Goal: Information Seeking & Learning: Compare options

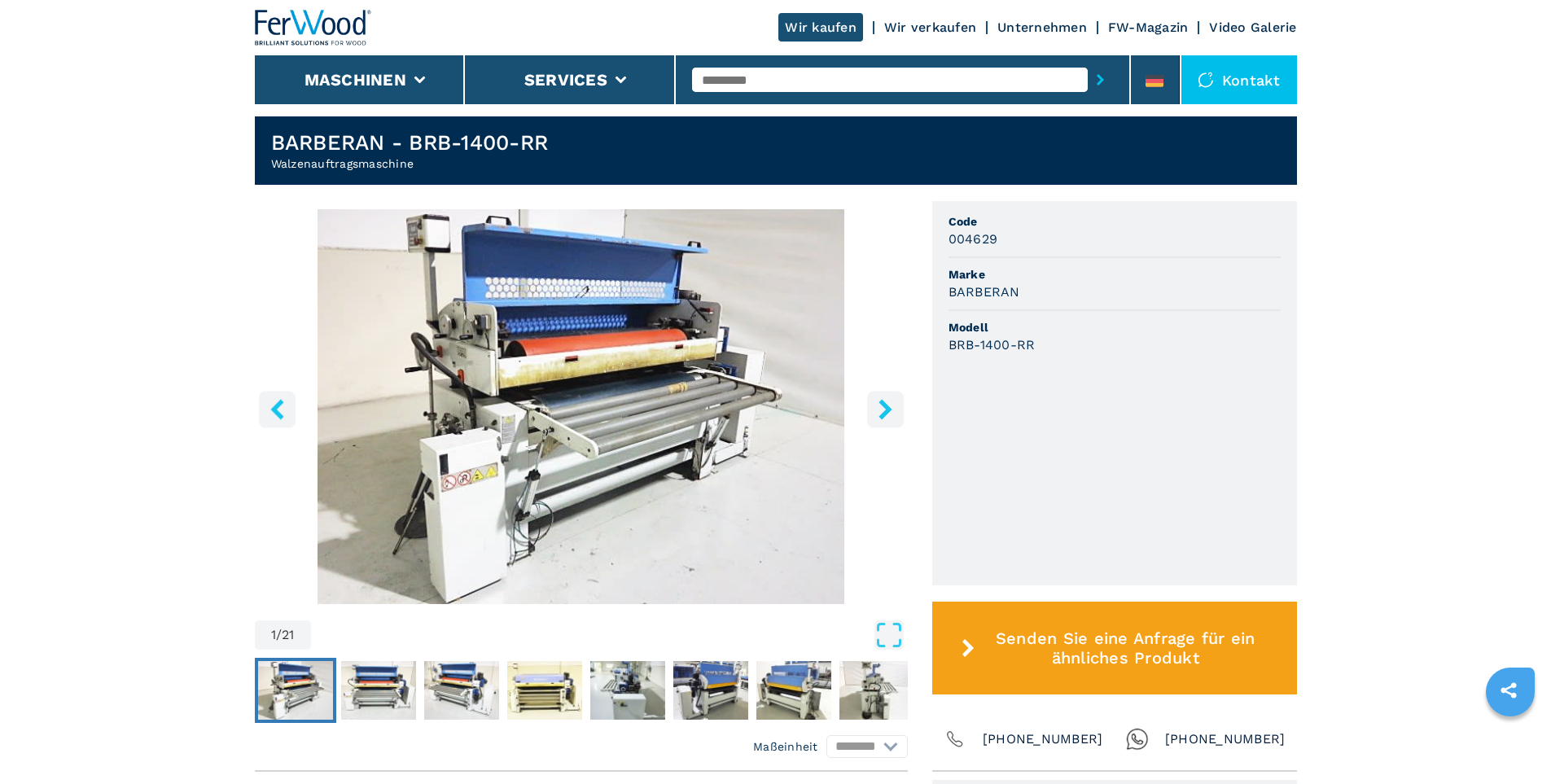
scroll to position [570, 0]
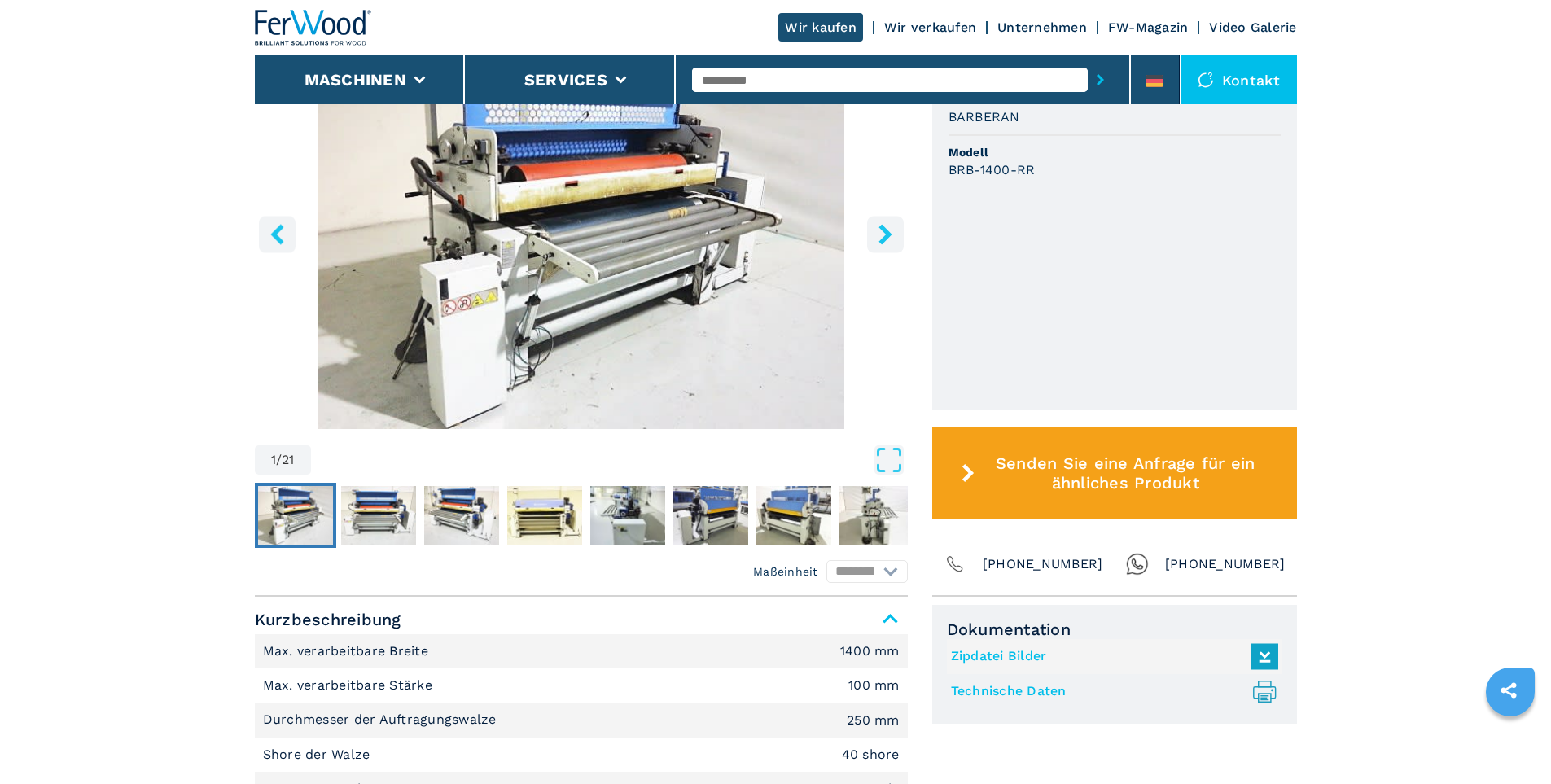
click at [444, 265] on img "Go to Slide 1" at bounding box center [580, 231] width 653 height 395
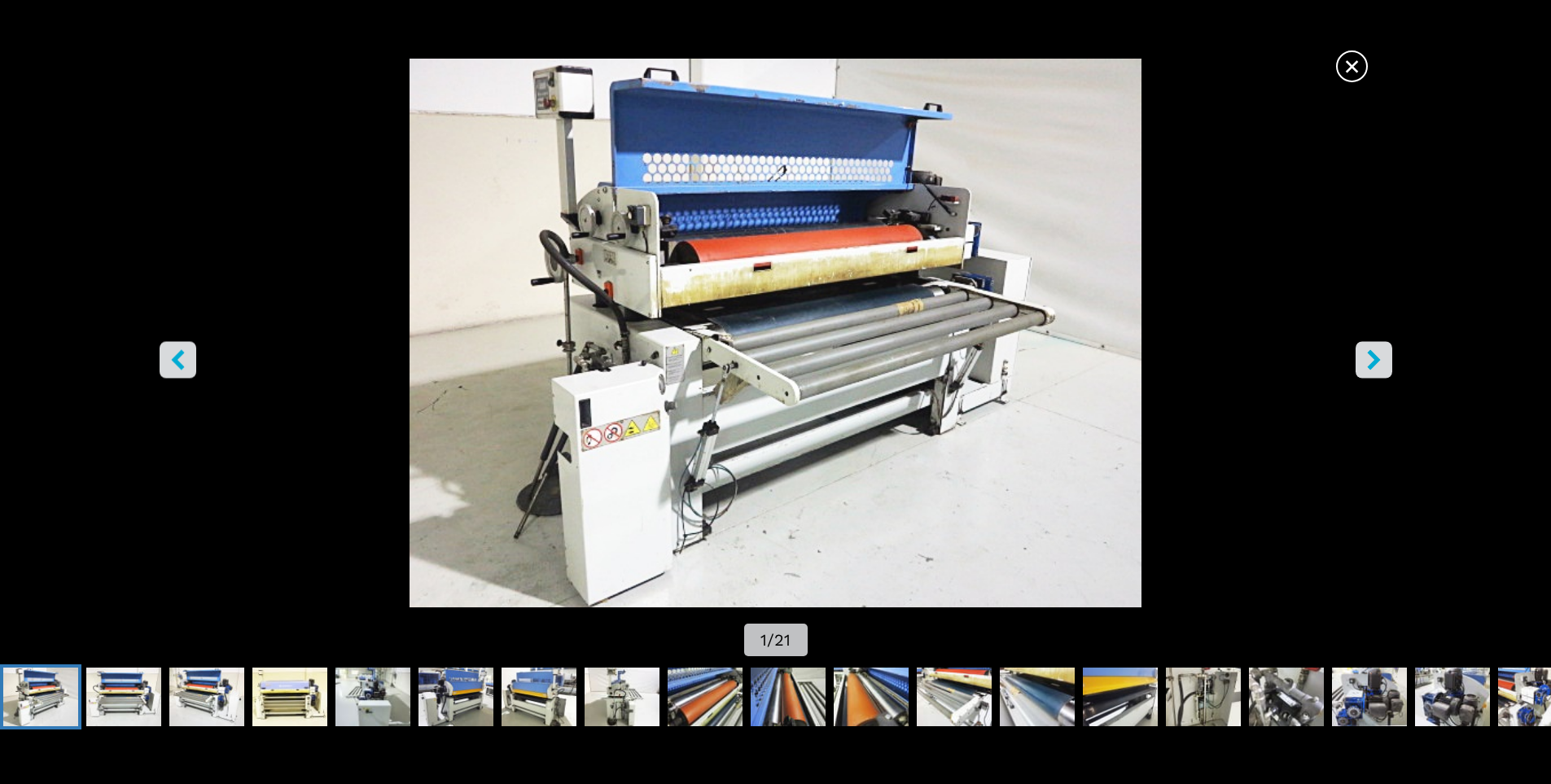
click at [1370, 363] on icon "right-button" at bounding box center [1374, 359] width 21 height 21
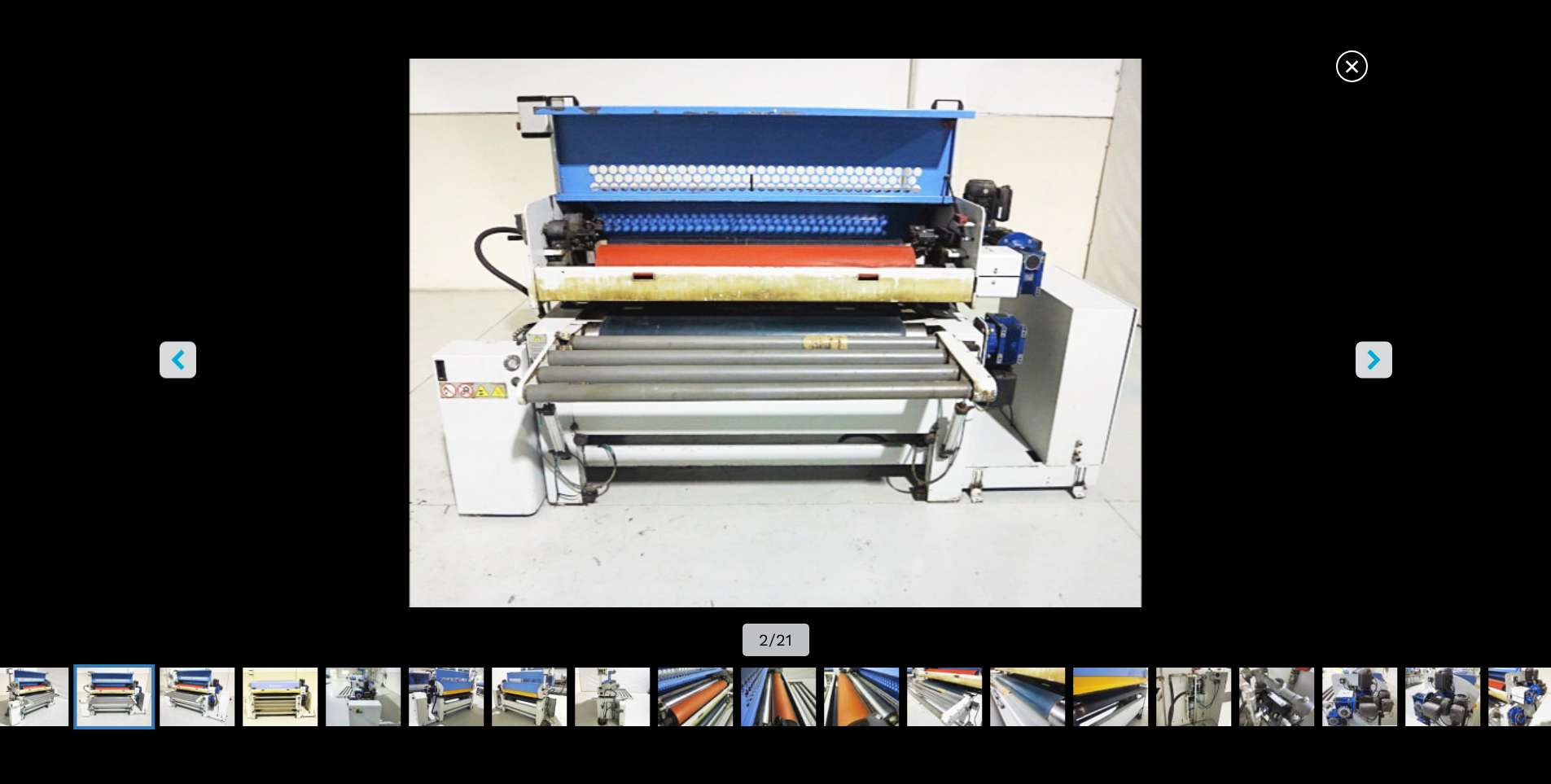
click at [1370, 363] on icon "right-button" at bounding box center [1374, 359] width 21 height 21
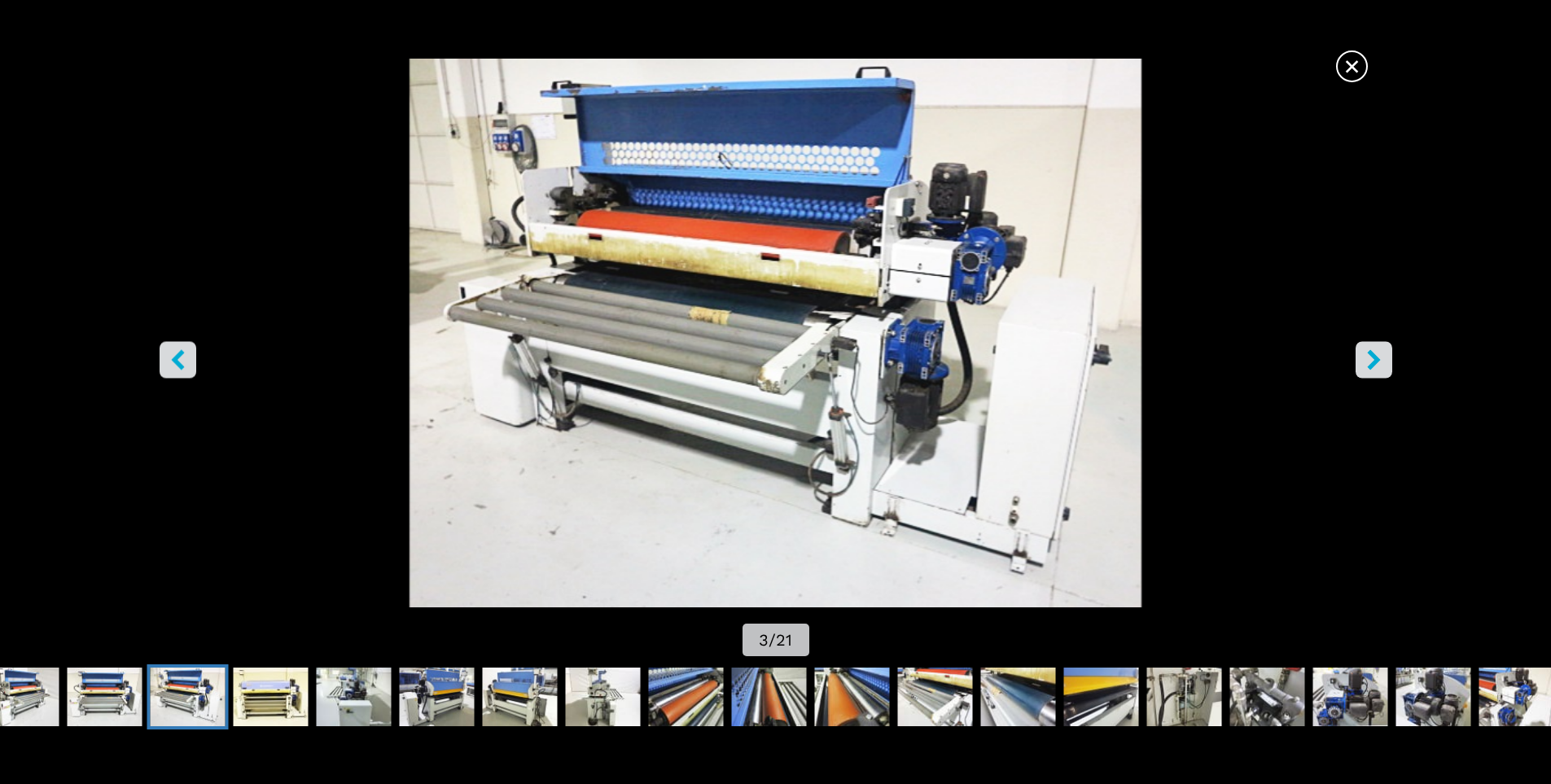
click at [1370, 363] on icon "right-button" at bounding box center [1374, 359] width 21 height 21
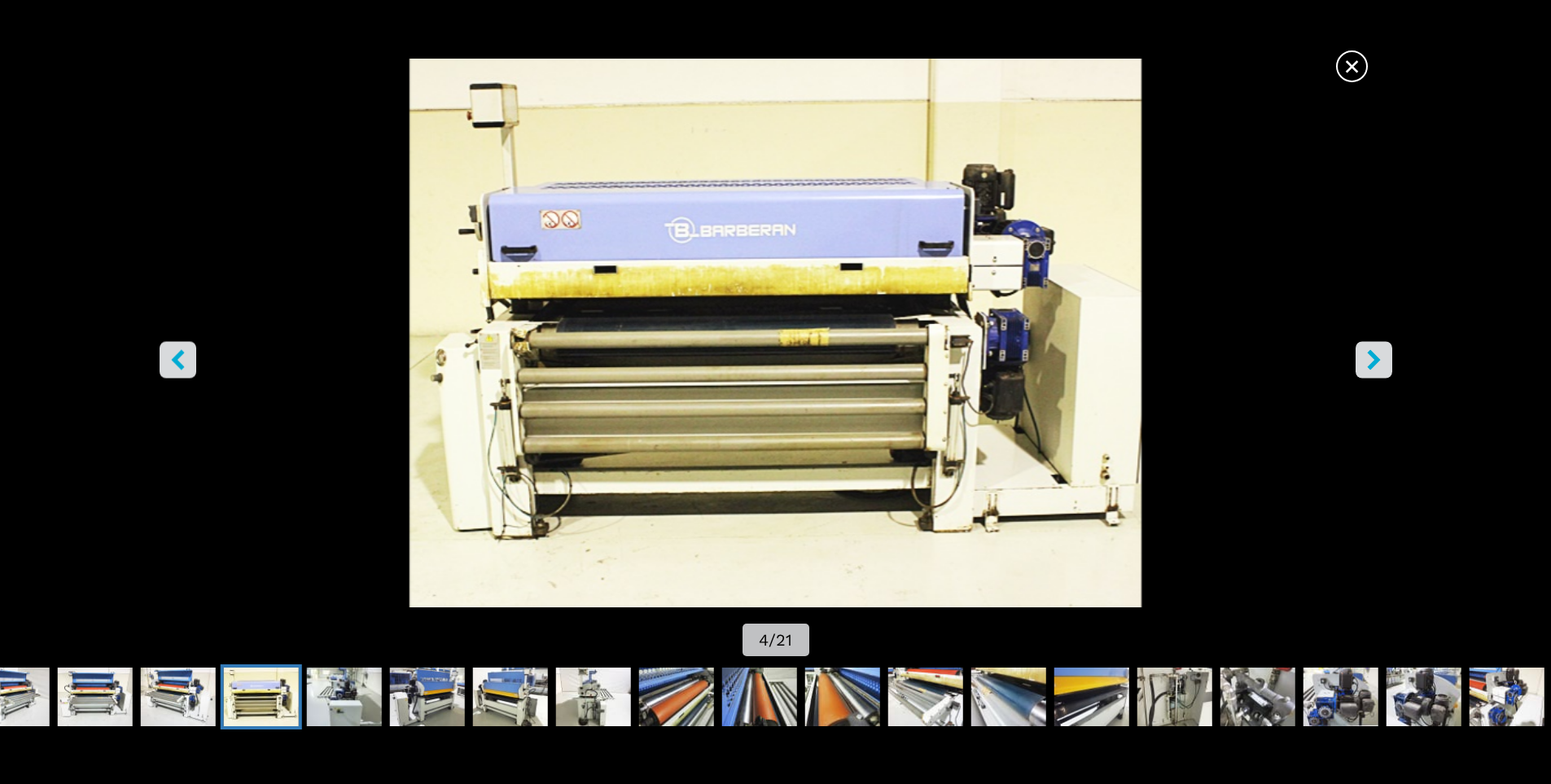
click at [1370, 363] on icon "right-button" at bounding box center [1374, 359] width 21 height 21
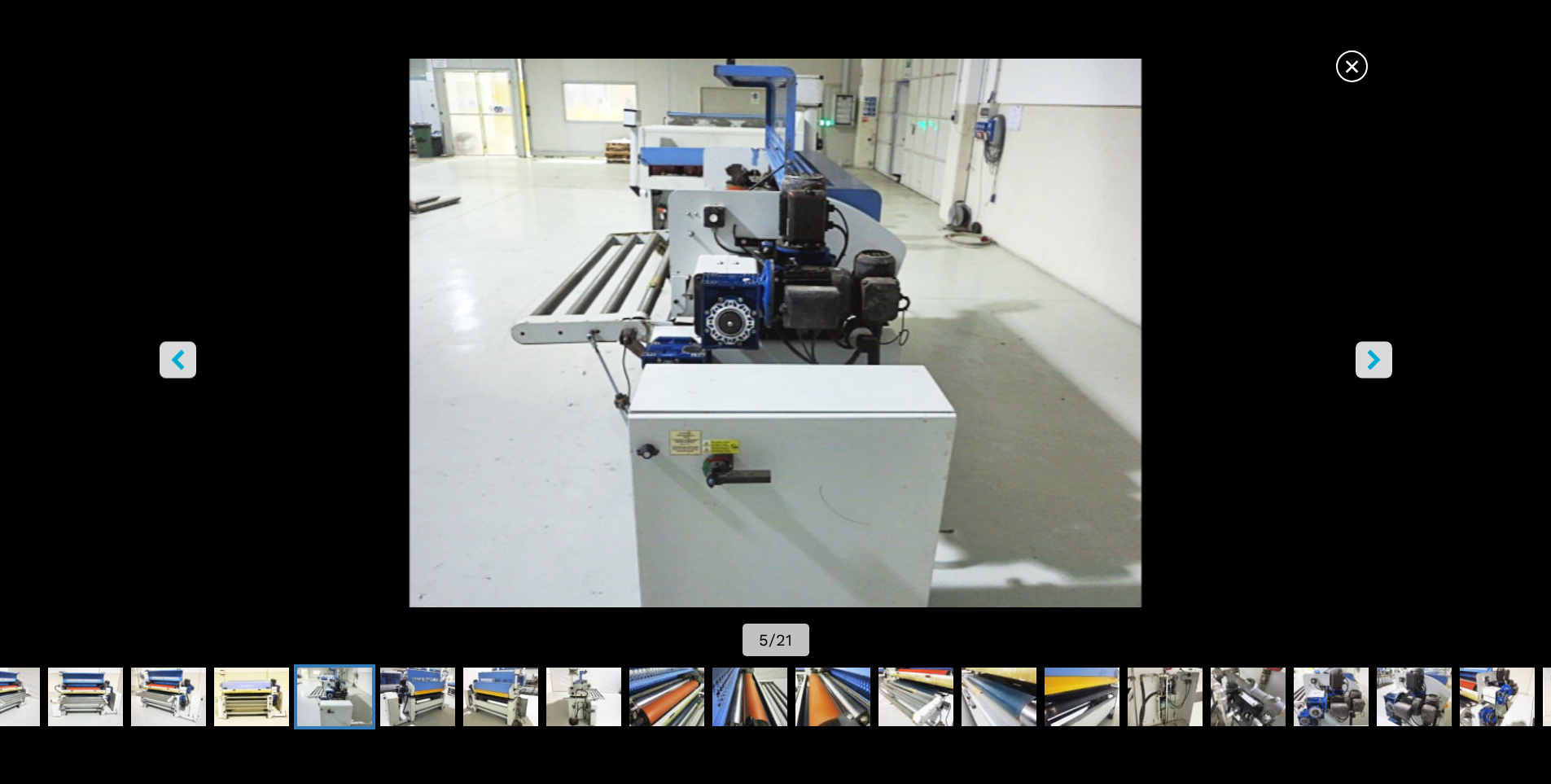
click at [1370, 363] on icon "right-button" at bounding box center [1374, 359] width 21 height 21
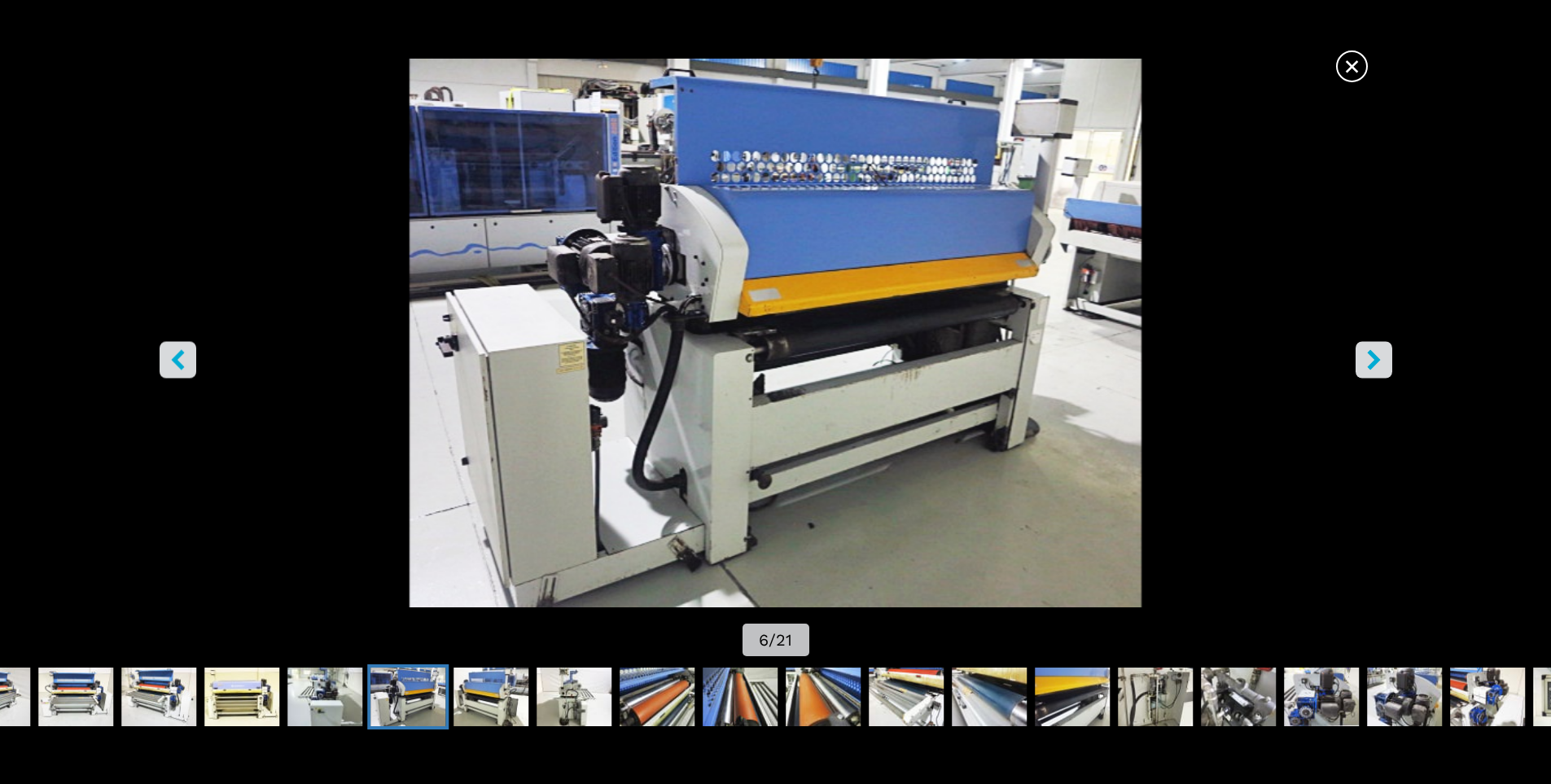
click at [1370, 363] on icon "right-button" at bounding box center [1374, 359] width 21 height 21
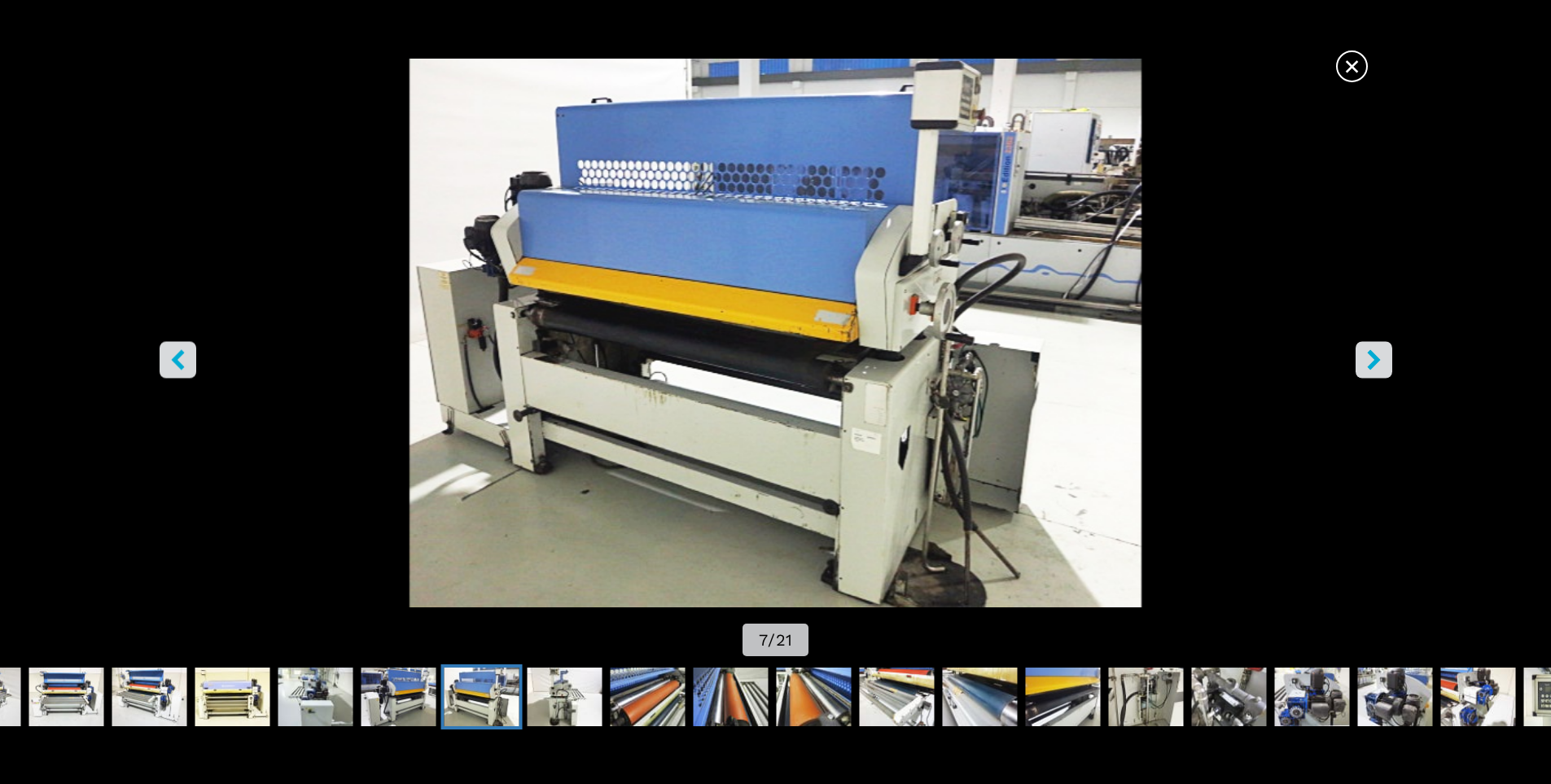
click at [1370, 363] on icon "right-button" at bounding box center [1374, 359] width 21 height 21
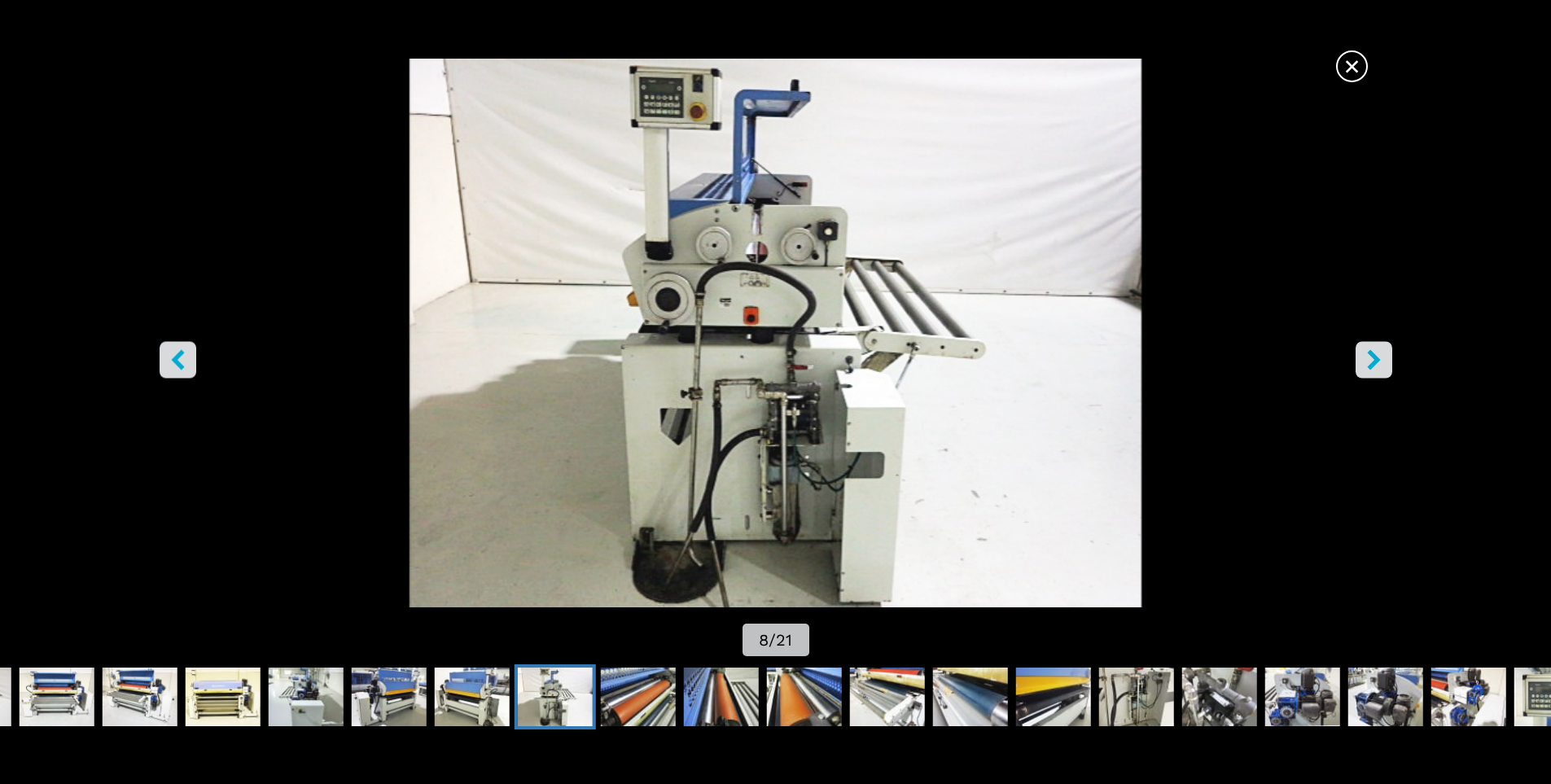
click at [1370, 363] on icon "right-button" at bounding box center [1374, 359] width 21 height 21
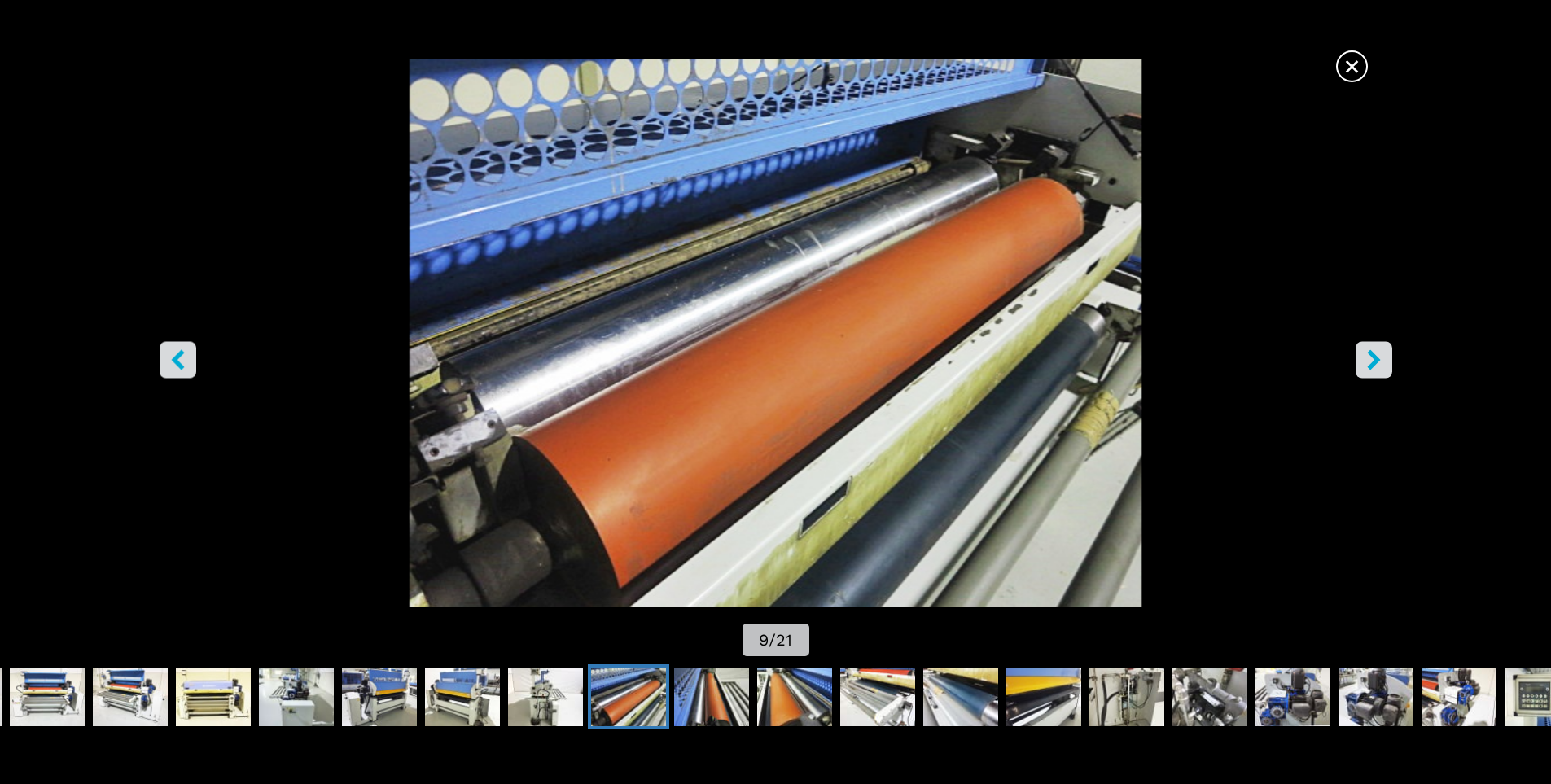
click at [1370, 363] on icon "right-button" at bounding box center [1374, 359] width 21 height 21
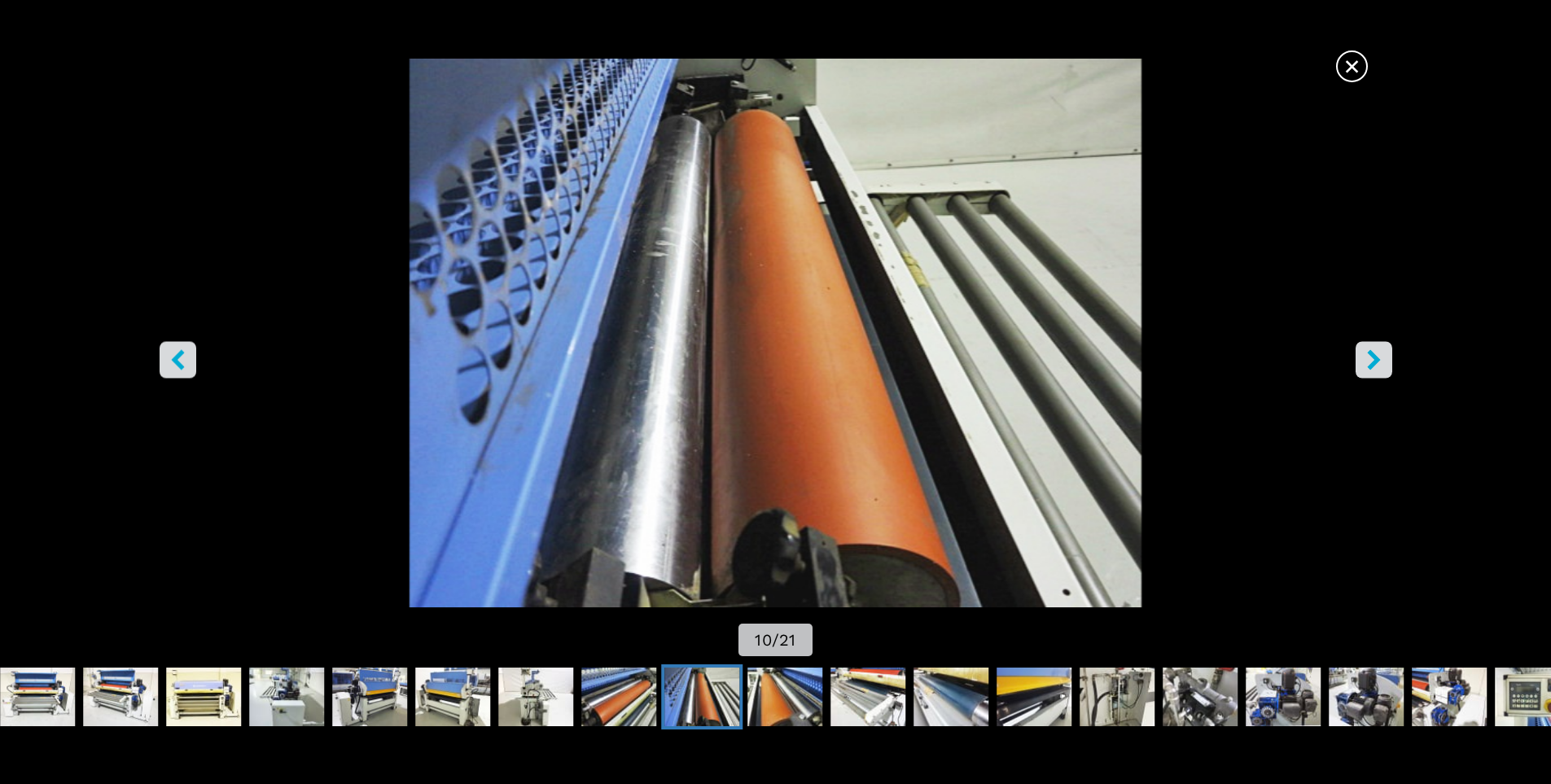
click at [1370, 363] on icon "right-button" at bounding box center [1374, 359] width 21 height 21
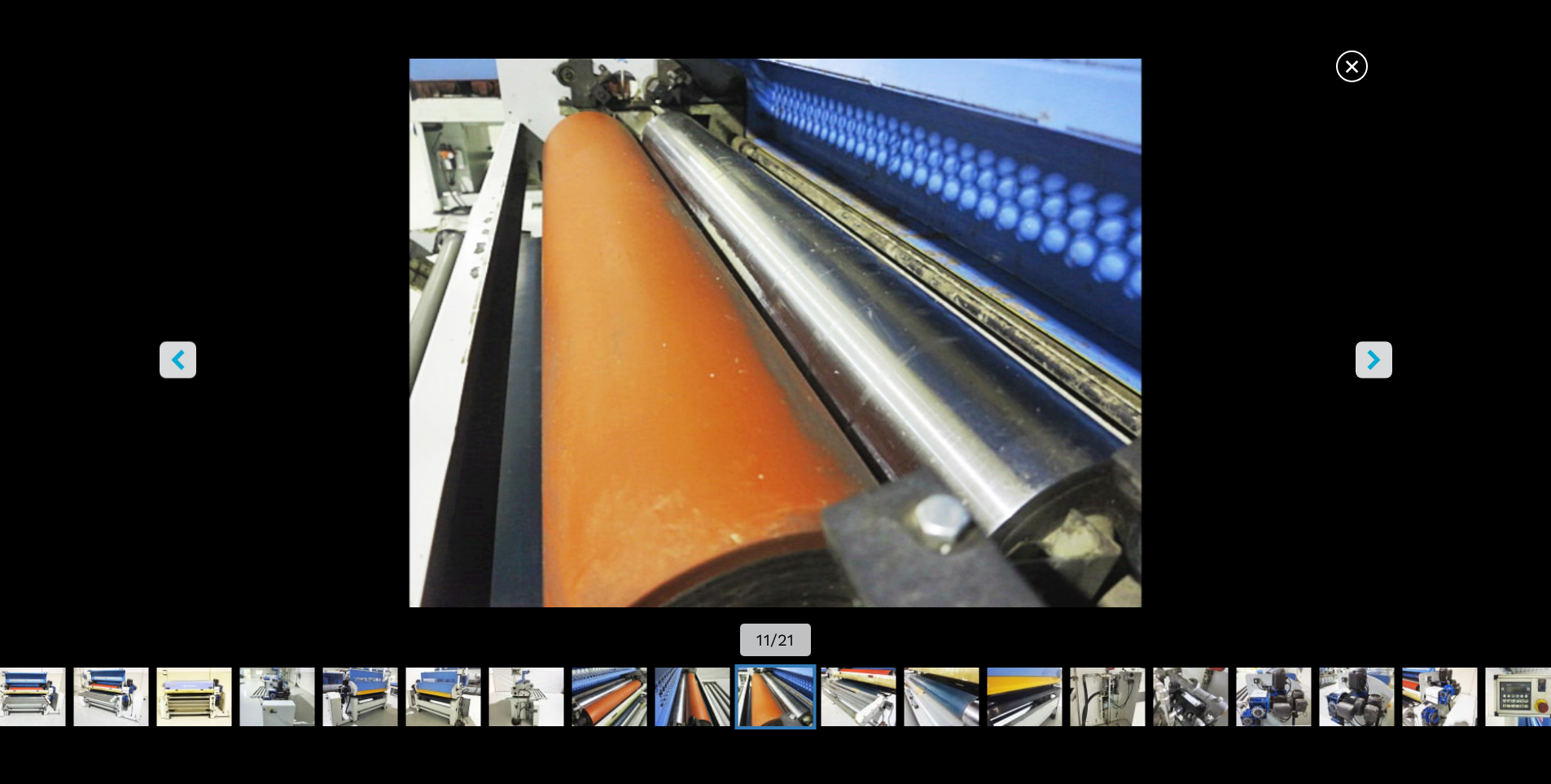
click at [1370, 363] on icon "right-button" at bounding box center [1374, 359] width 21 height 21
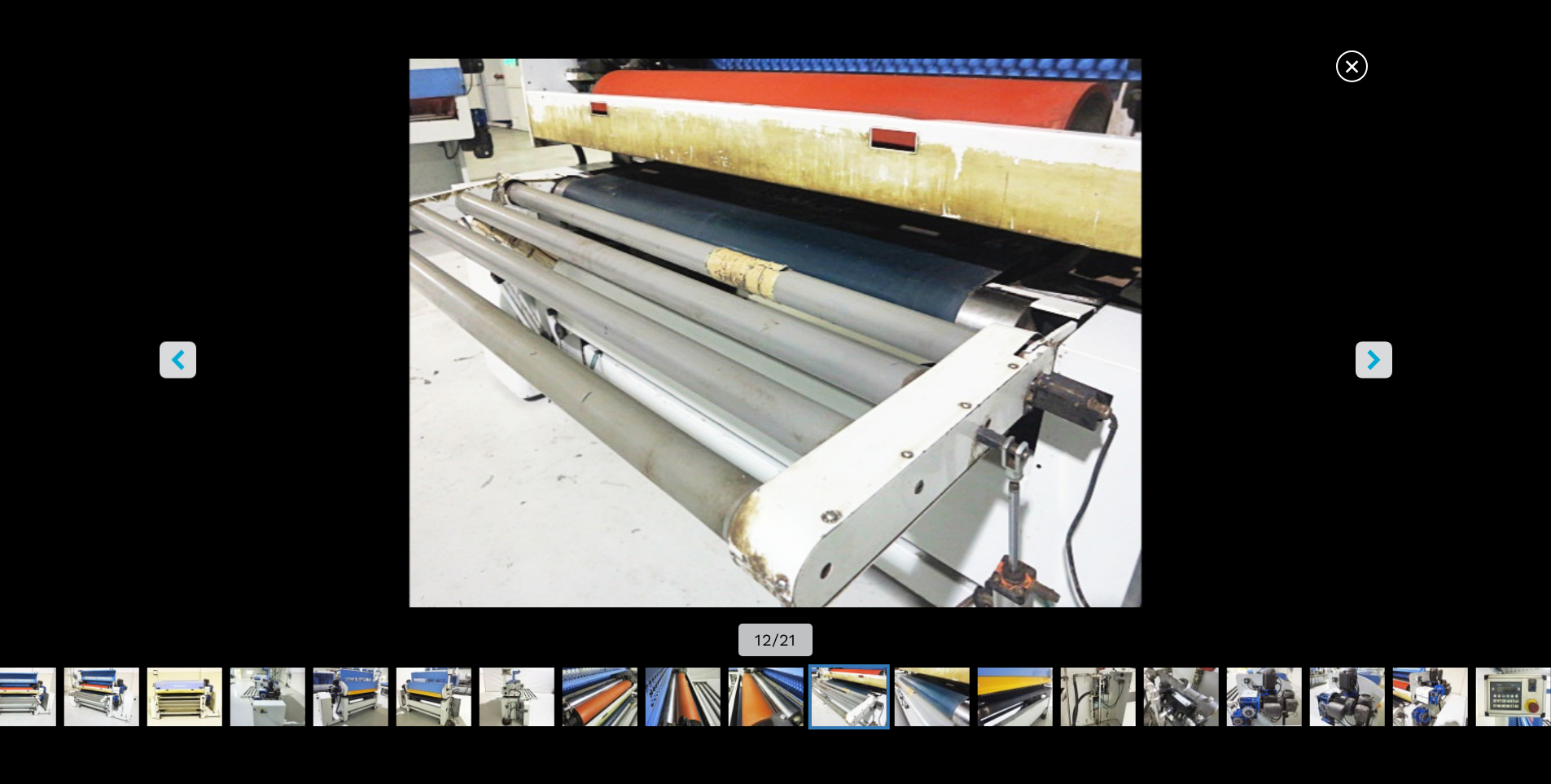
click at [1370, 363] on icon "right-button" at bounding box center [1374, 359] width 21 height 21
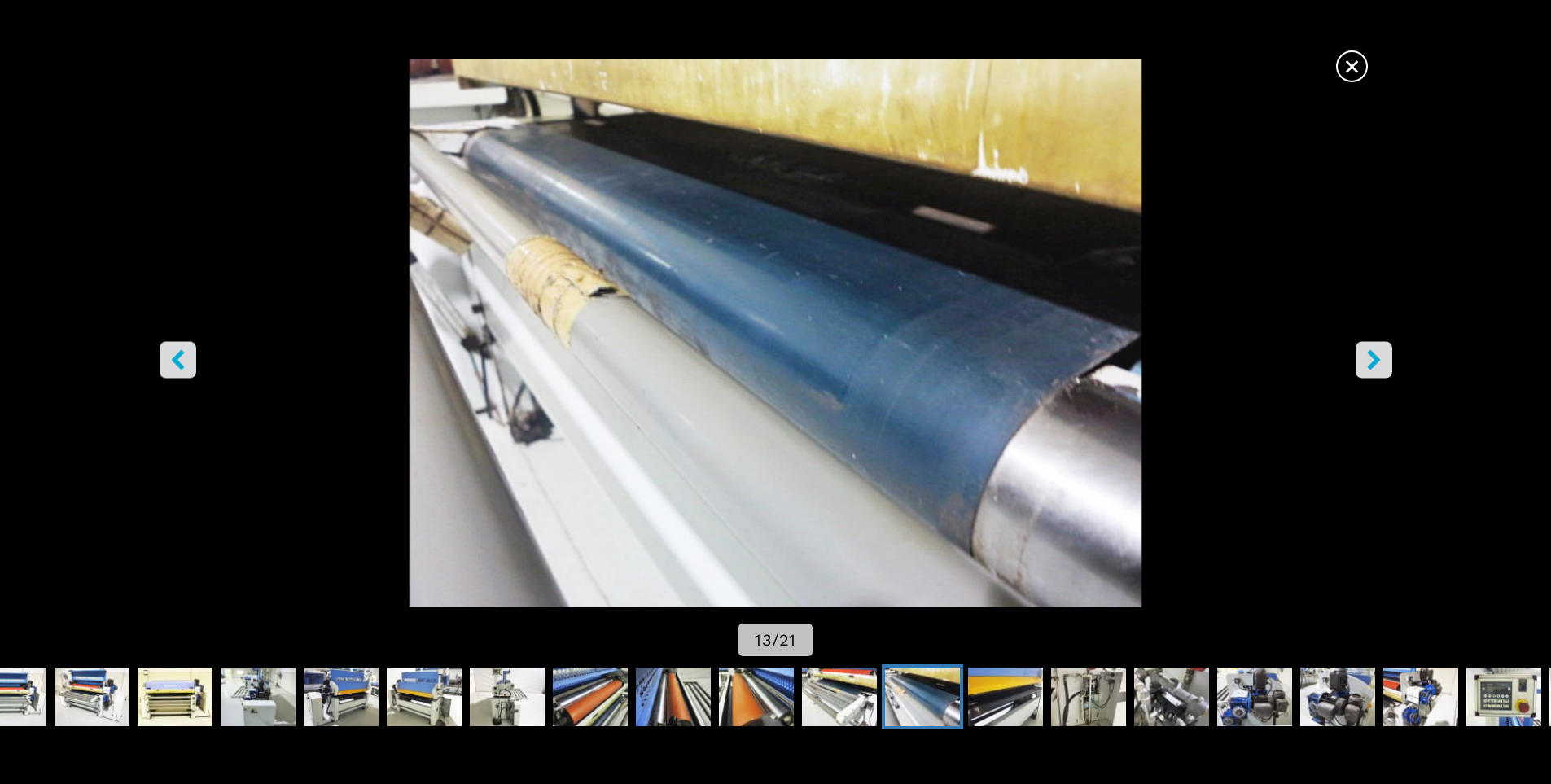
click at [1370, 363] on icon "right-button" at bounding box center [1374, 359] width 21 height 21
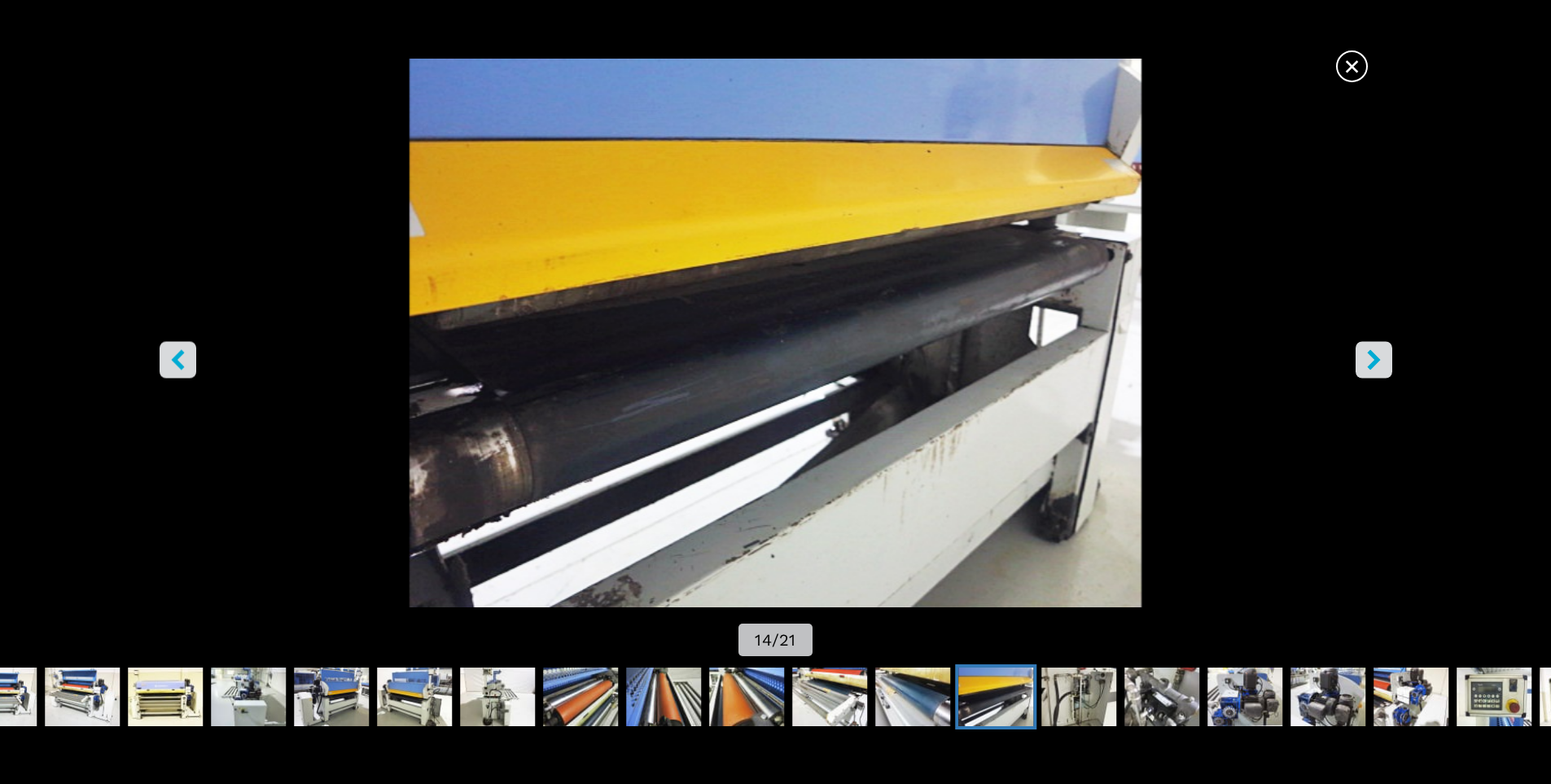
click at [1370, 363] on icon "right-button" at bounding box center [1374, 359] width 21 height 21
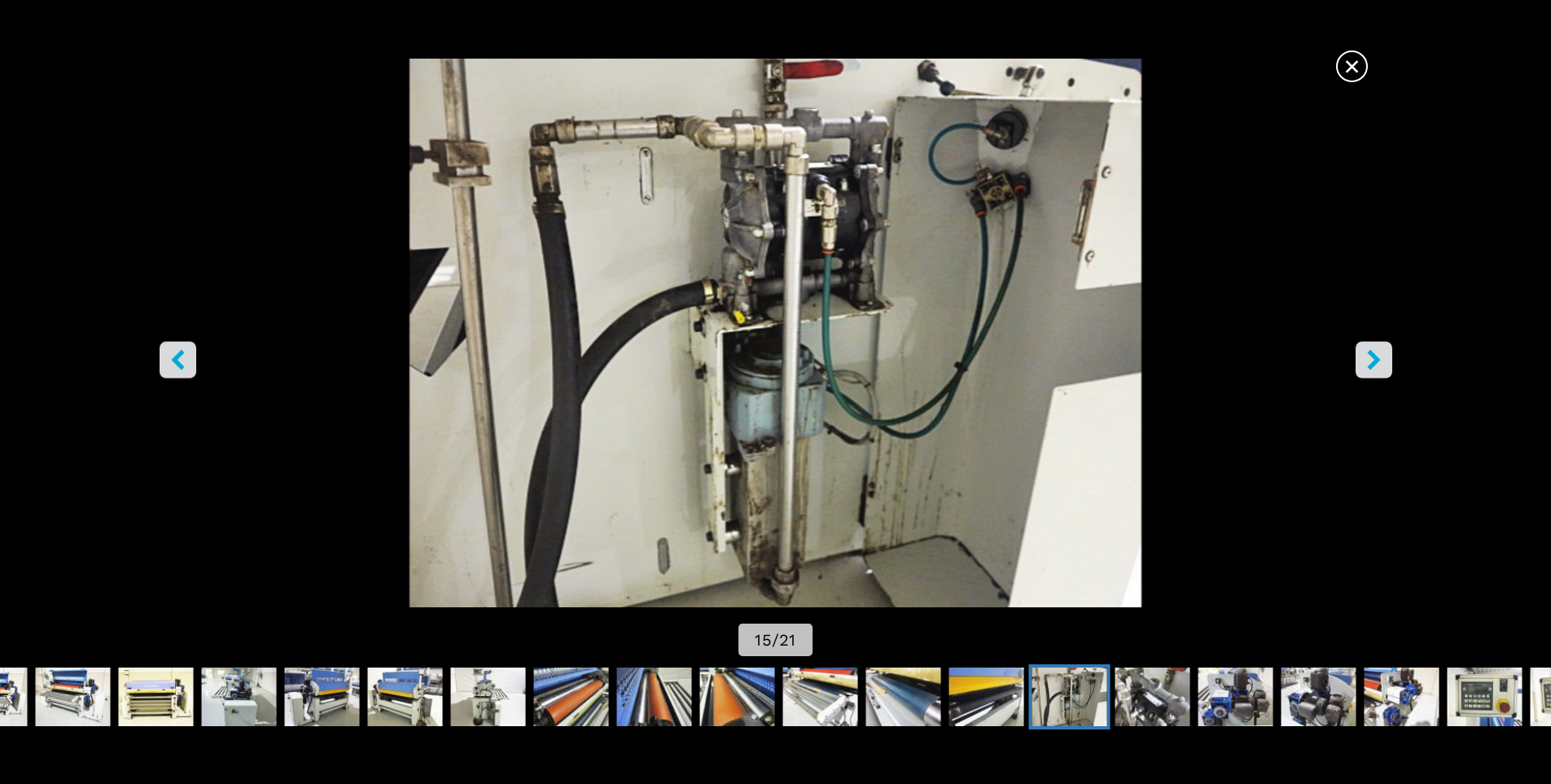
click at [1370, 363] on icon "right-button" at bounding box center [1374, 359] width 21 height 21
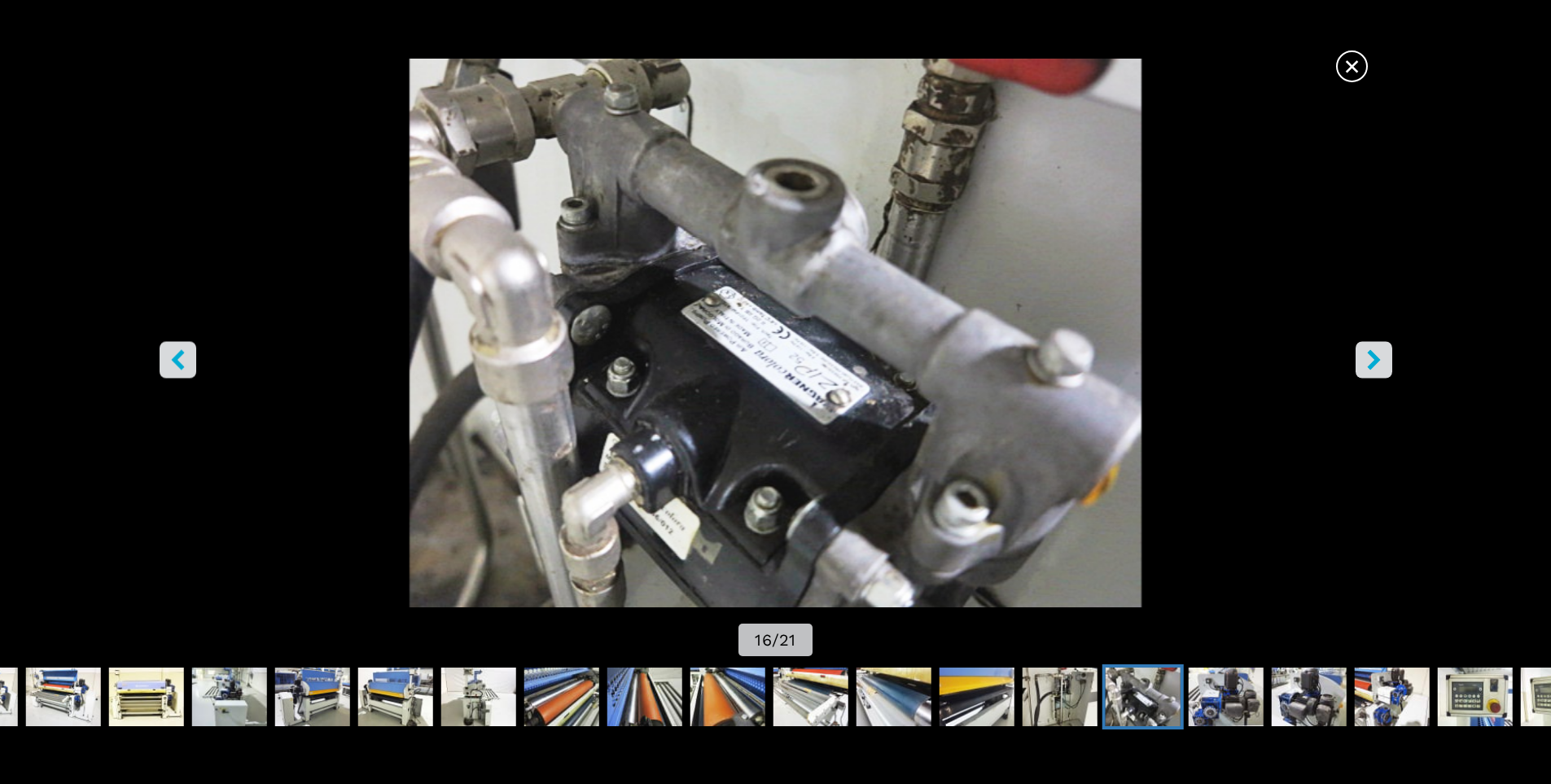
click at [1370, 363] on icon "right-button" at bounding box center [1374, 359] width 21 height 21
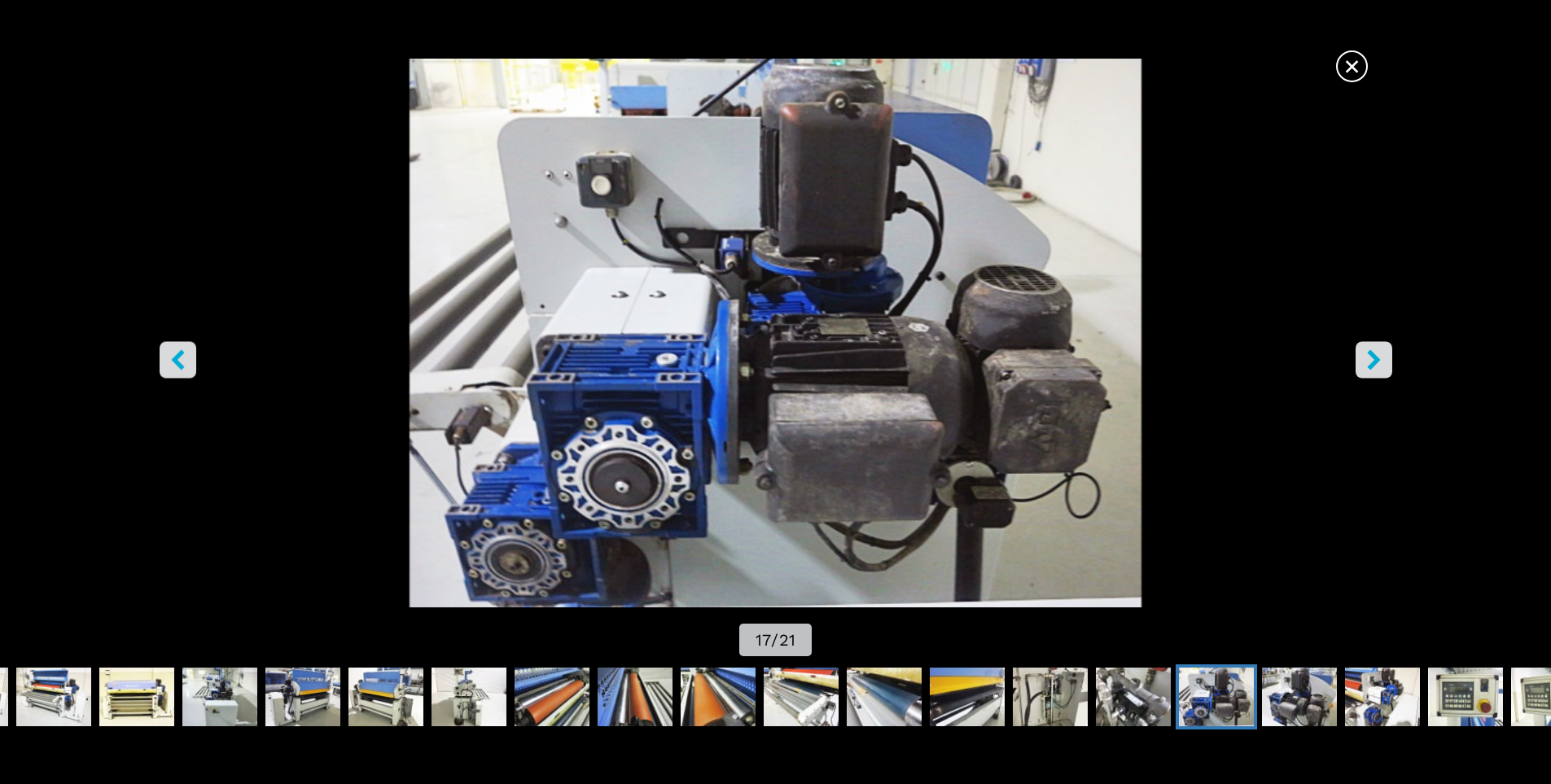
click at [1370, 363] on icon "right-button" at bounding box center [1374, 359] width 21 height 21
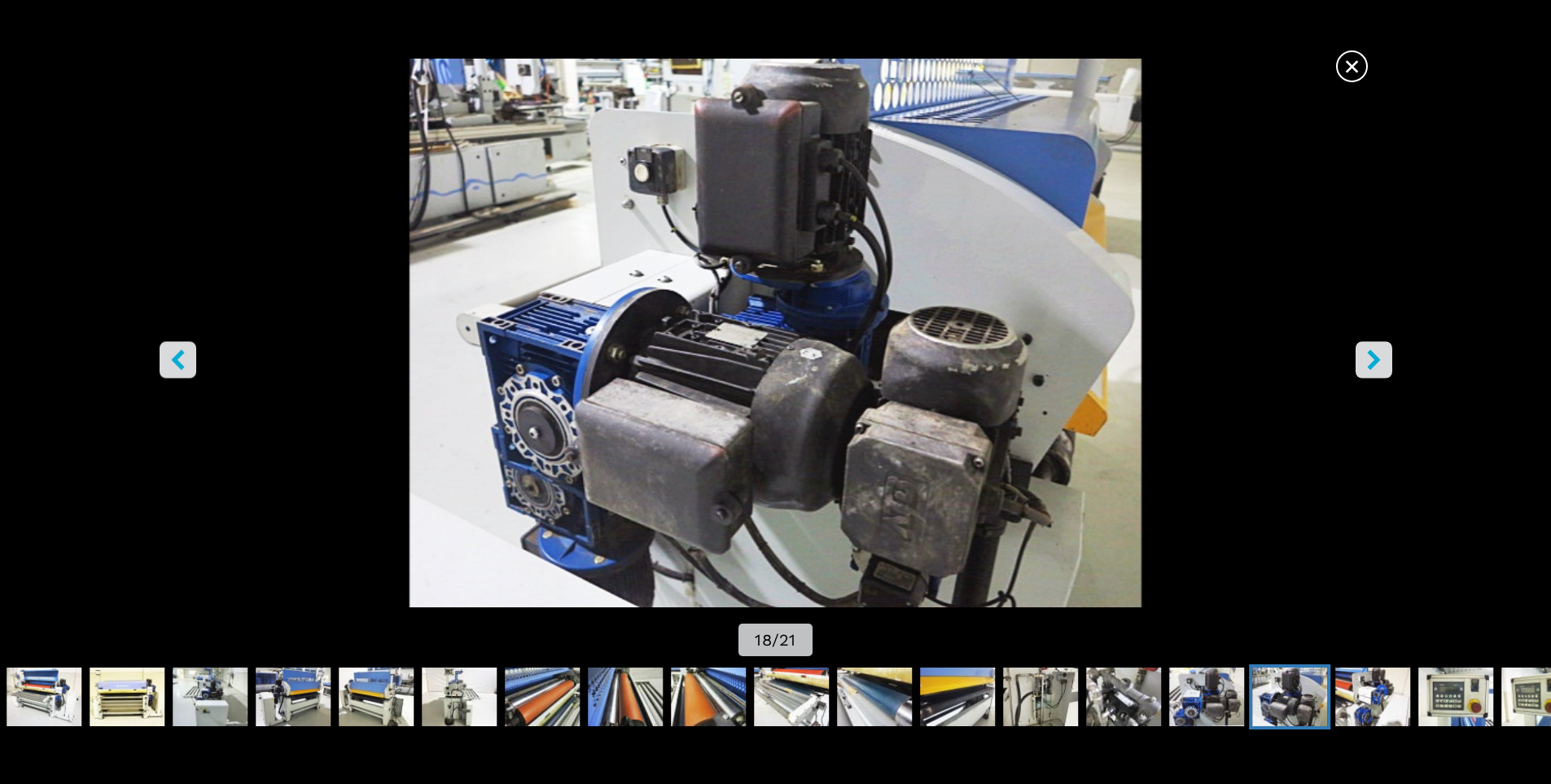
click at [1370, 363] on icon "right-button" at bounding box center [1374, 359] width 21 height 21
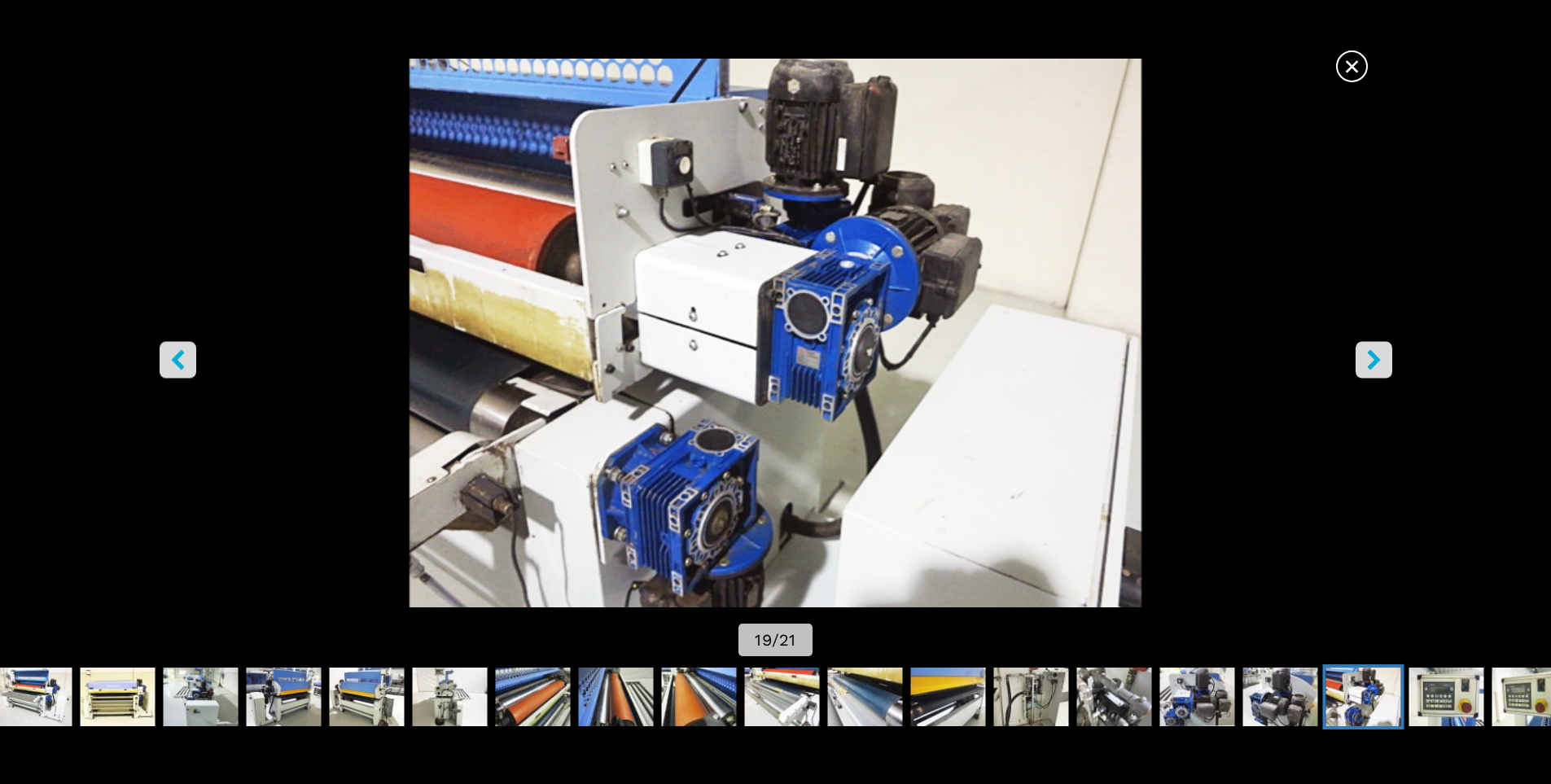
click at [1378, 363] on icon "right-button" at bounding box center [1374, 359] width 21 height 21
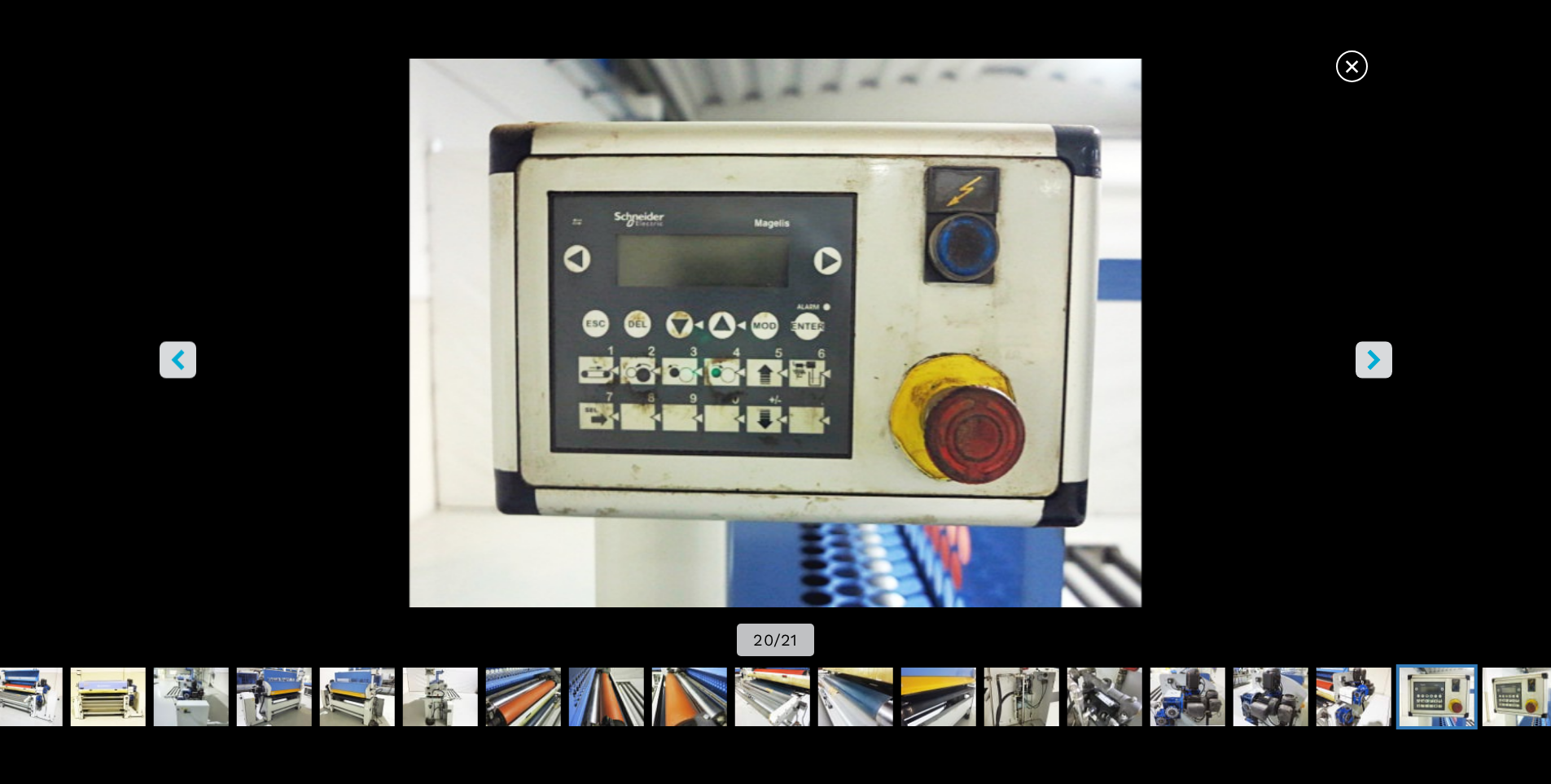
click at [1380, 363] on icon "right-button" at bounding box center [1374, 359] width 21 height 21
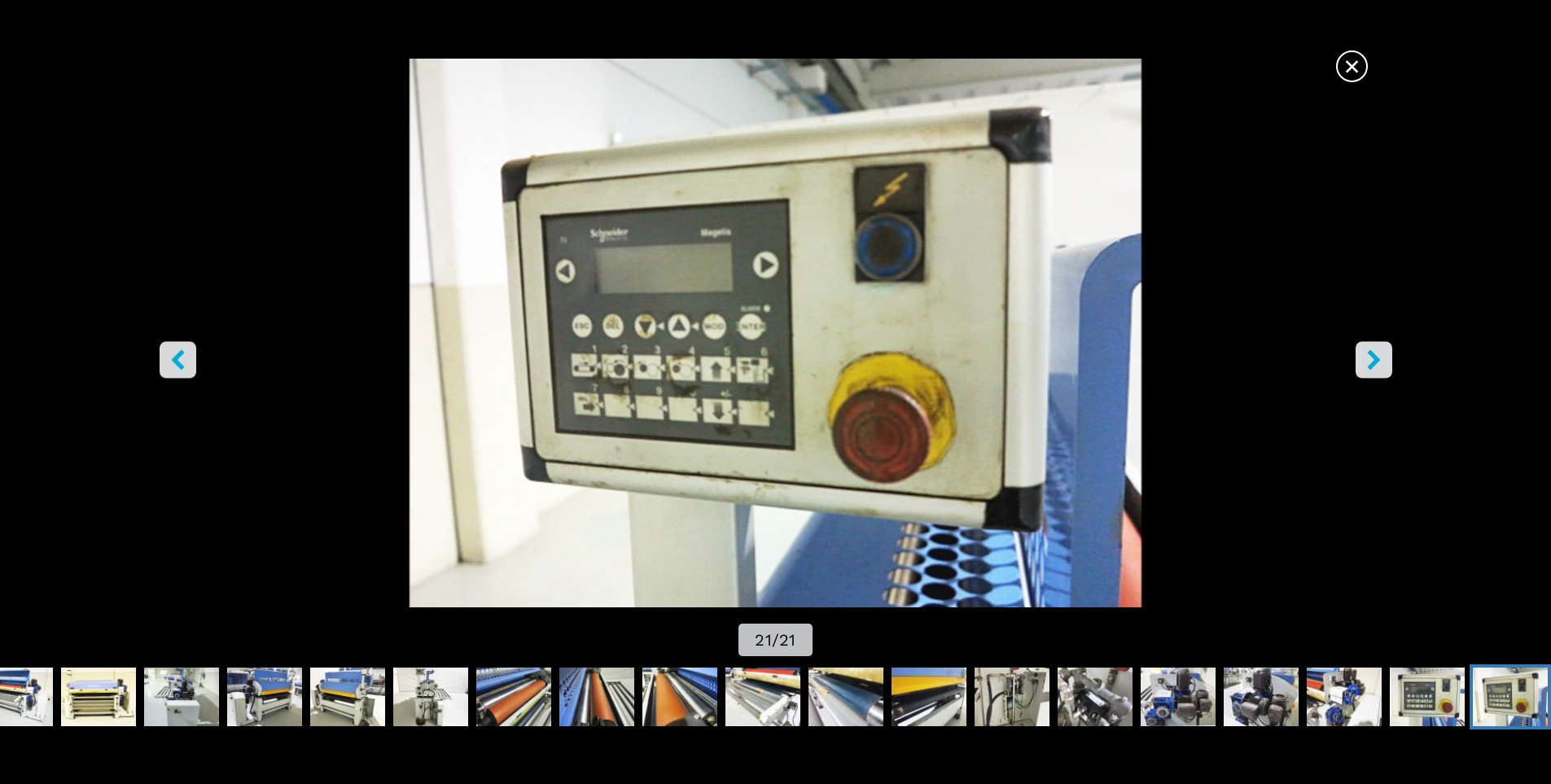
click at [1380, 363] on icon "right-button" at bounding box center [1374, 359] width 21 height 21
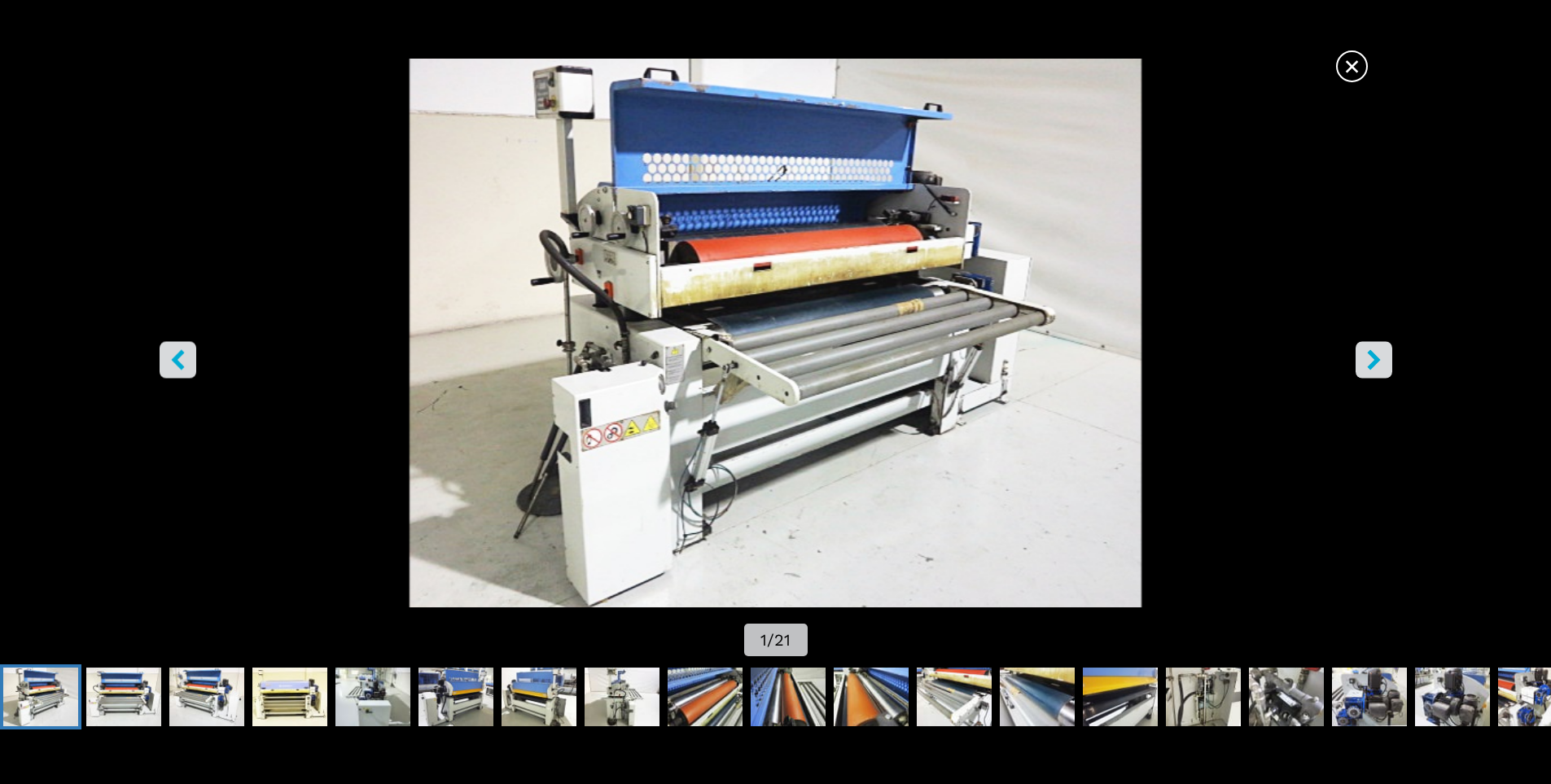
click at [1356, 69] on span "×" at bounding box center [1352, 63] width 28 height 28
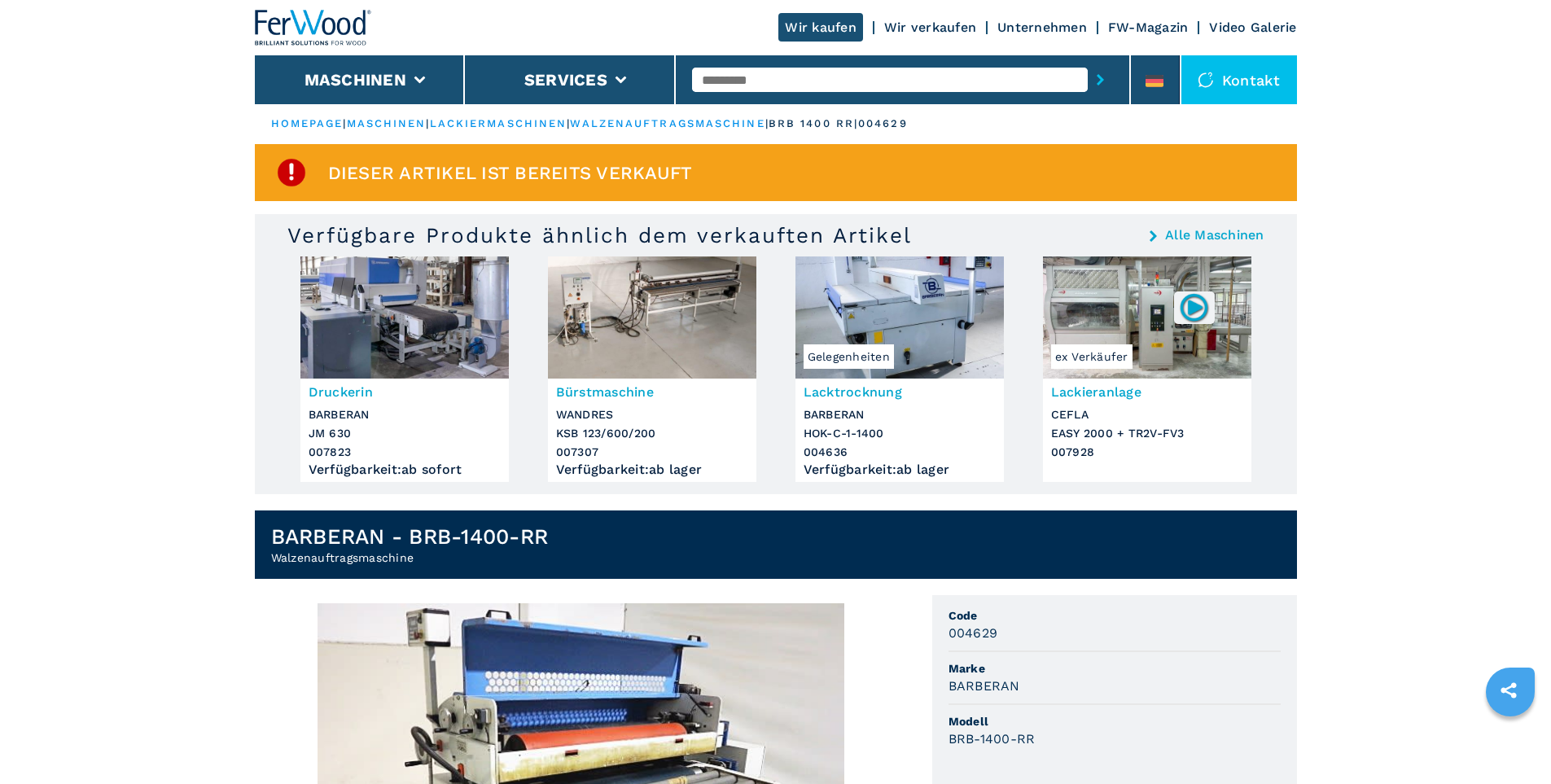
scroll to position [0, 0]
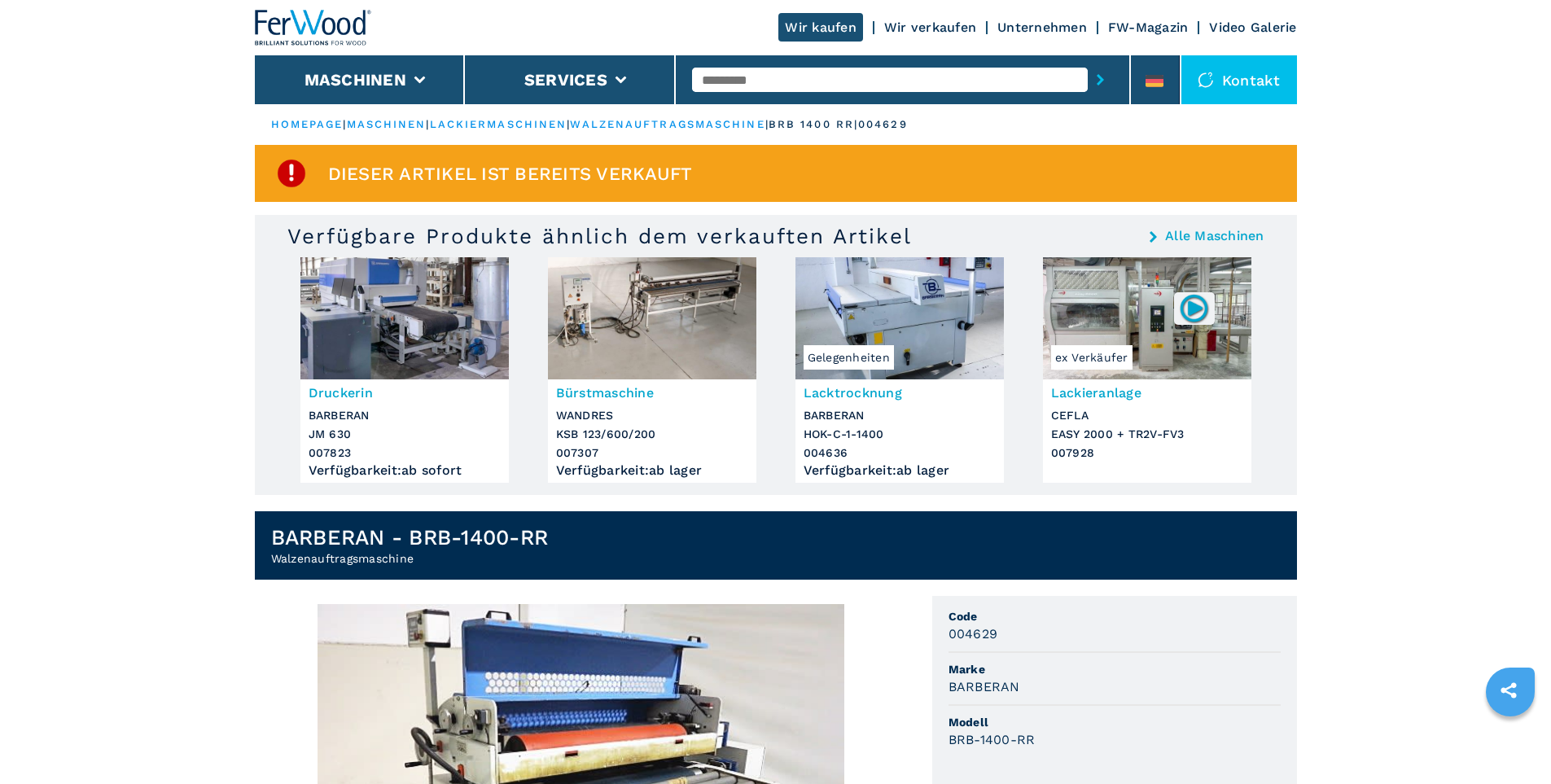
click at [1223, 237] on link "Alle Maschinen" at bounding box center [1215, 236] width 100 height 13
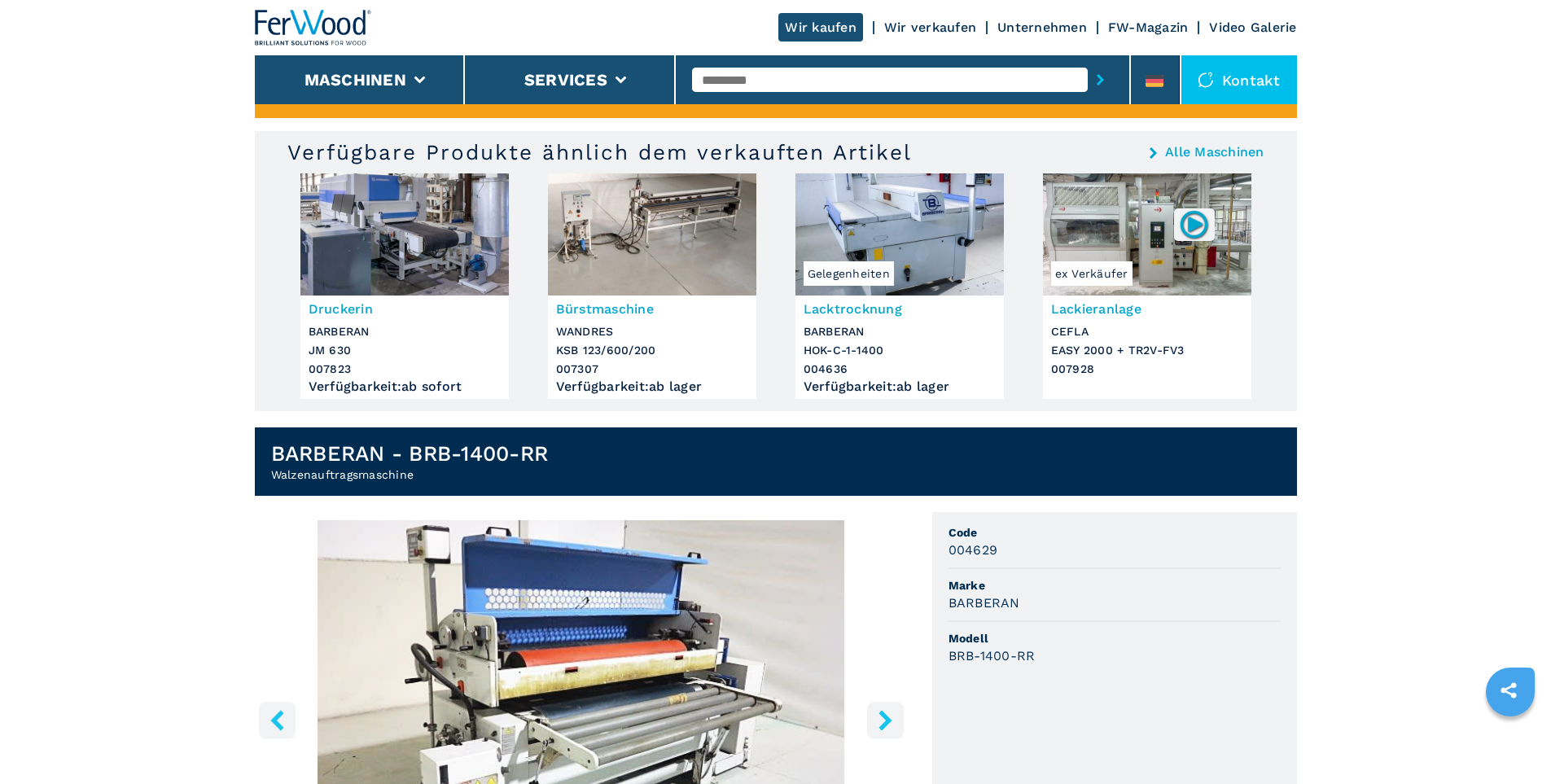
scroll to position [244, 0]
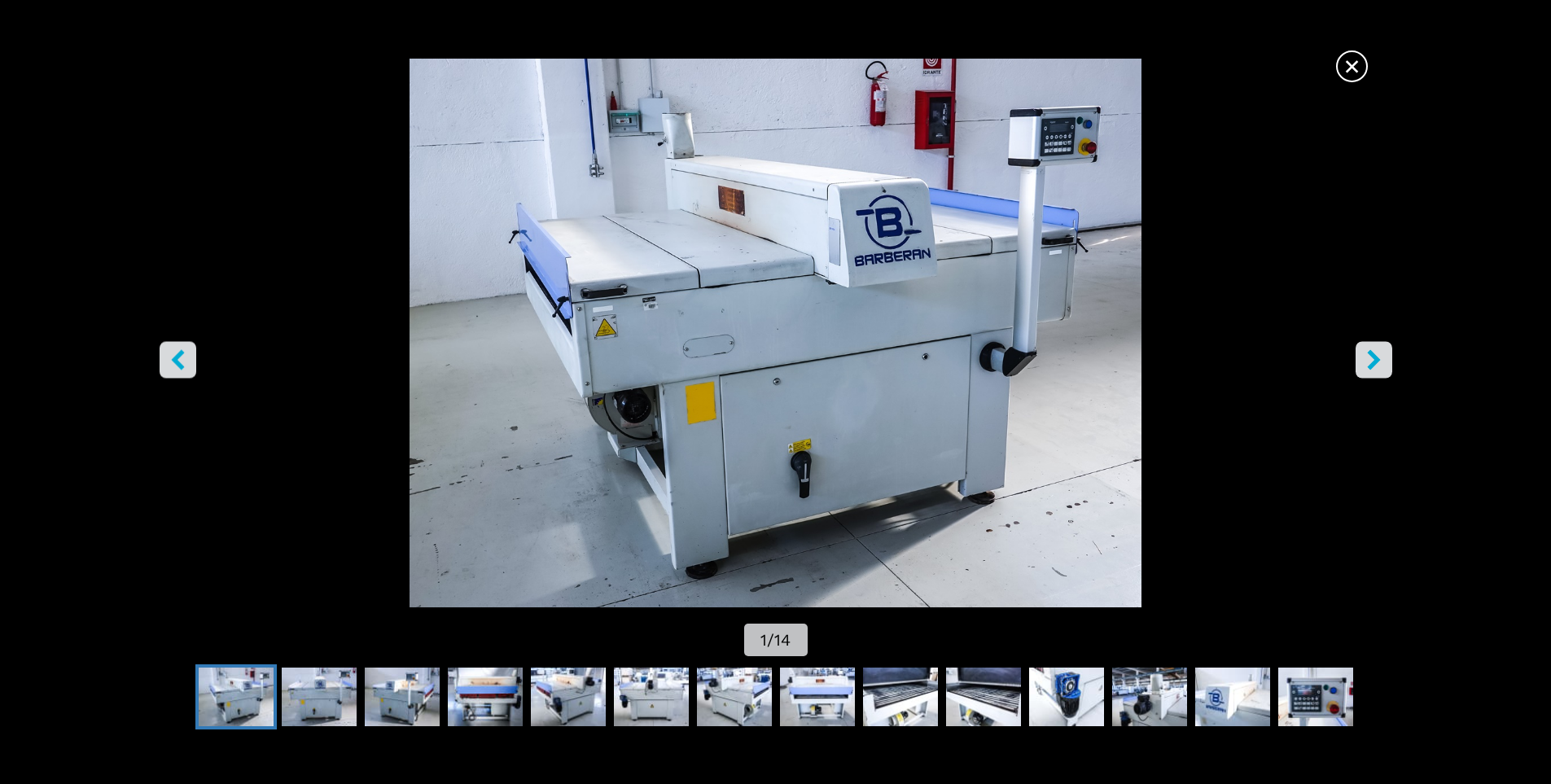
click at [1379, 361] on icon "right-button" at bounding box center [1374, 359] width 21 height 21
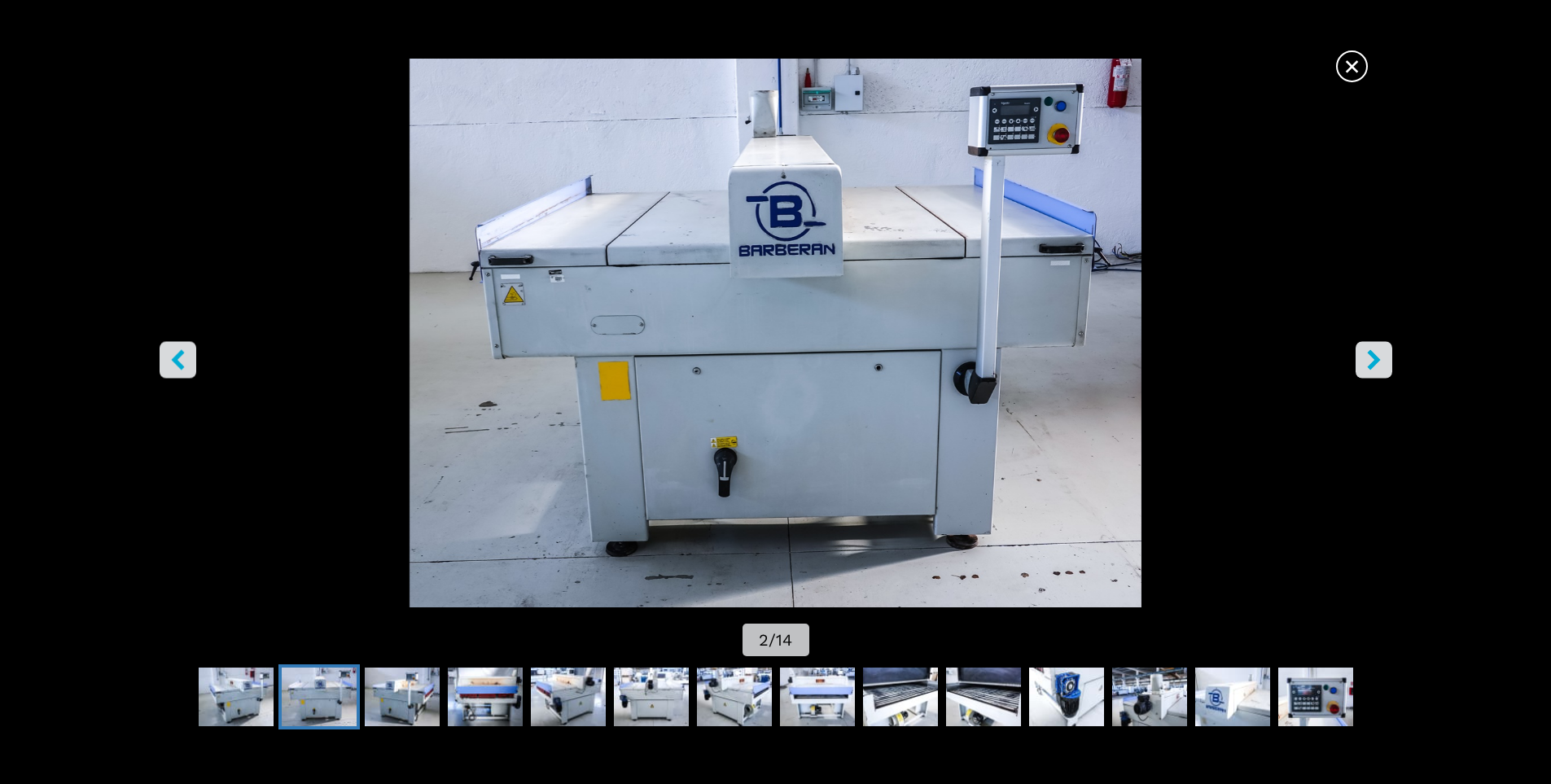
click at [1379, 361] on icon "right-button" at bounding box center [1374, 359] width 21 height 21
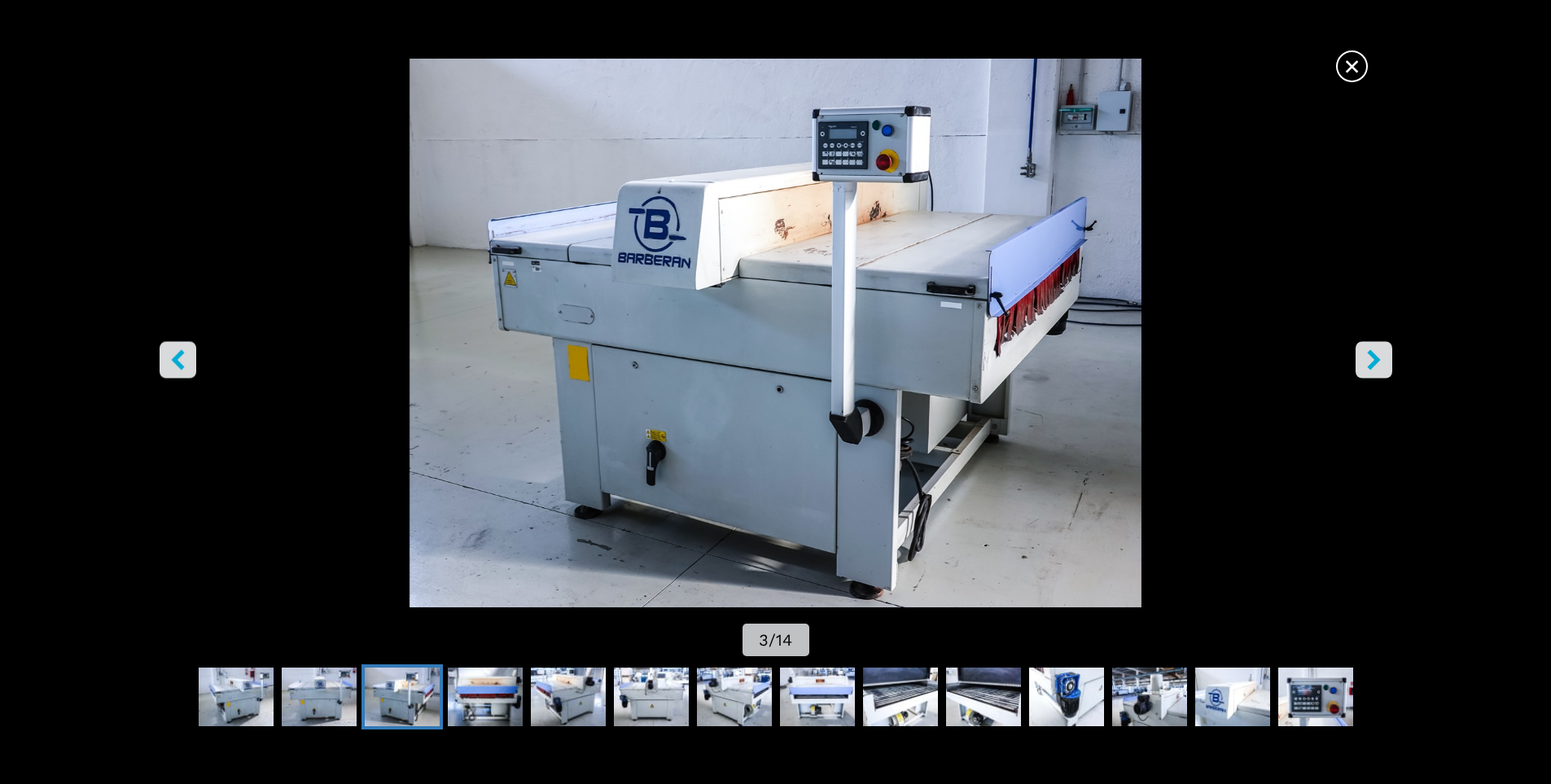
click at [1379, 361] on icon "right-button" at bounding box center [1374, 359] width 21 height 21
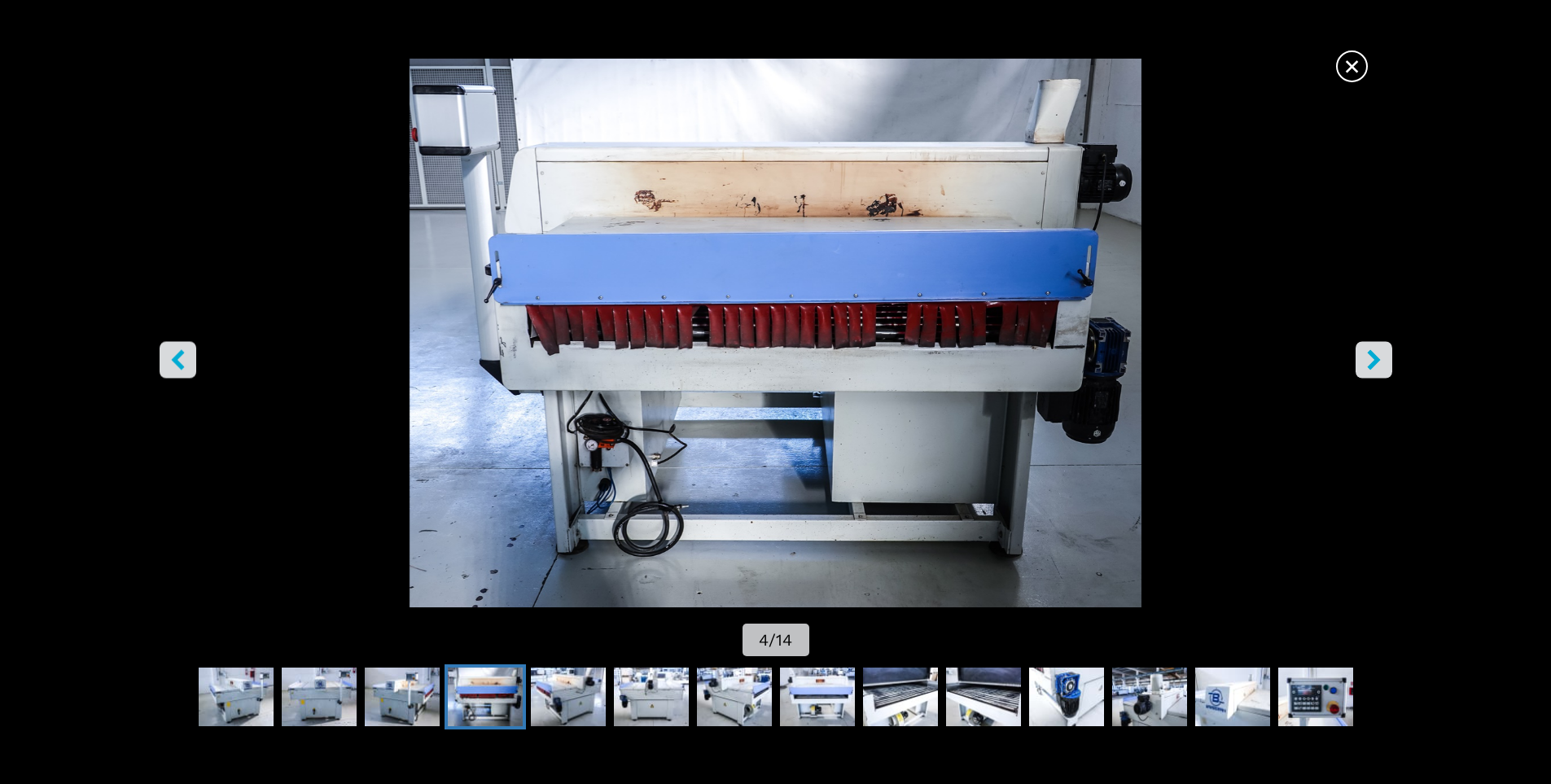
click at [1379, 361] on icon "right-button" at bounding box center [1374, 359] width 21 height 21
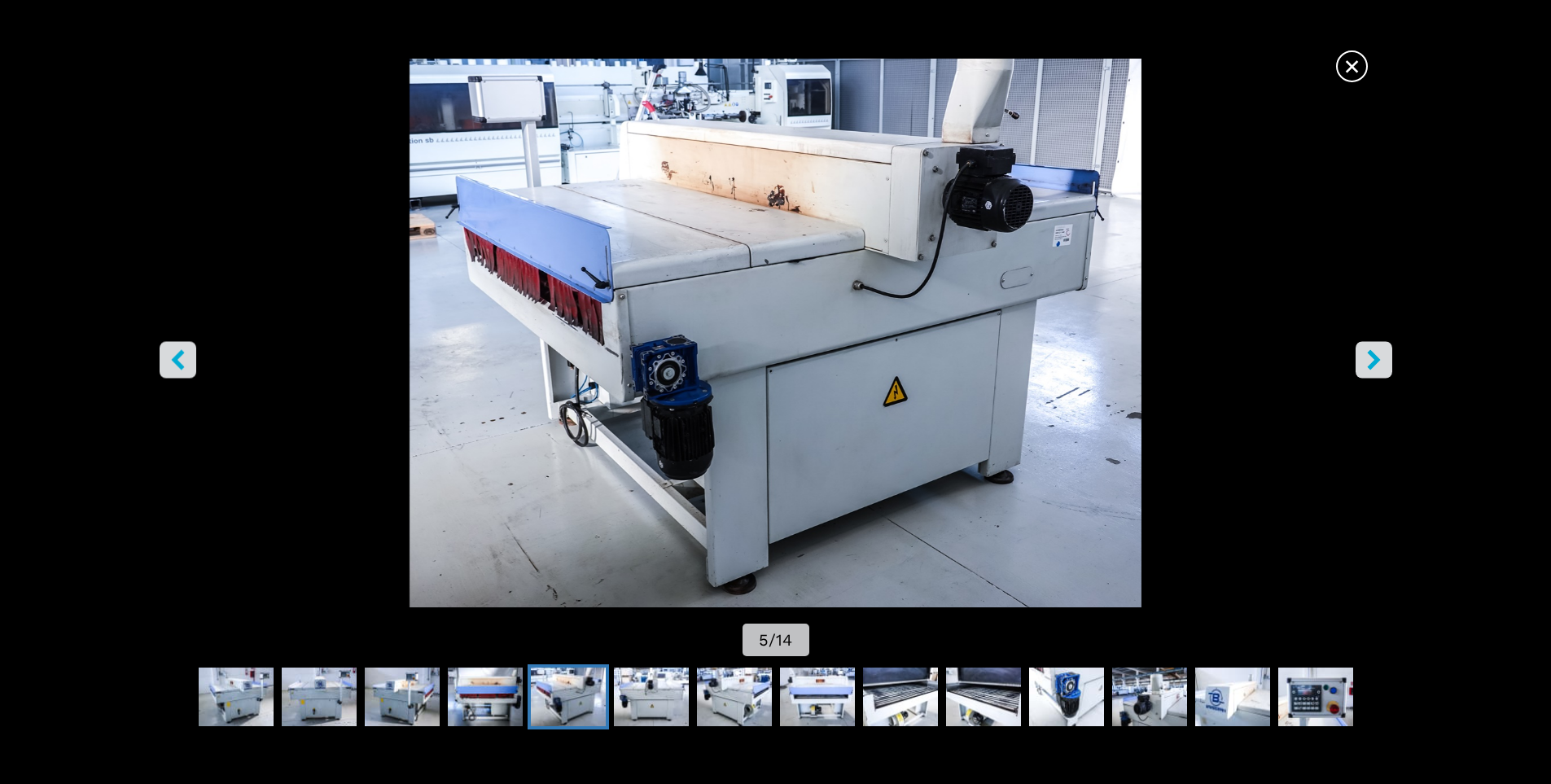
click at [1379, 361] on icon "right-button" at bounding box center [1374, 359] width 21 height 21
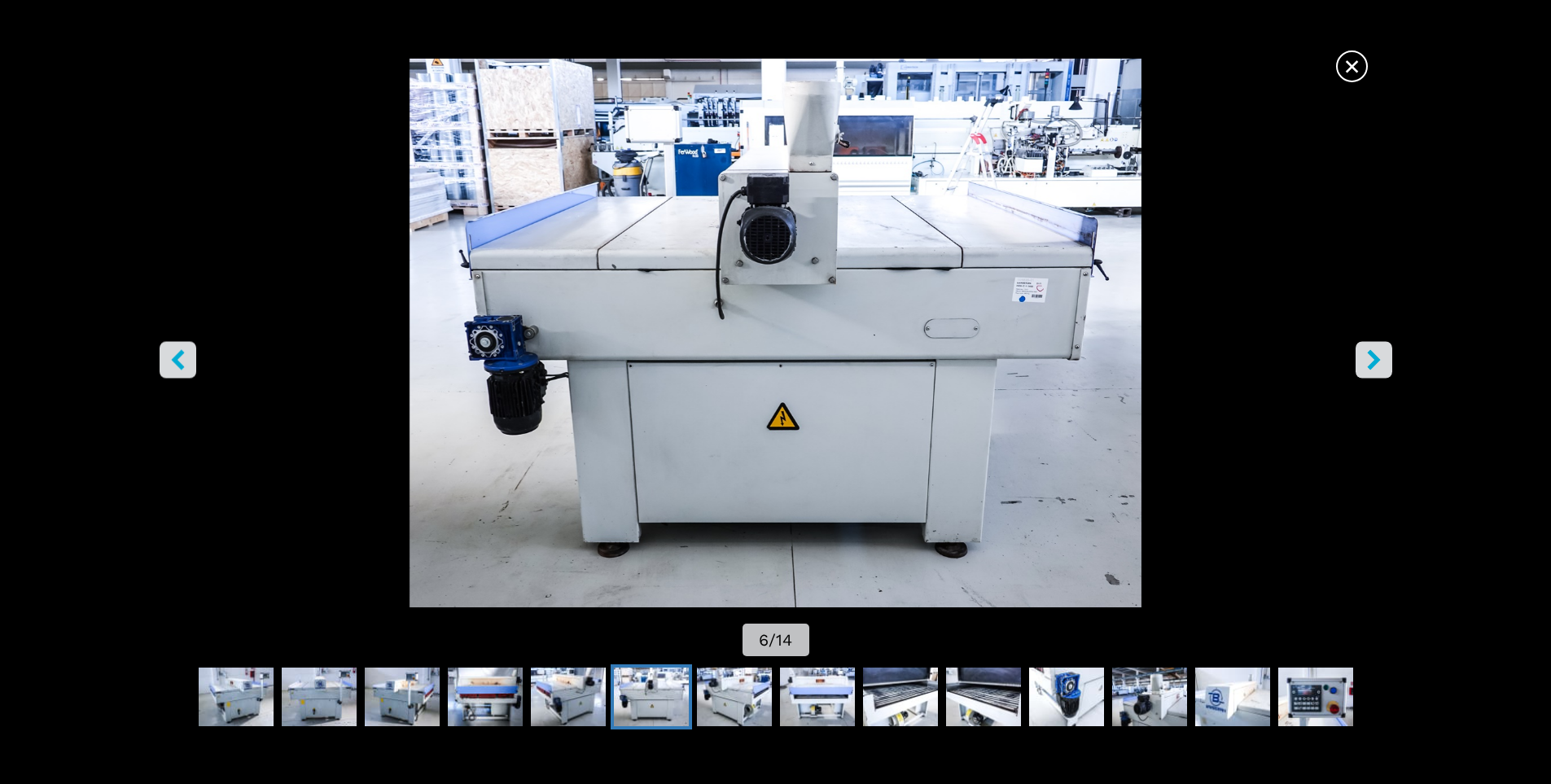
click at [1379, 361] on icon "right-button" at bounding box center [1374, 359] width 21 height 21
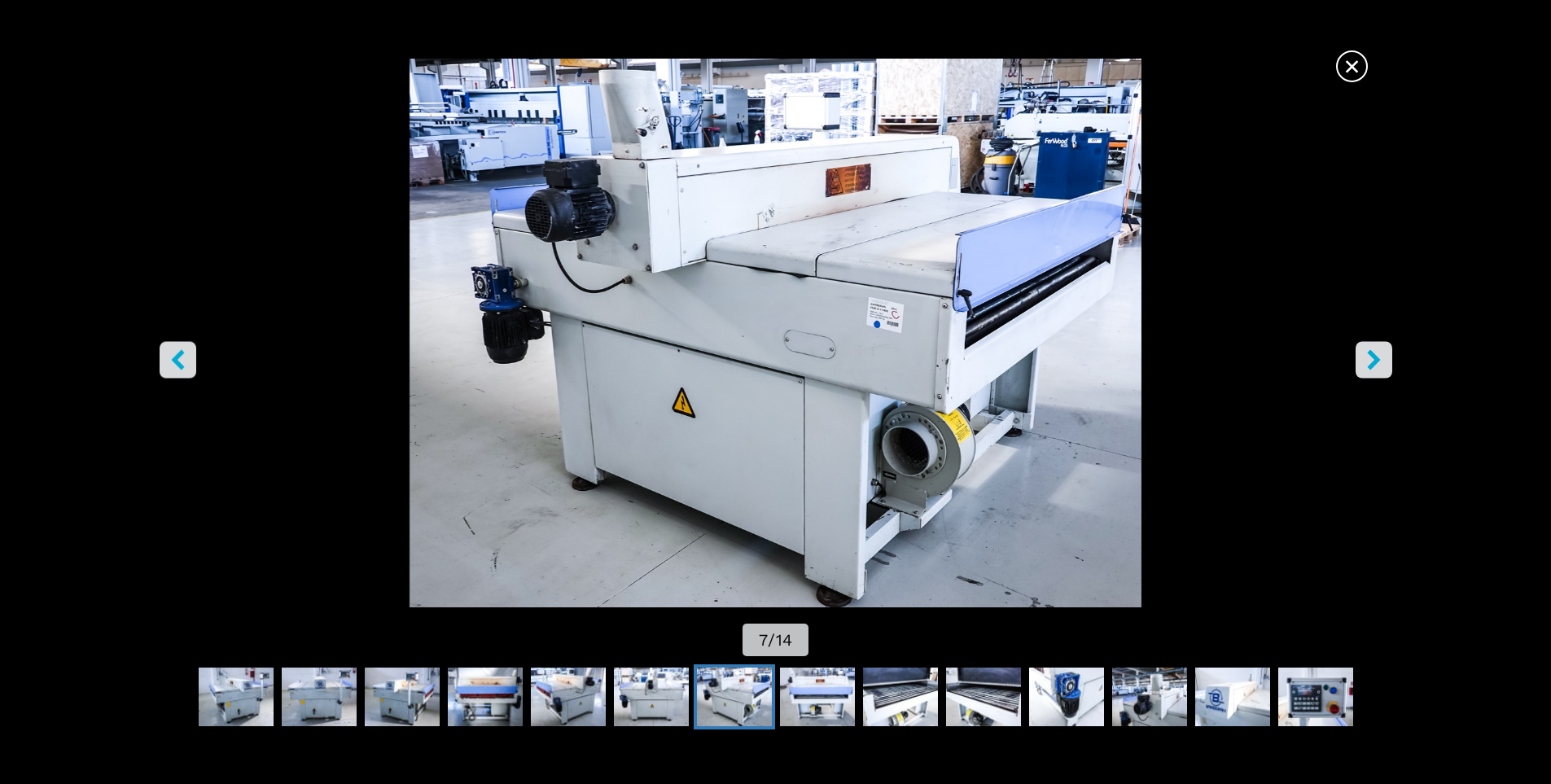
click at [1379, 362] on icon "right-button" at bounding box center [1374, 359] width 21 height 21
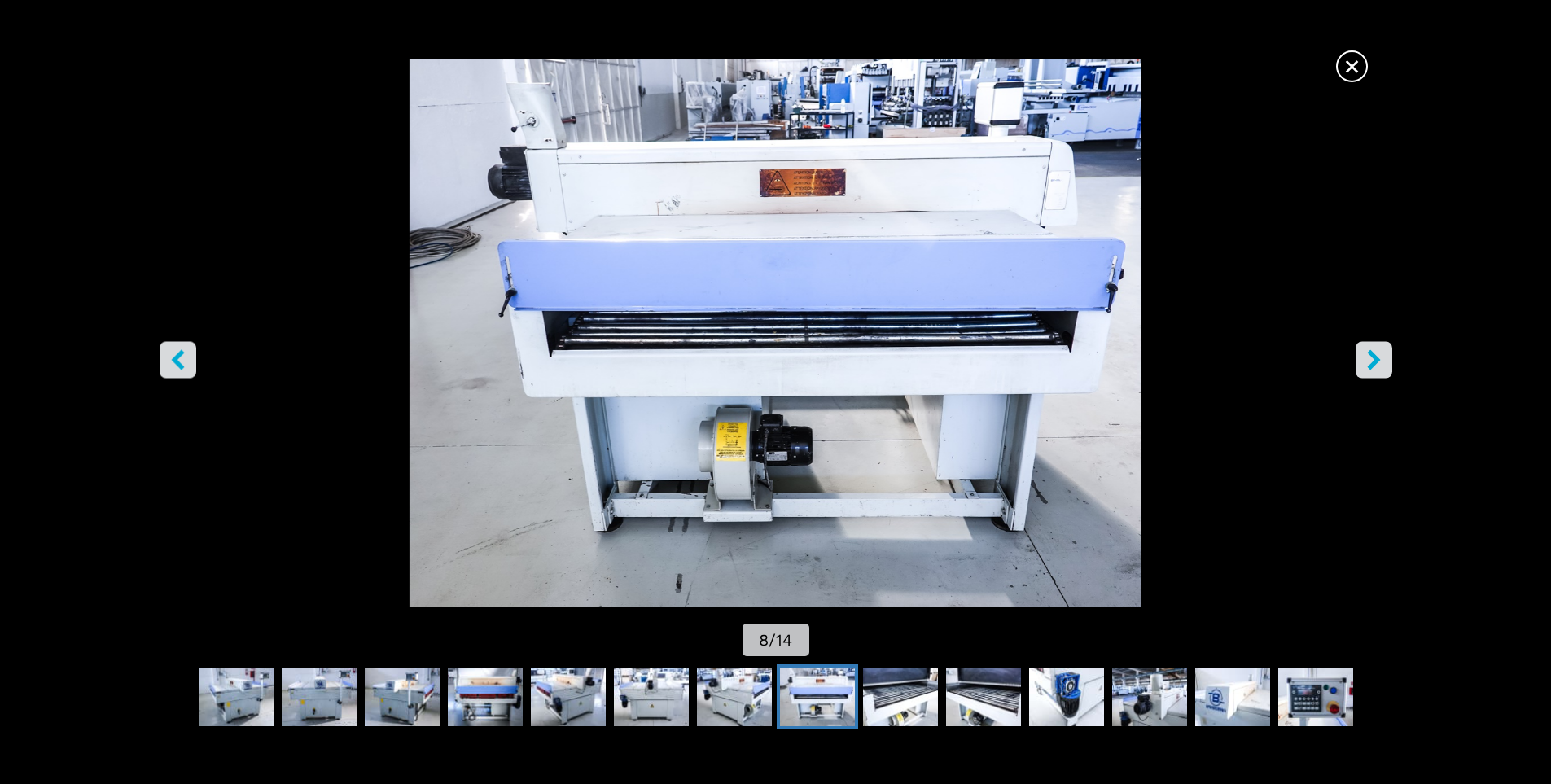
click at [1379, 362] on icon "right-button" at bounding box center [1374, 359] width 21 height 21
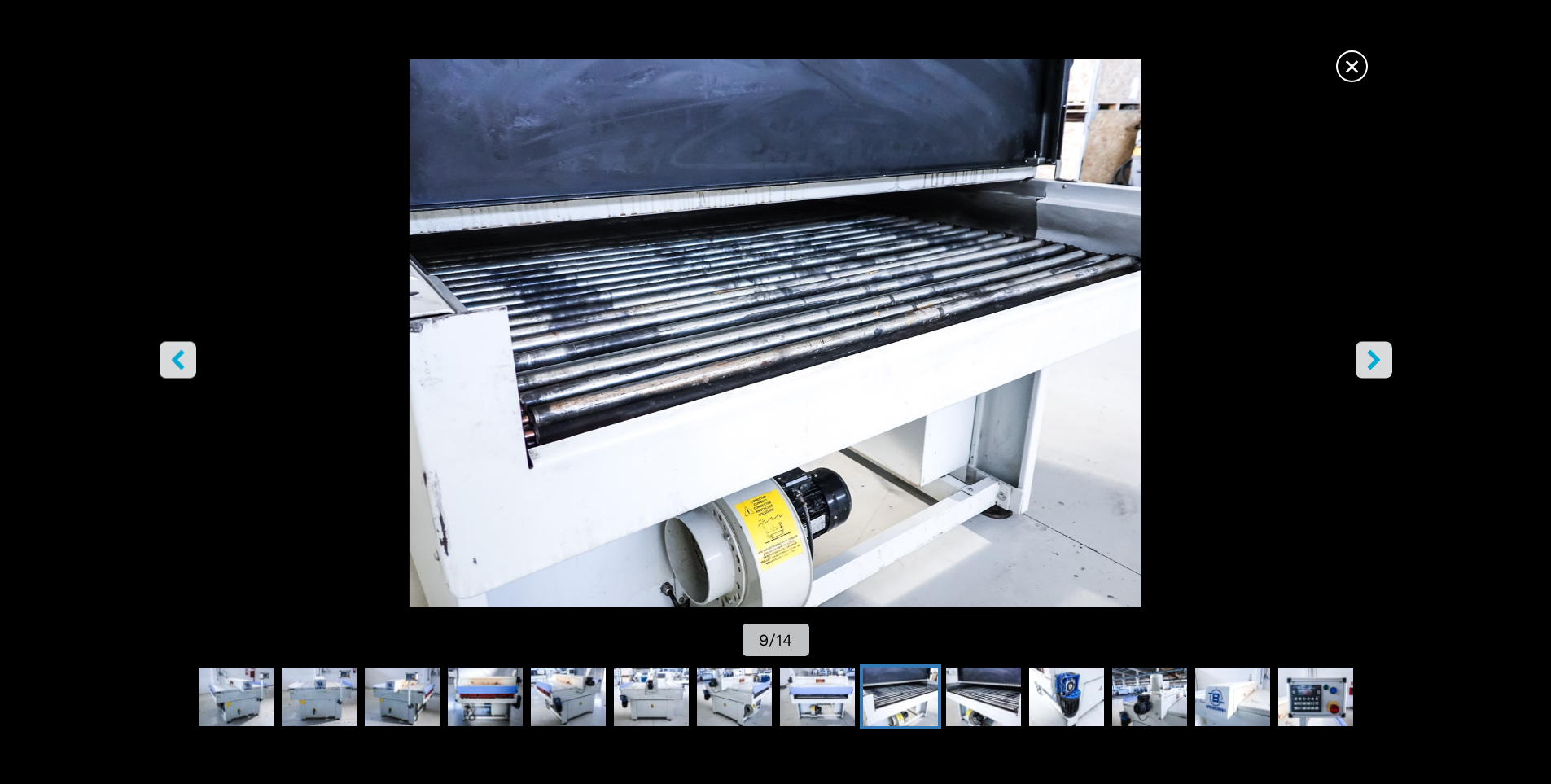
click at [1379, 362] on icon "right-button" at bounding box center [1374, 359] width 21 height 21
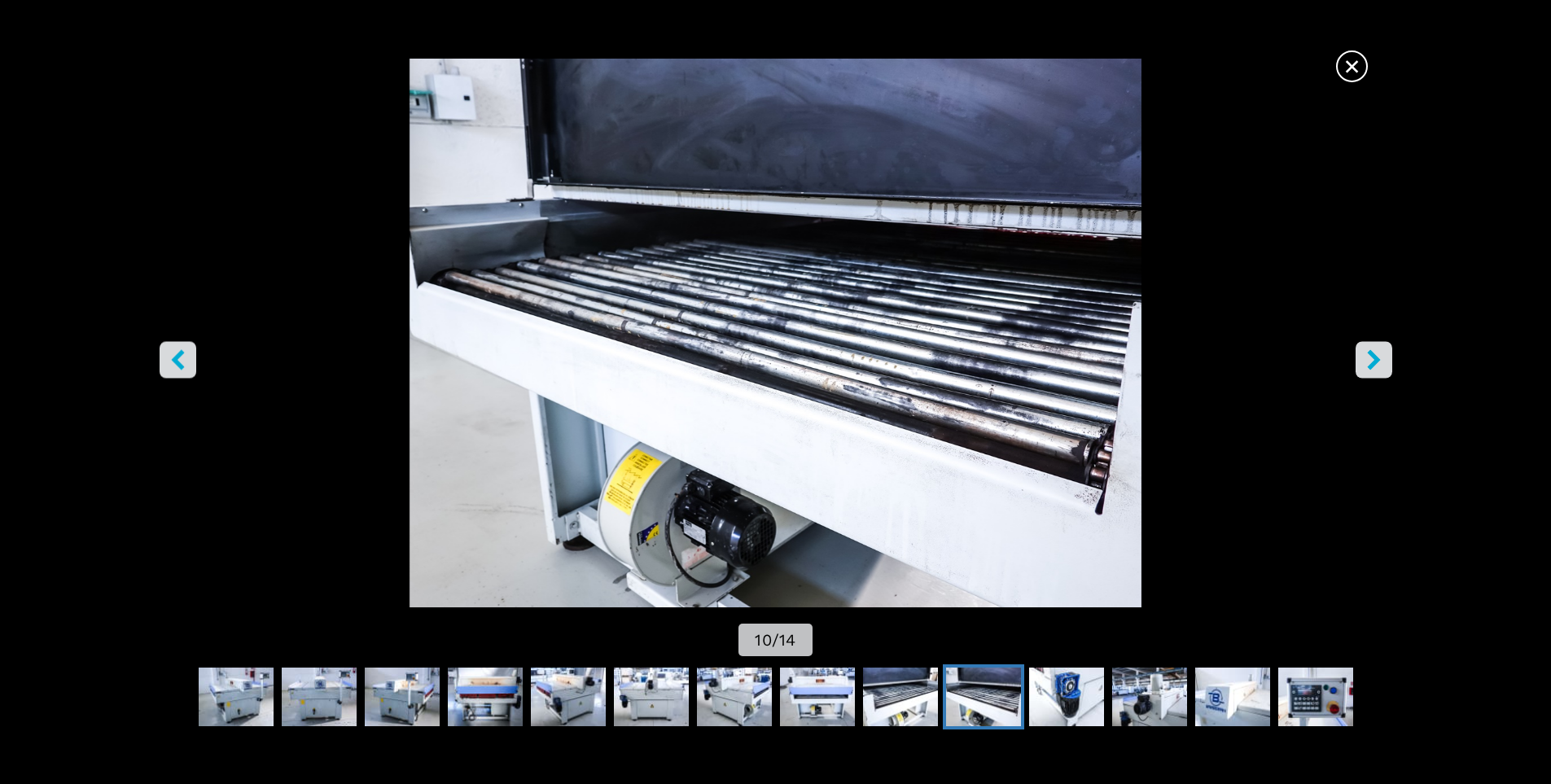
click at [1379, 362] on icon "right-button" at bounding box center [1374, 359] width 21 height 21
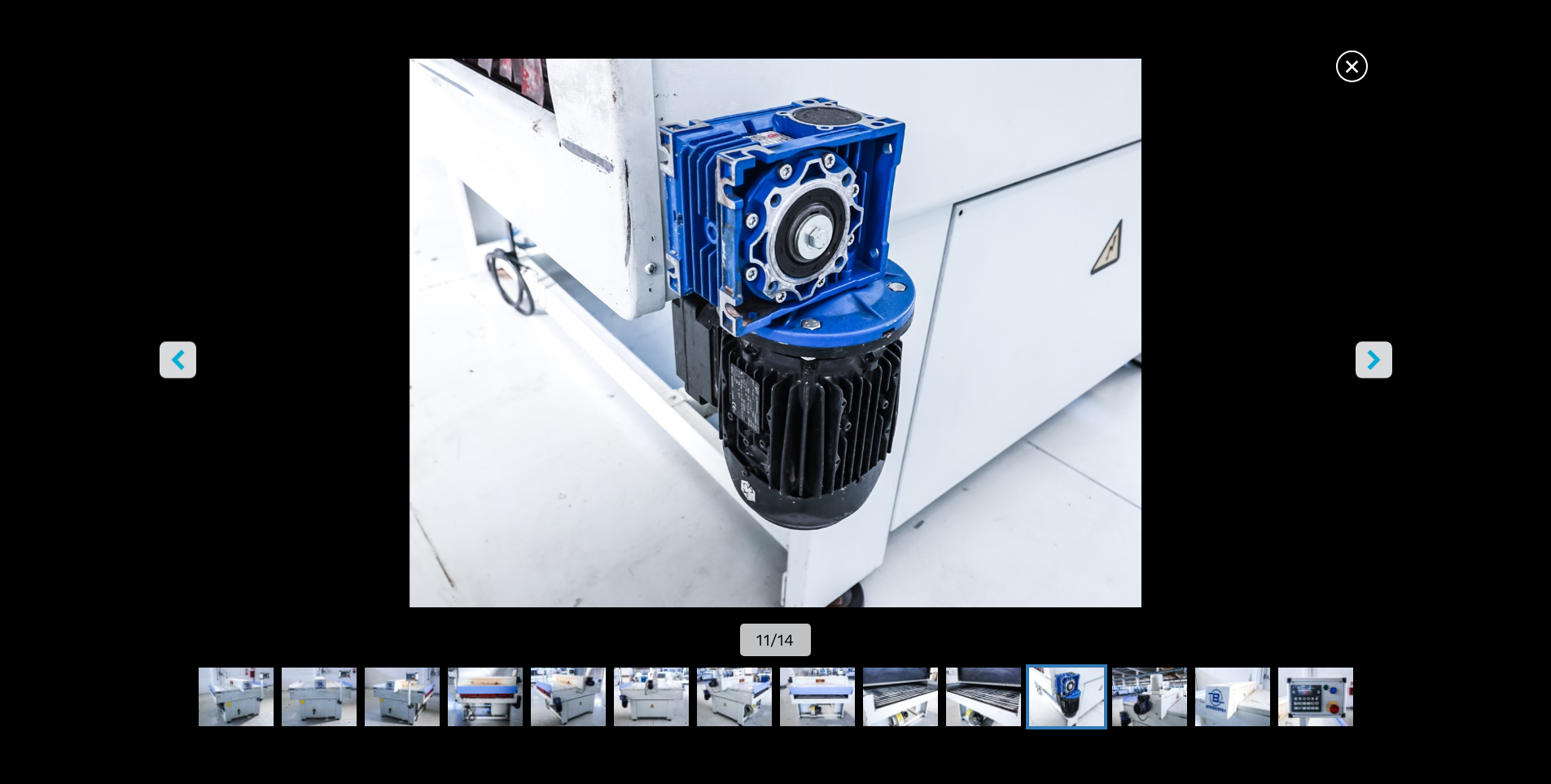
click at [1379, 362] on icon "right-button" at bounding box center [1374, 359] width 21 height 21
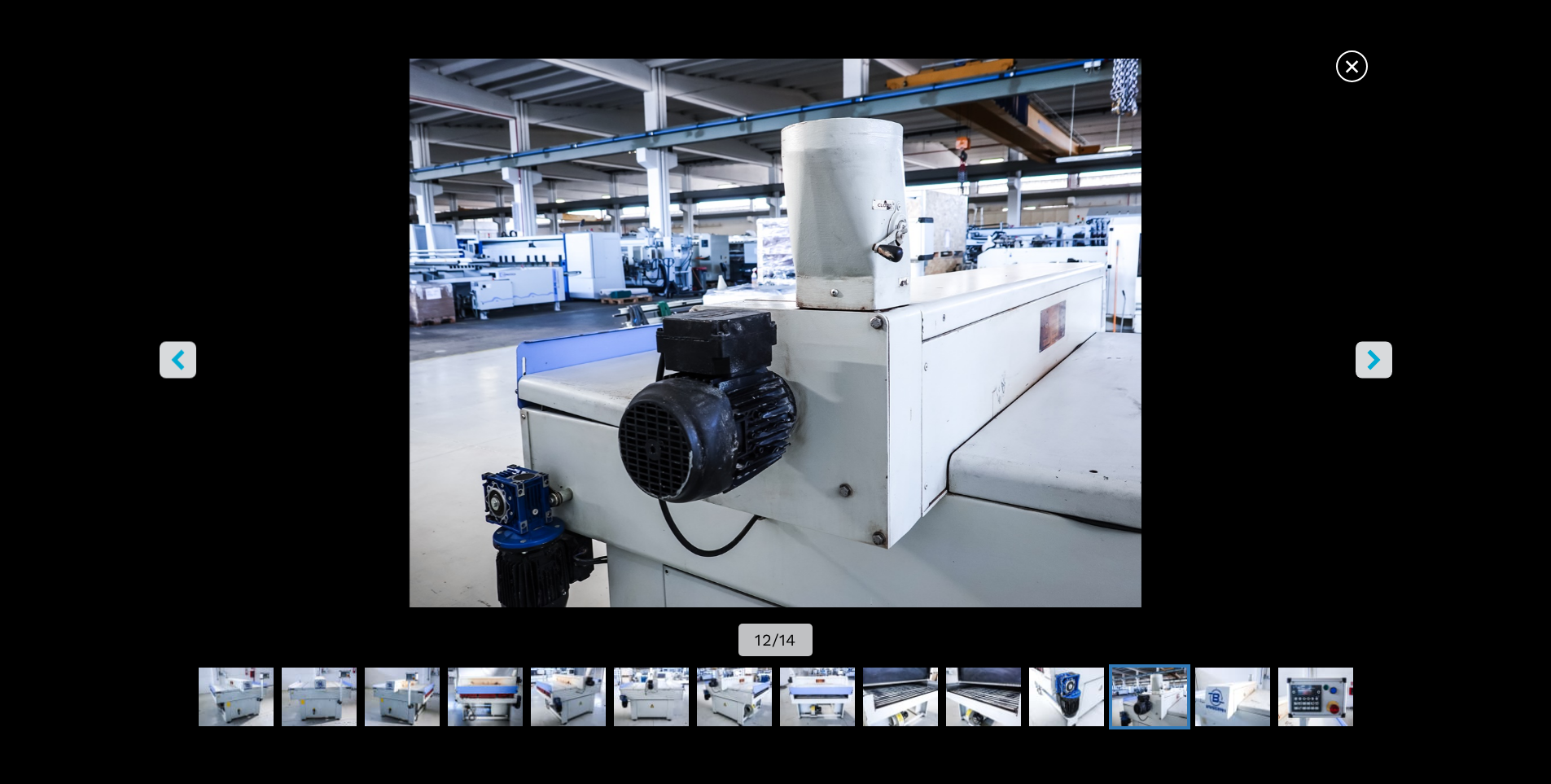
click at [1379, 362] on icon "right-button" at bounding box center [1374, 359] width 21 height 21
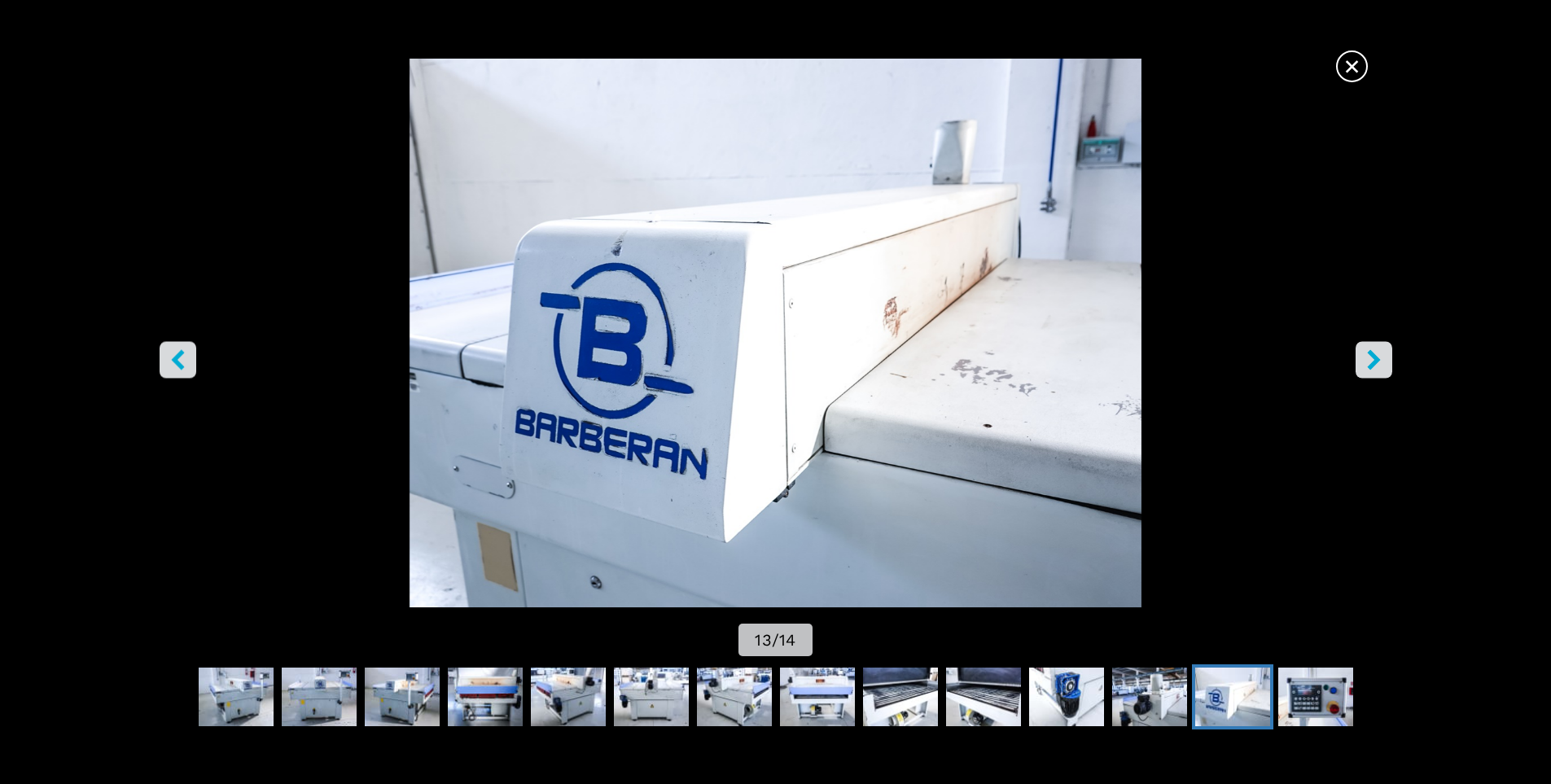
click at [1379, 362] on icon "right-button" at bounding box center [1374, 359] width 21 height 21
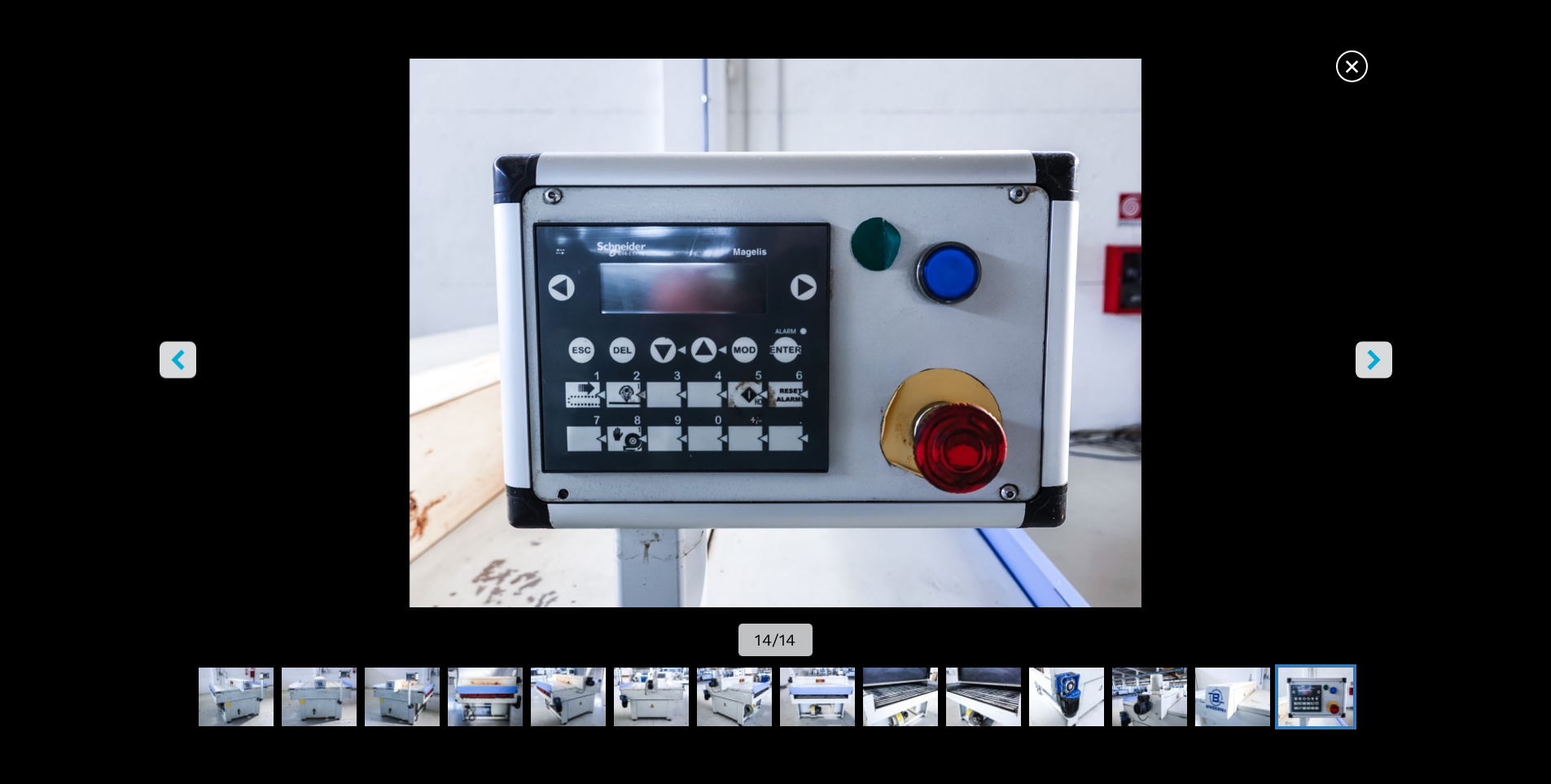
click at [1380, 362] on icon "right-button" at bounding box center [1374, 359] width 21 height 21
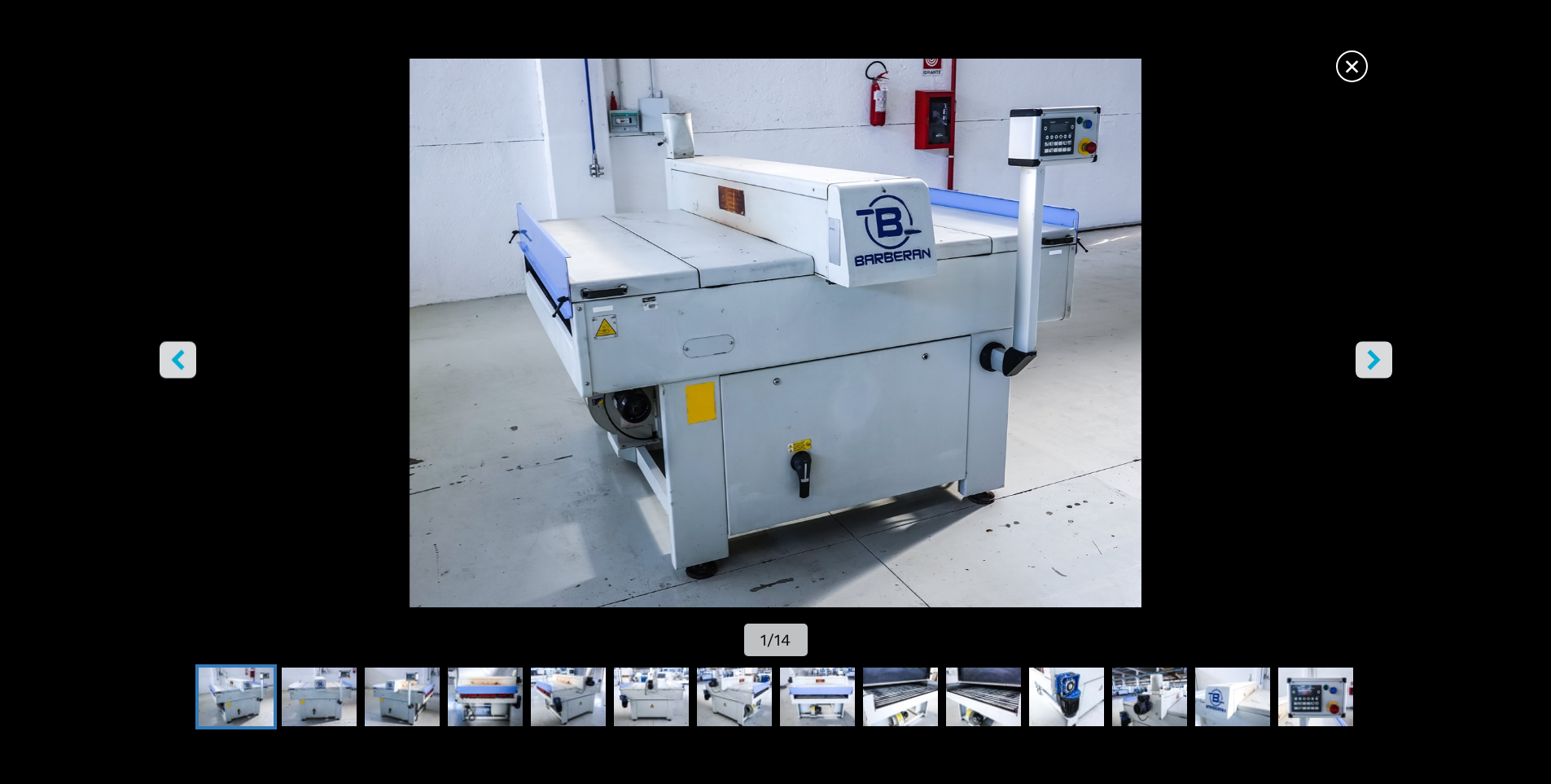
click at [1361, 63] on span "×" at bounding box center [1352, 63] width 28 height 28
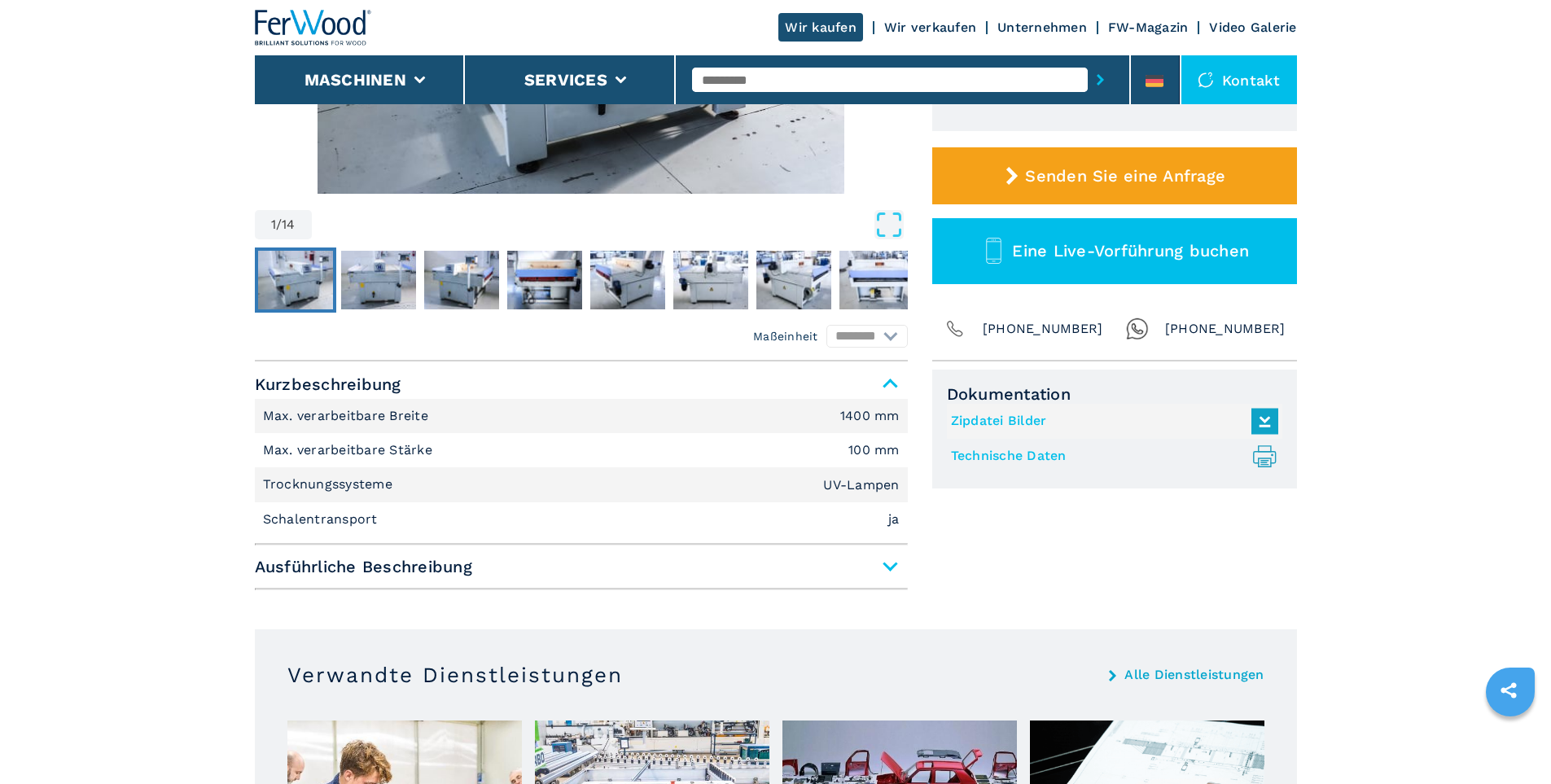
scroll to position [48, 0]
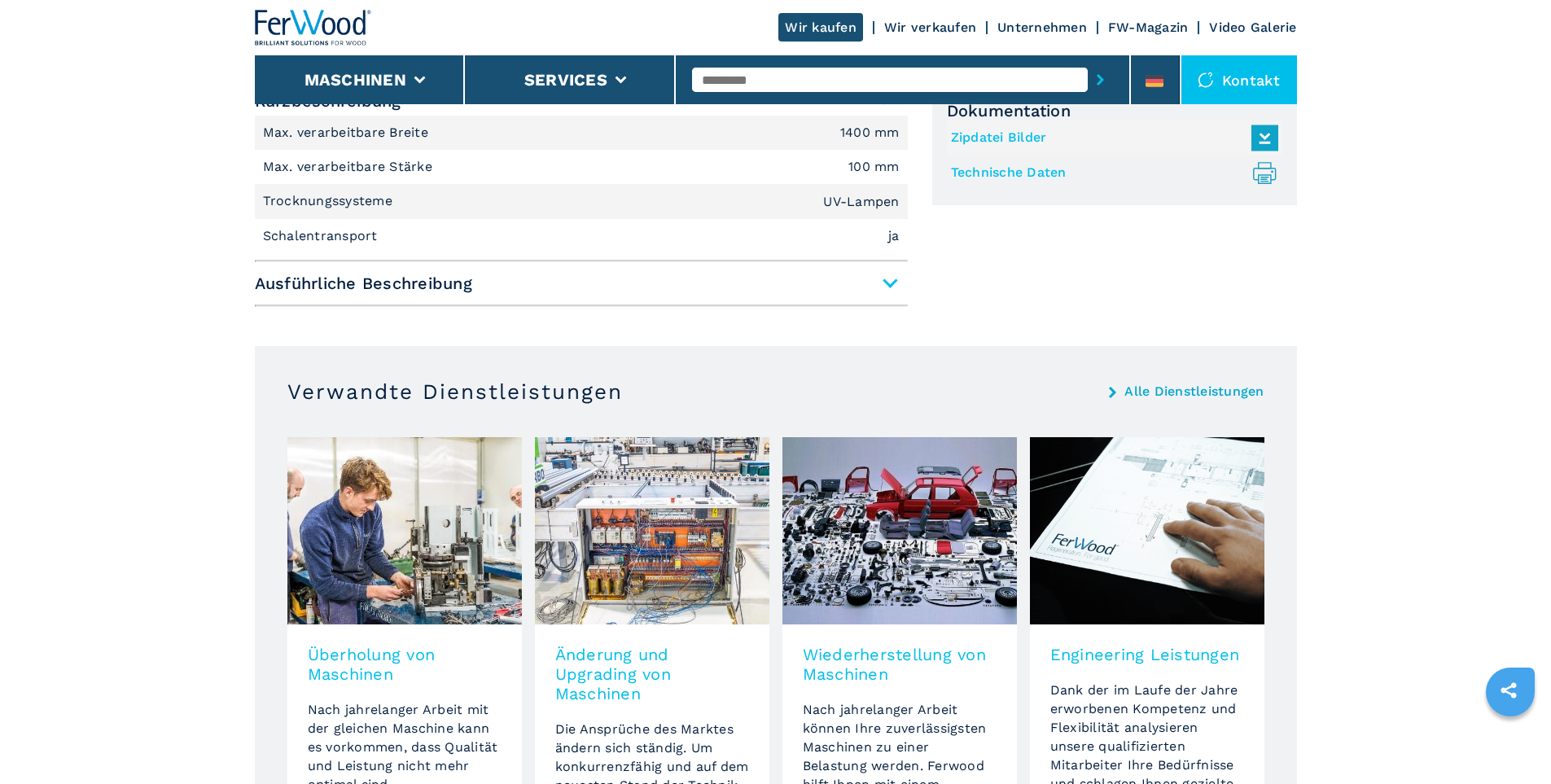
scroll to position [699, 0]
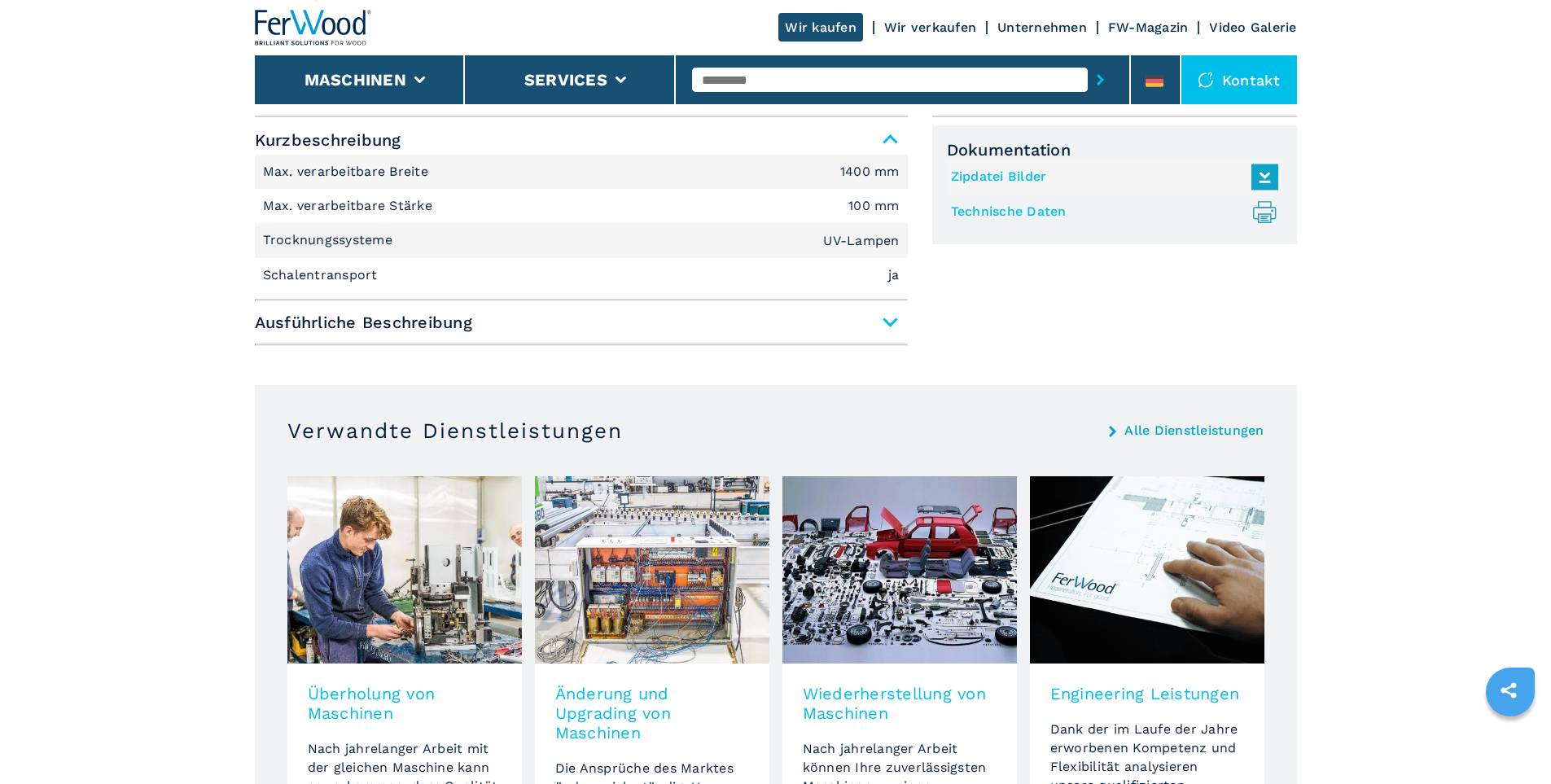
click at [891, 320] on span "Ausführliche Beschreibung" at bounding box center [580, 322] width 653 height 29
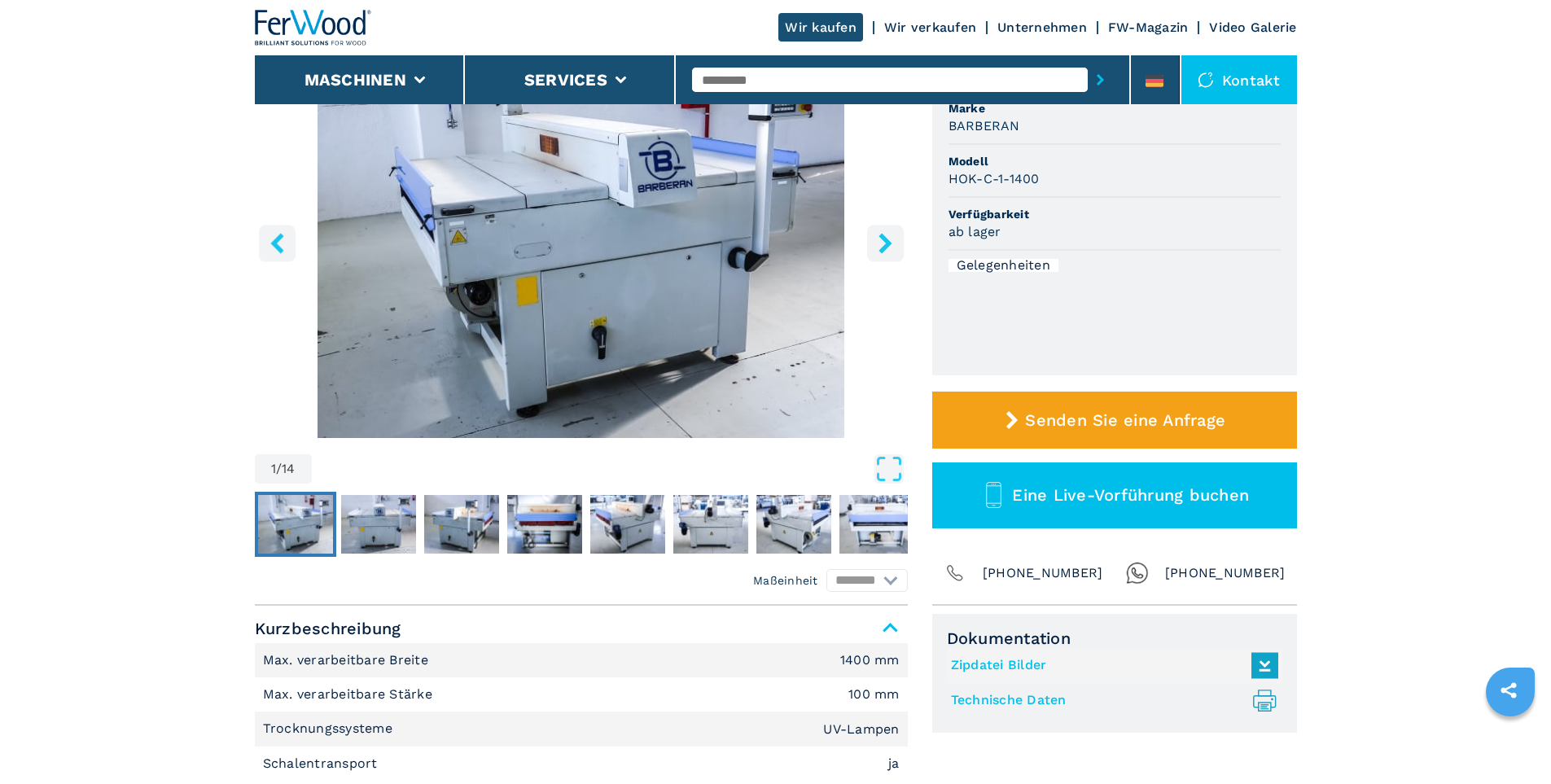
scroll to position [0, 0]
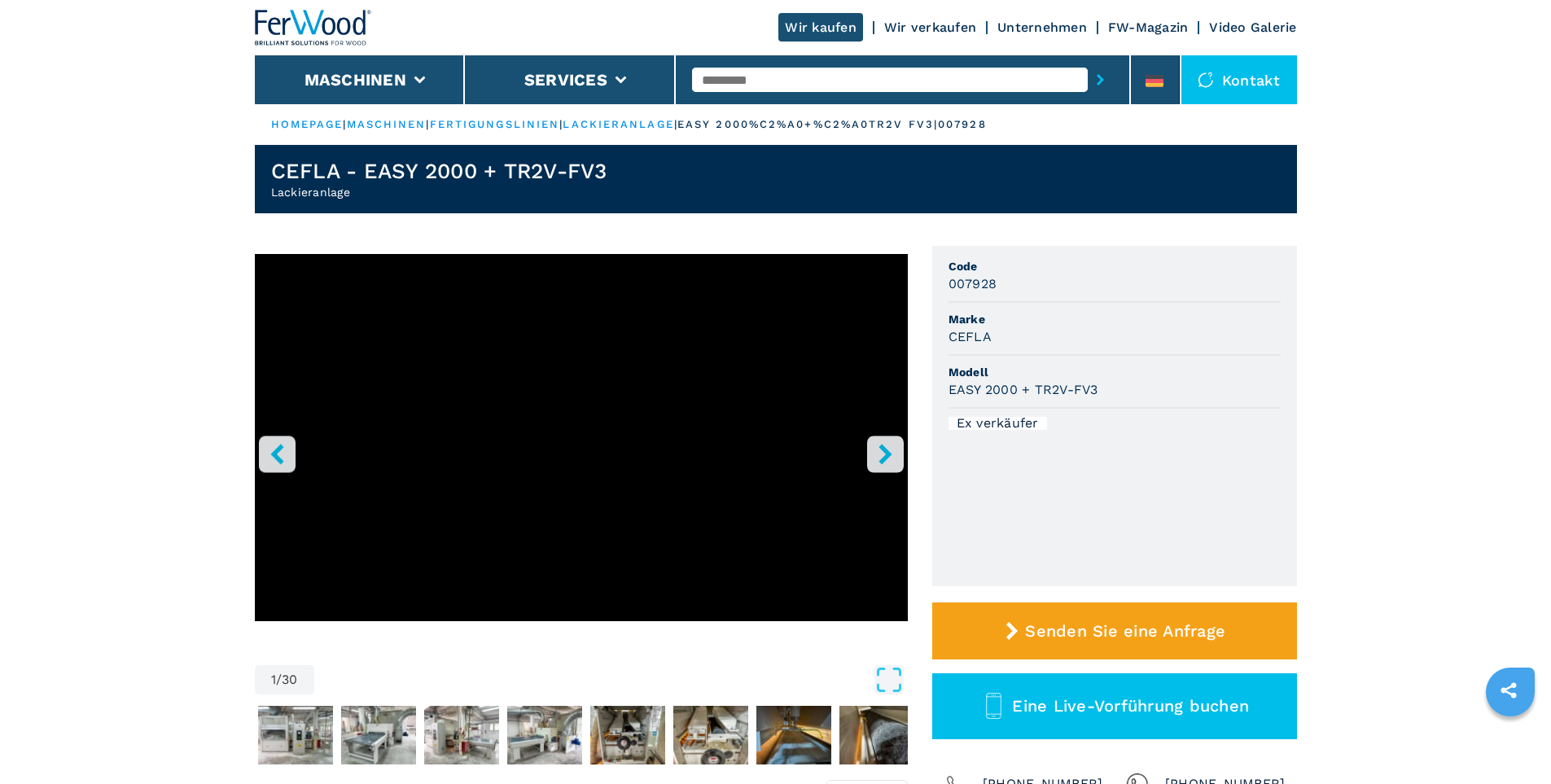
click at [879, 450] on icon "right-button" at bounding box center [886, 454] width 21 height 21
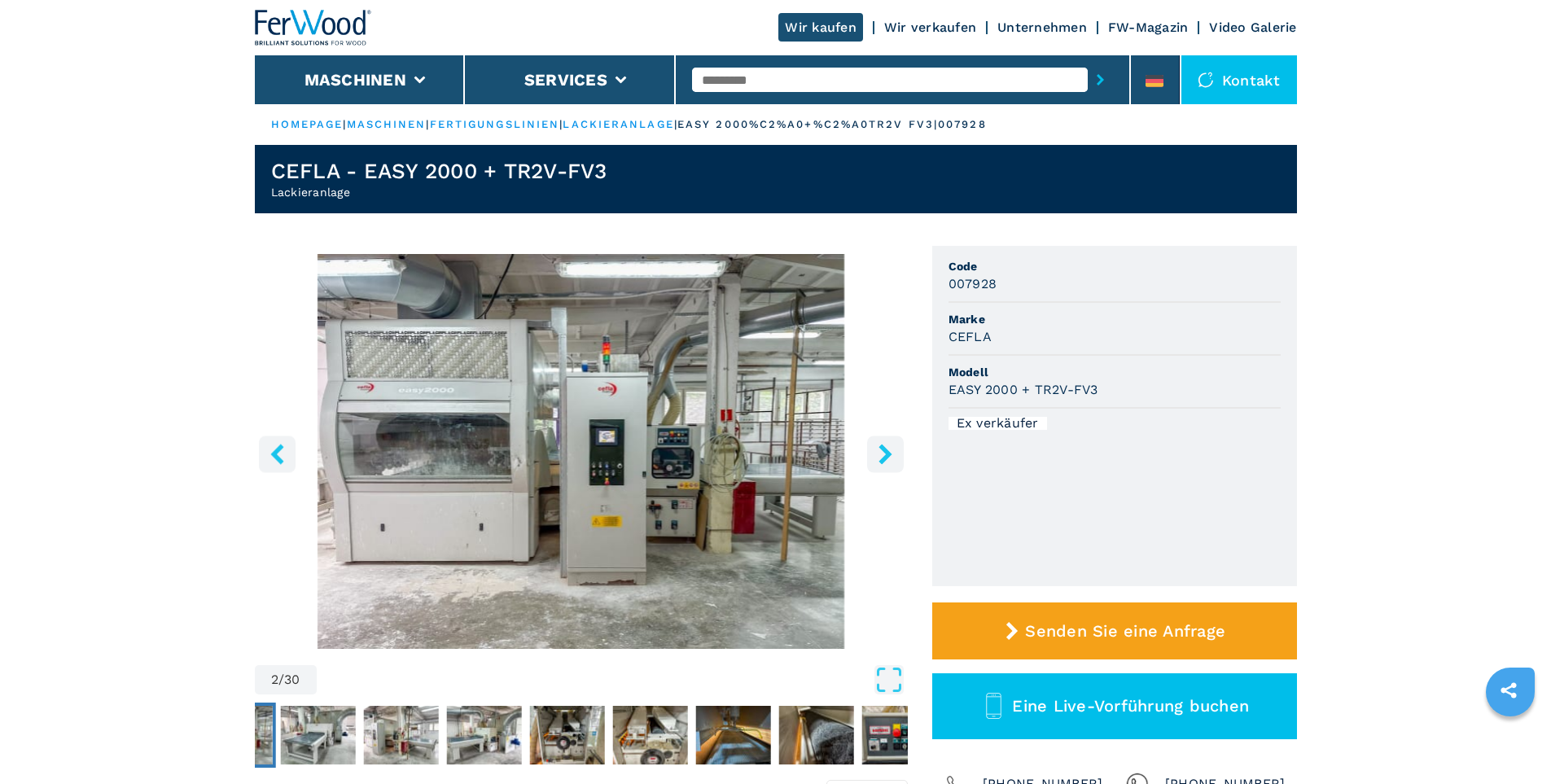
click at [880, 452] on icon "right-button" at bounding box center [886, 454] width 21 height 21
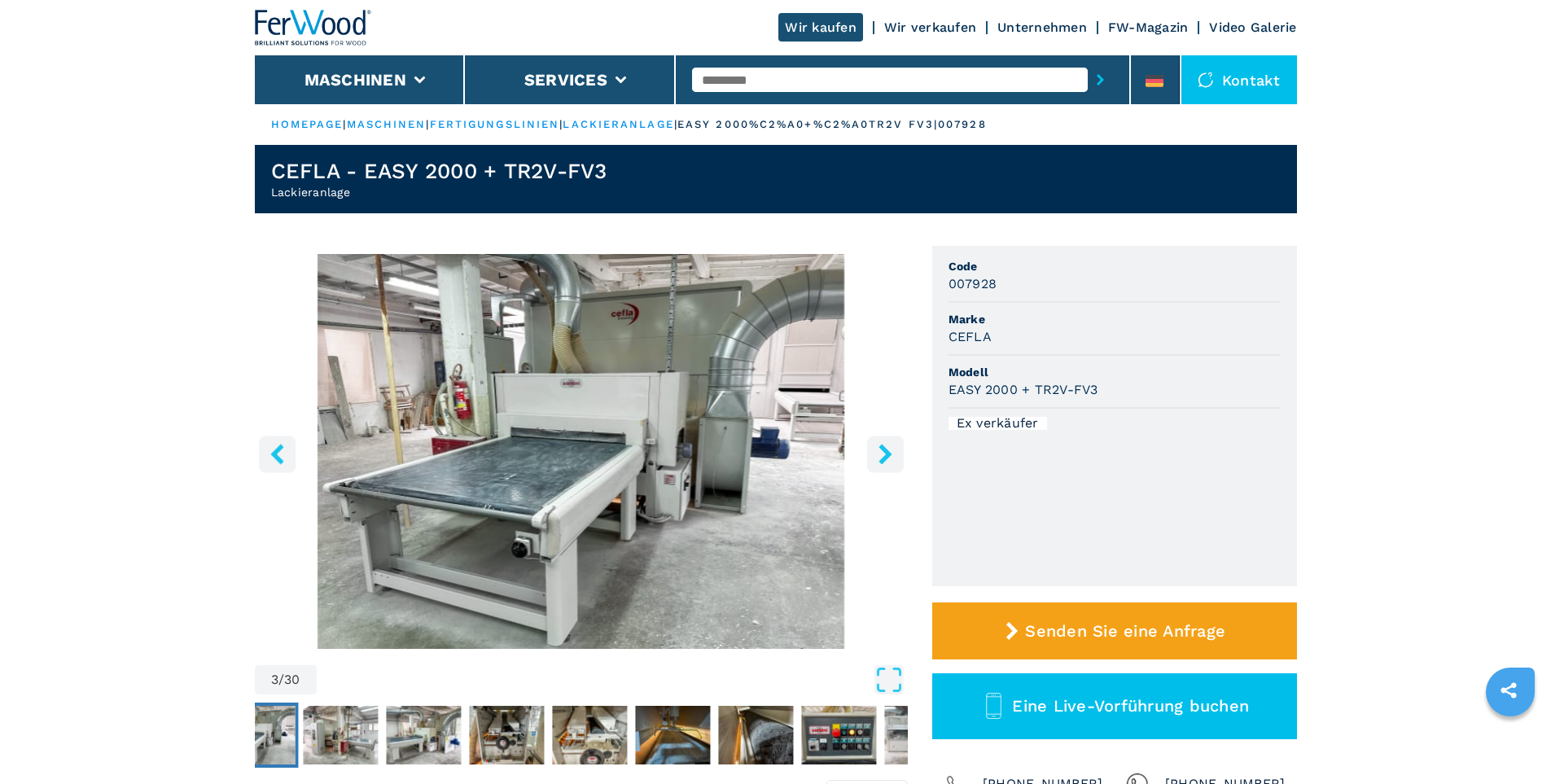
click at [891, 460] on icon "right-button" at bounding box center [886, 454] width 21 height 21
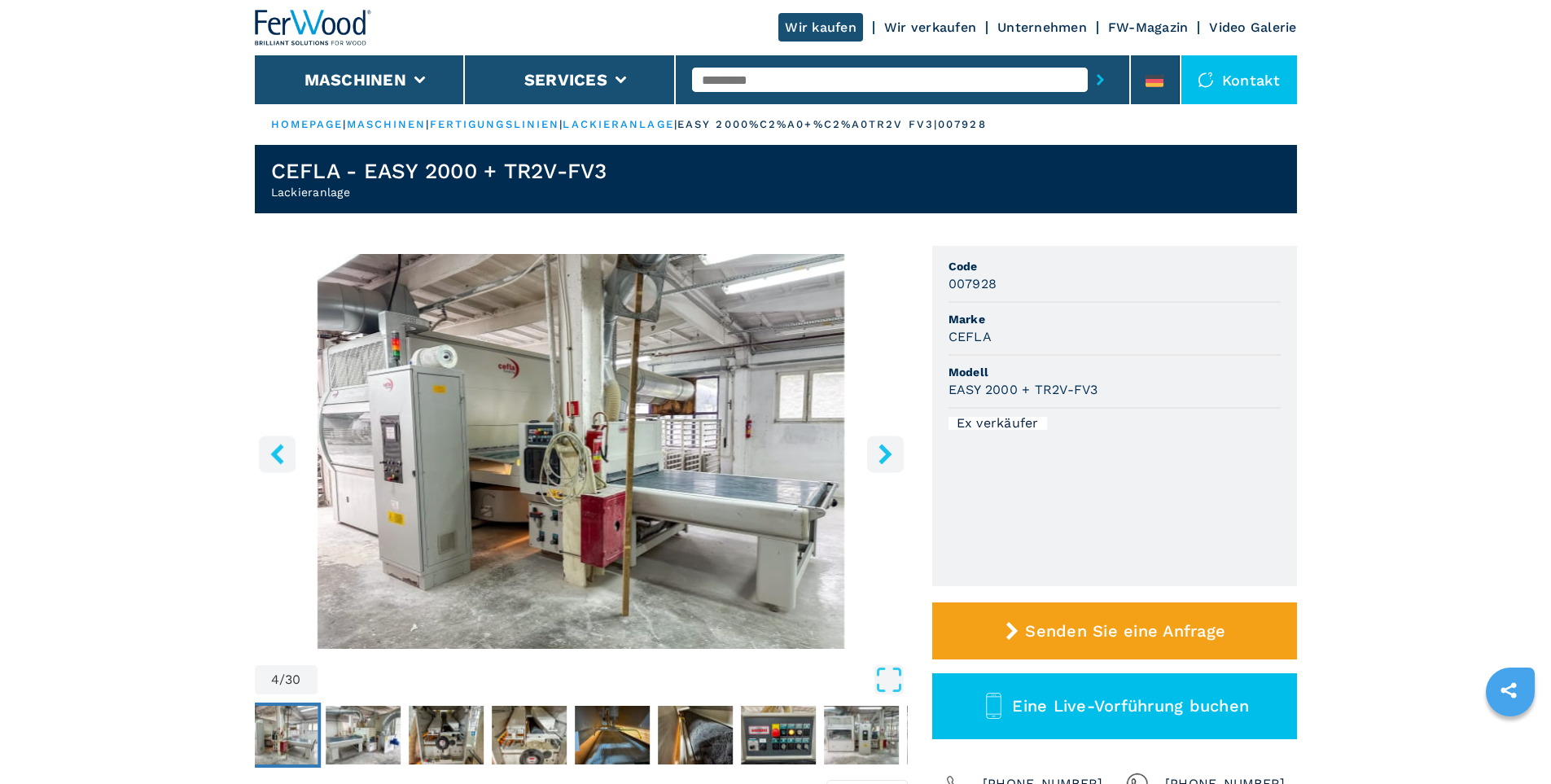
click at [889, 457] on icon "right-button" at bounding box center [886, 454] width 21 height 21
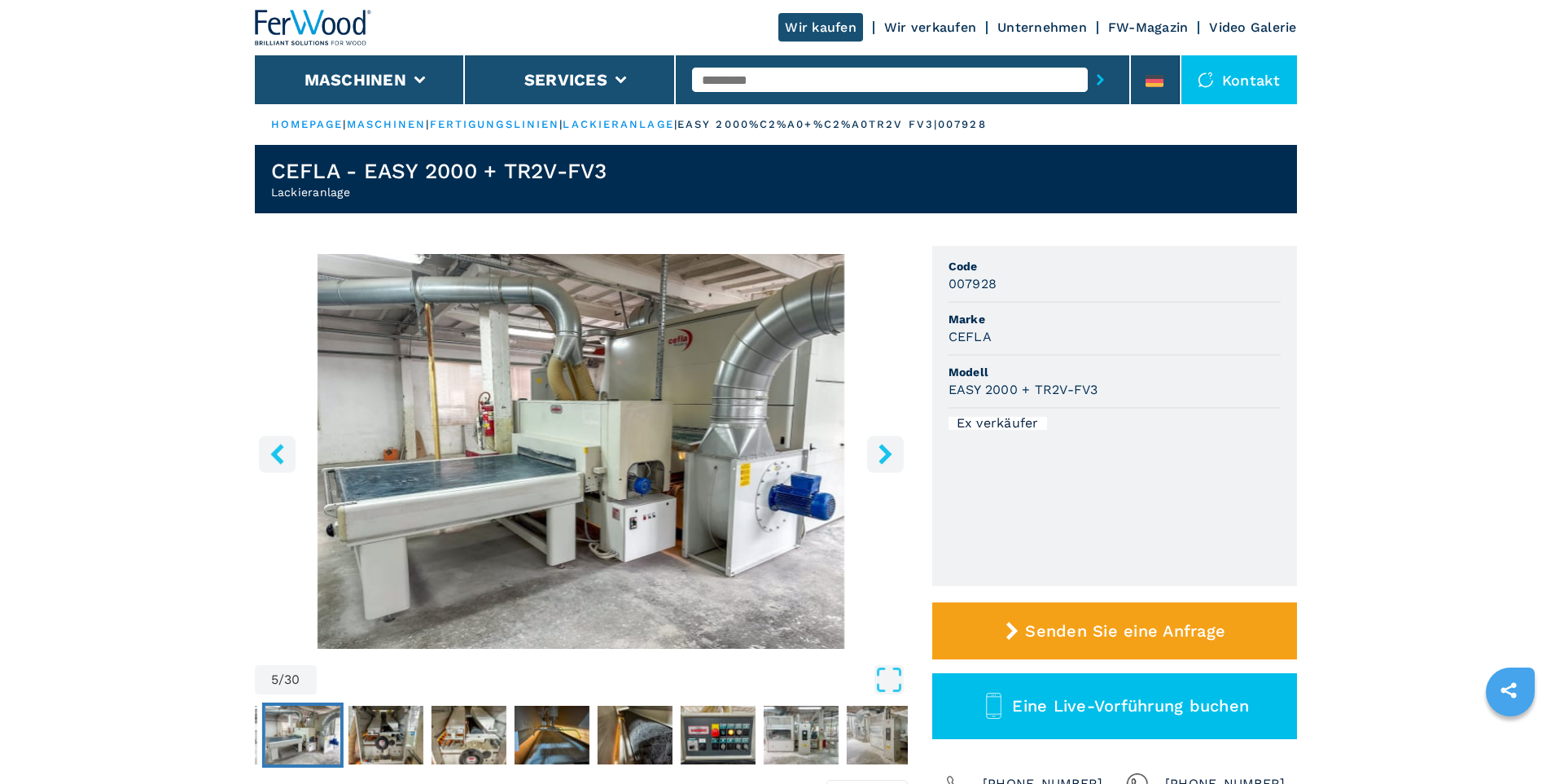
click at [889, 457] on icon "right-button" at bounding box center [886, 454] width 21 height 21
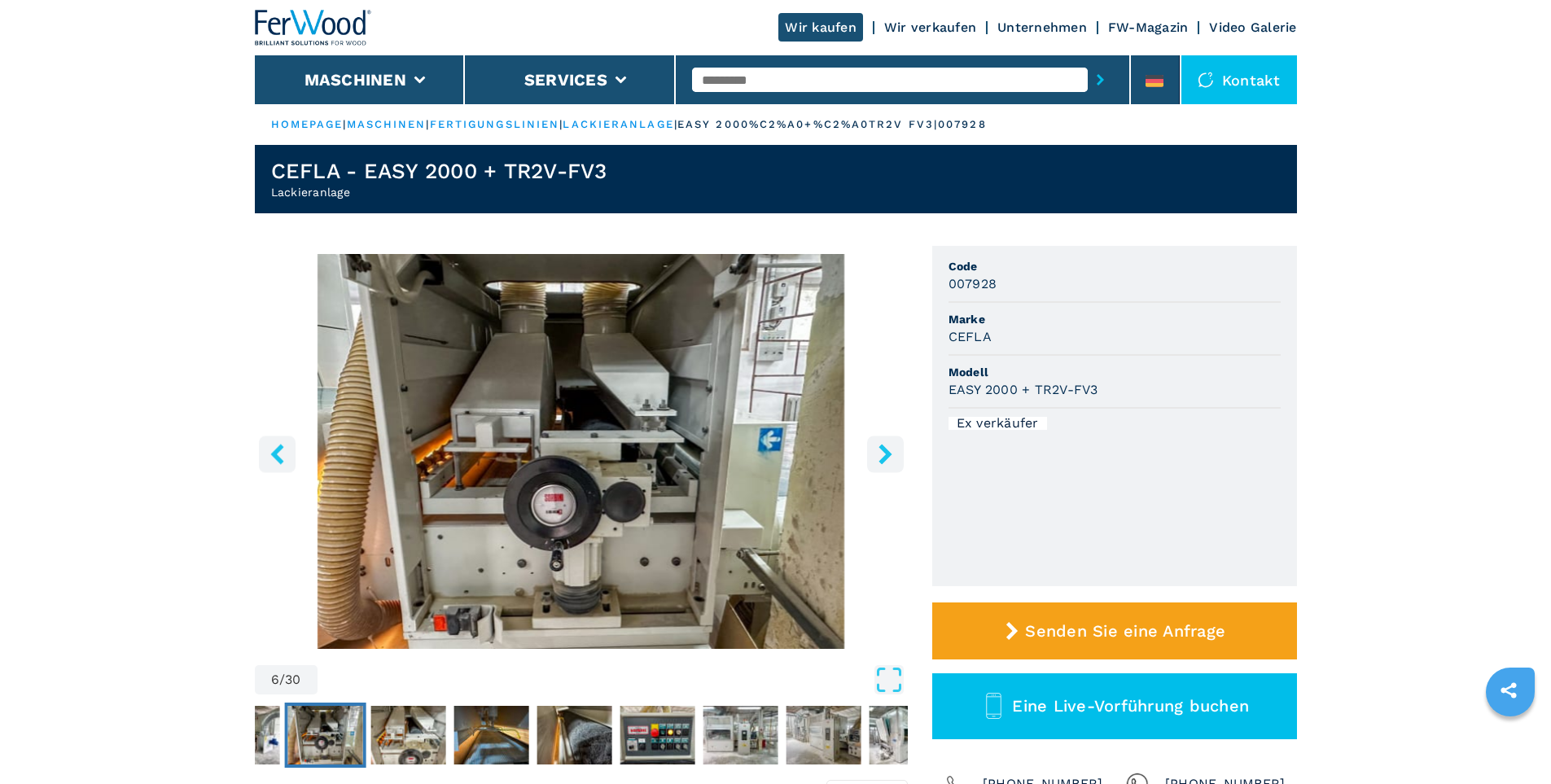
click at [889, 457] on icon "right-button" at bounding box center [886, 454] width 21 height 21
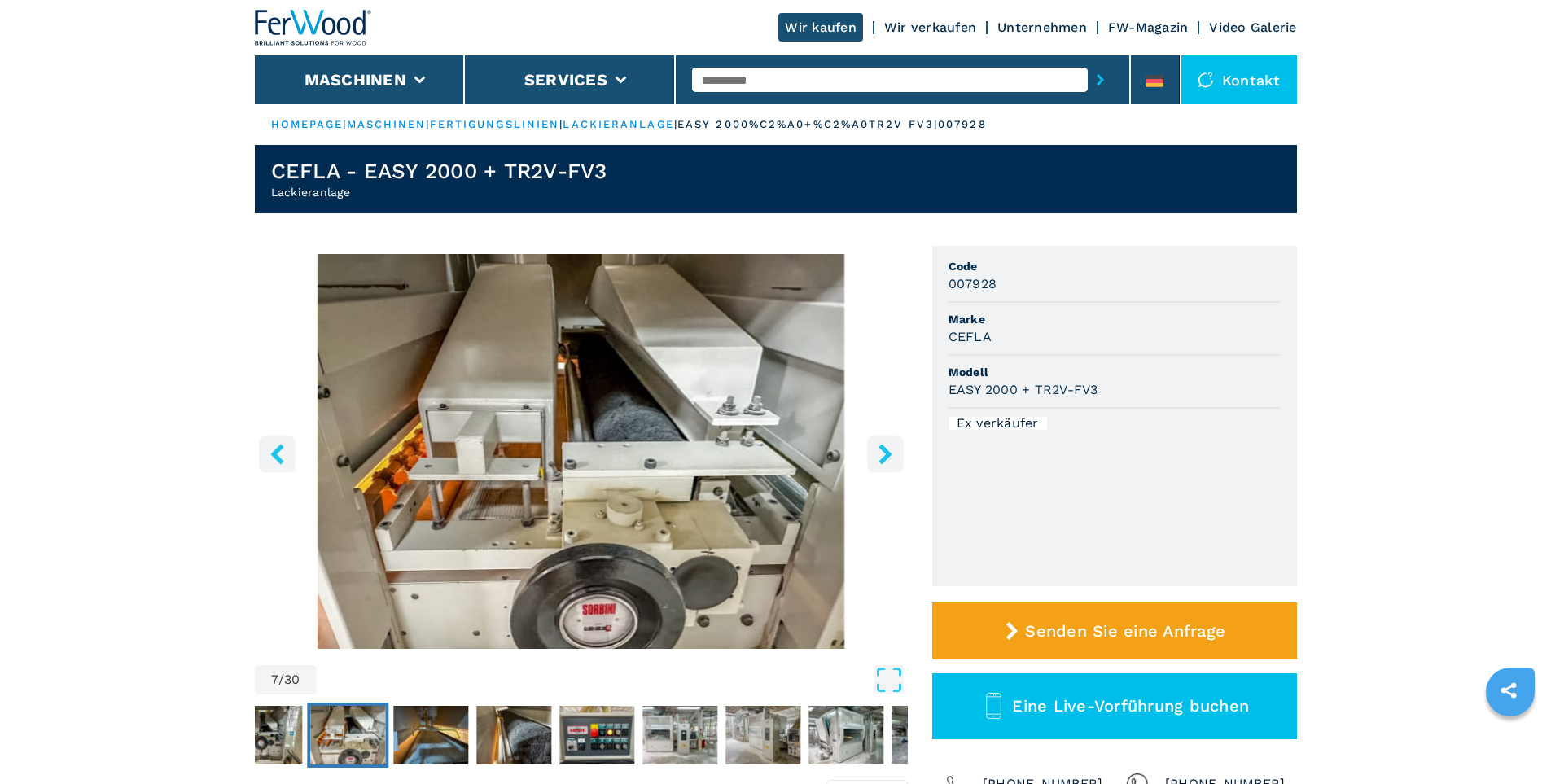
click at [889, 457] on icon "right-button" at bounding box center [886, 454] width 21 height 21
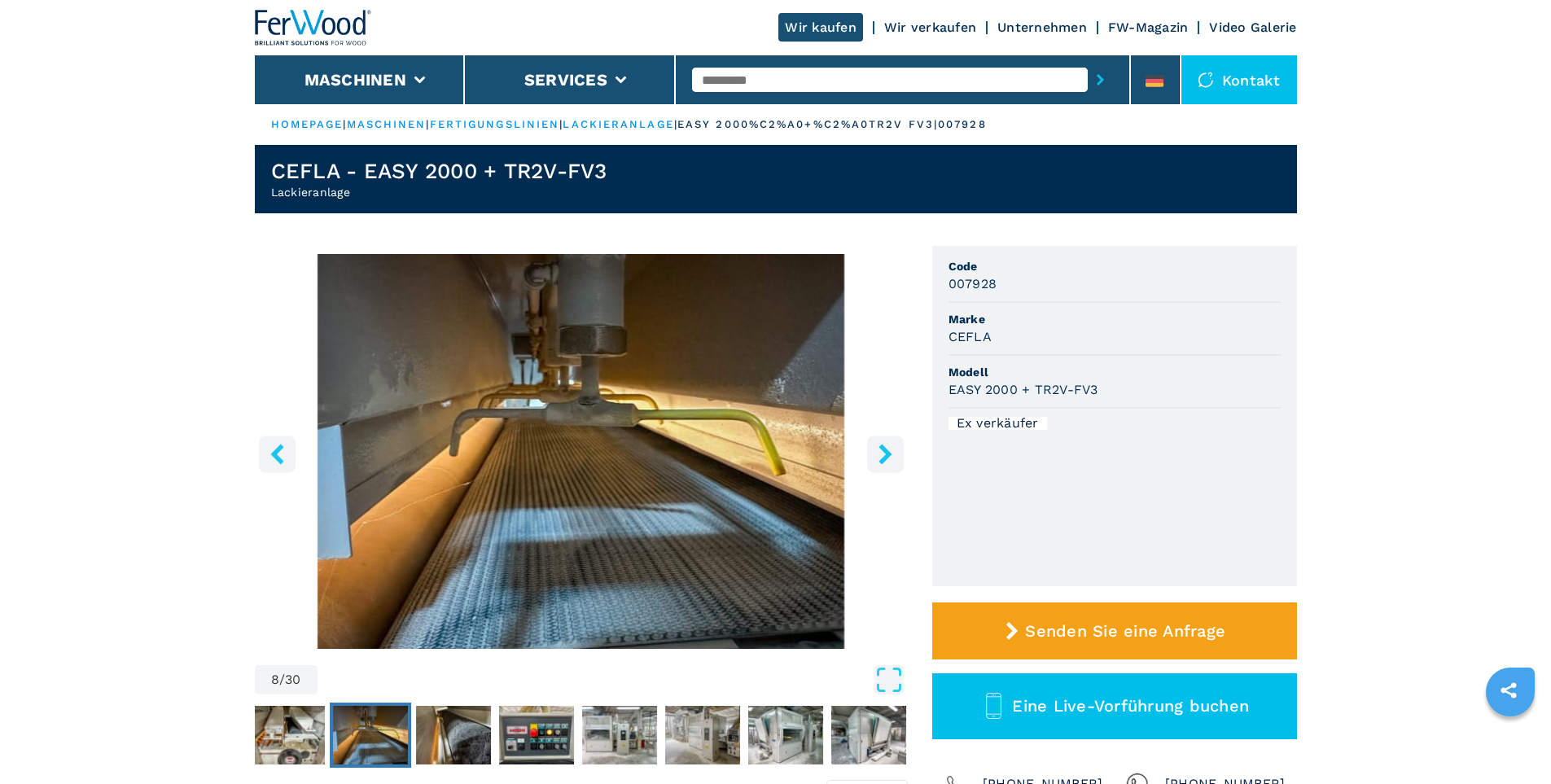
click at [889, 457] on icon "right-button" at bounding box center [886, 454] width 21 height 21
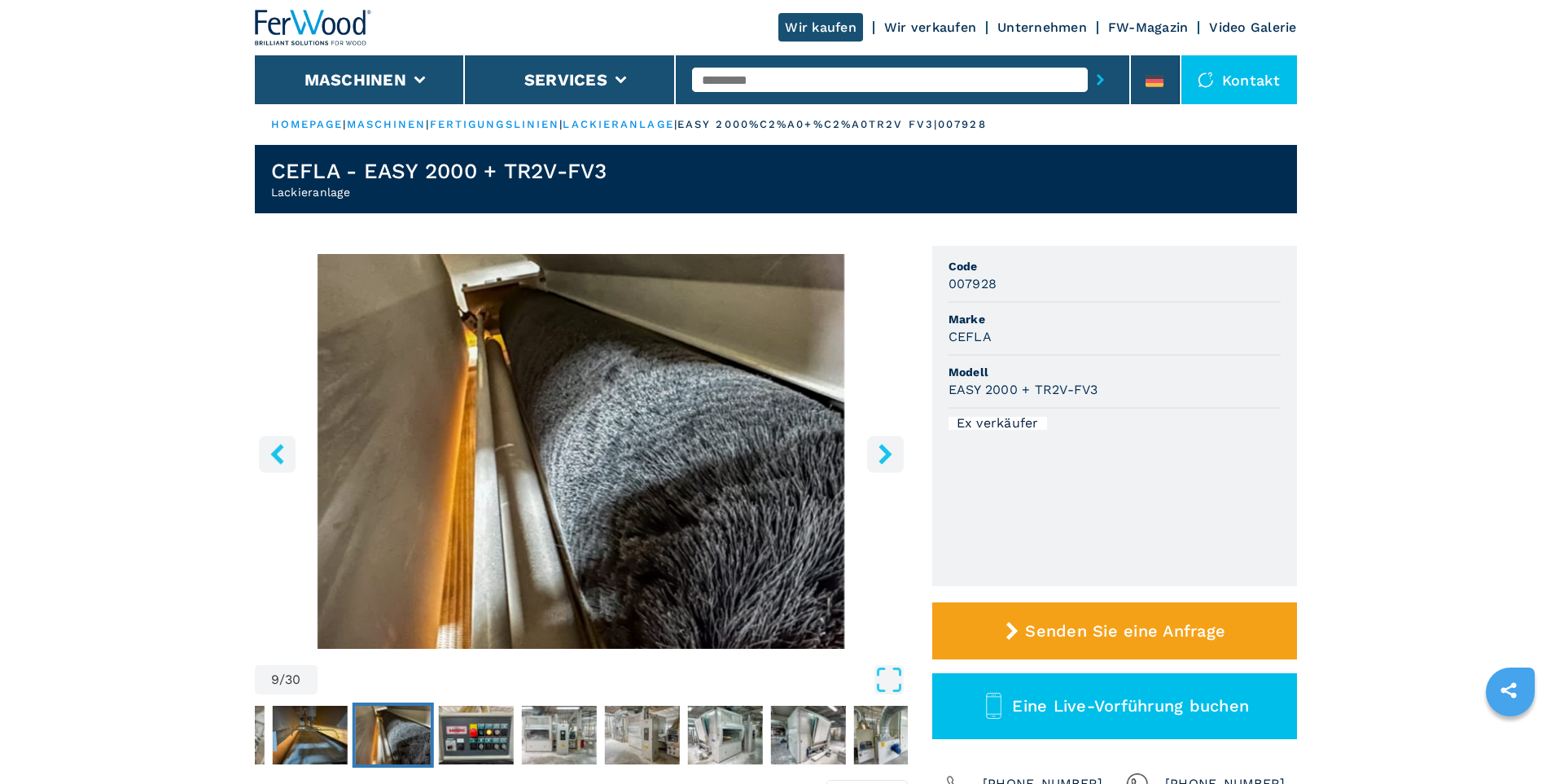
click at [889, 457] on icon "right-button" at bounding box center [886, 454] width 21 height 21
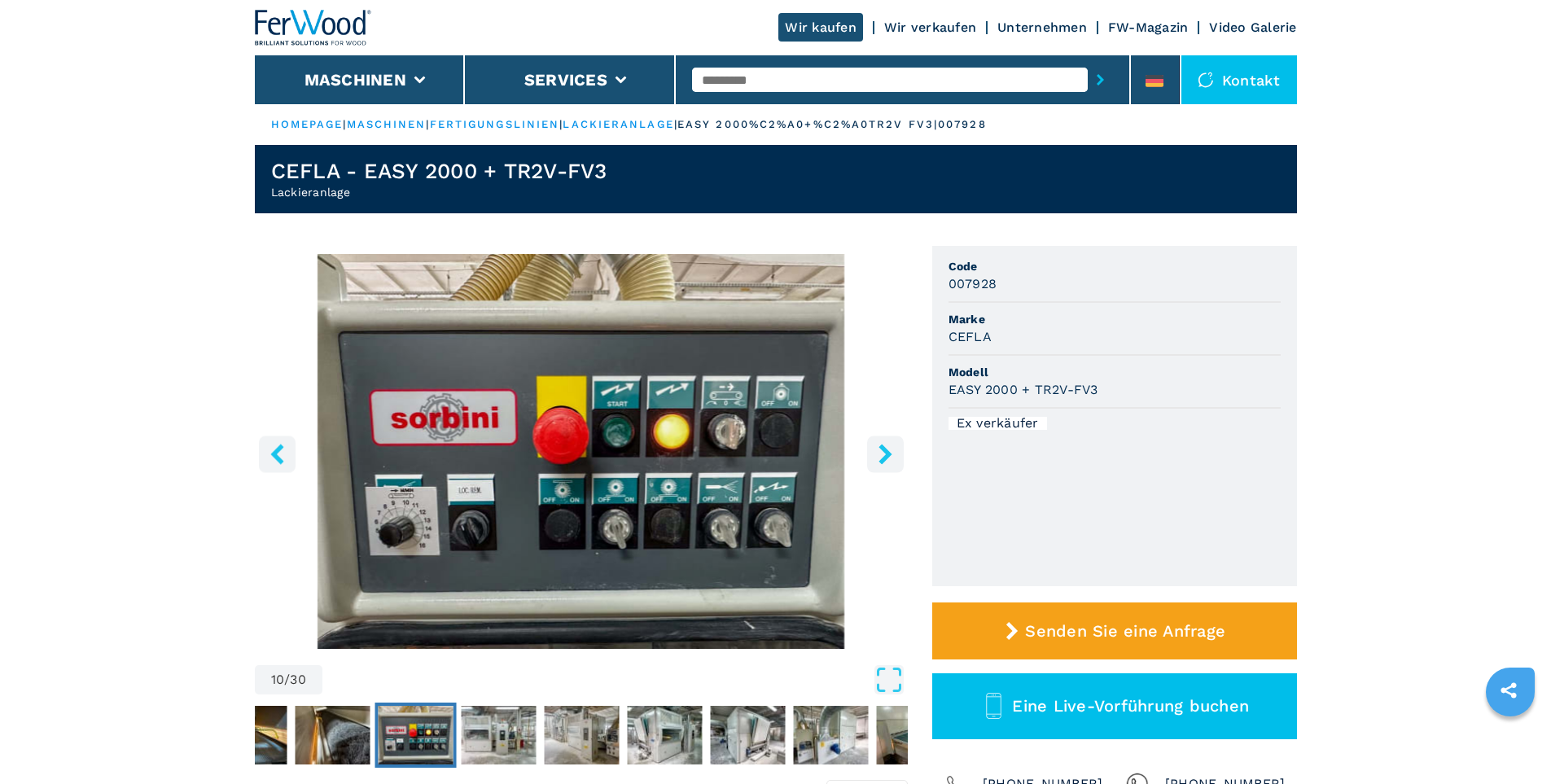
click at [889, 457] on icon "right-button" at bounding box center [886, 454] width 21 height 21
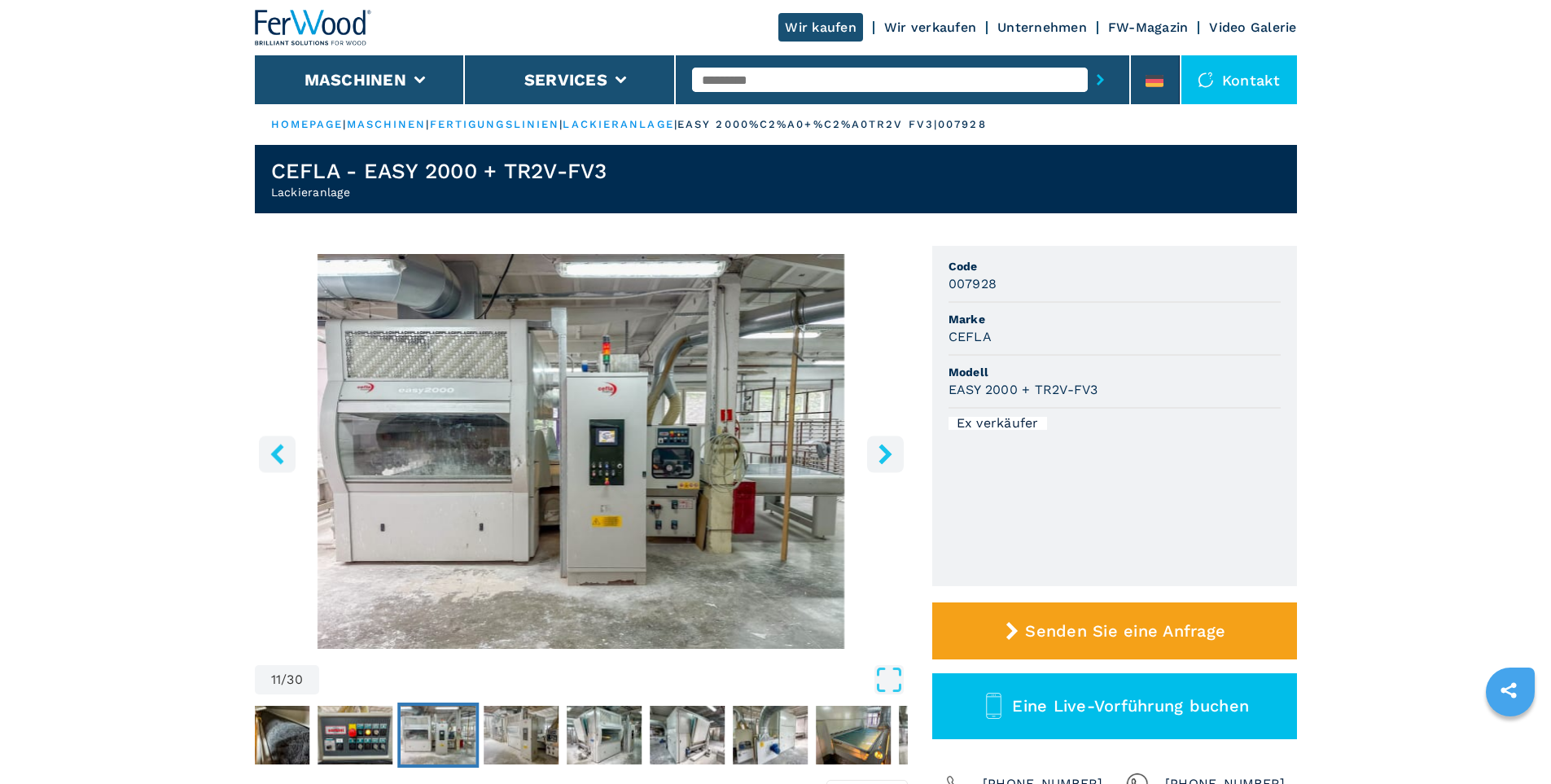
click at [889, 457] on icon "right-button" at bounding box center [886, 454] width 21 height 21
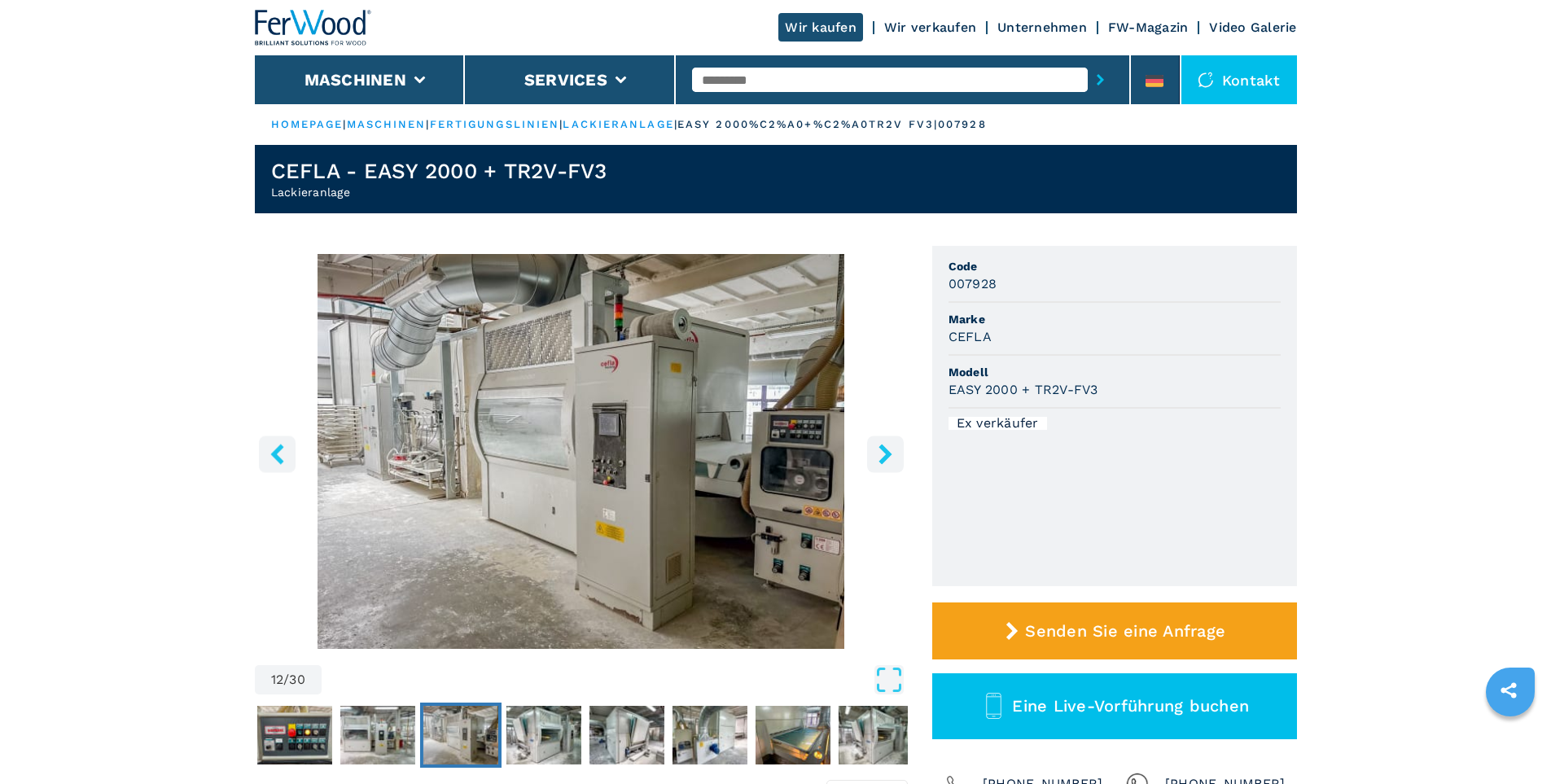
click at [889, 457] on icon "right-button" at bounding box center [886, 454] width 21 height 21
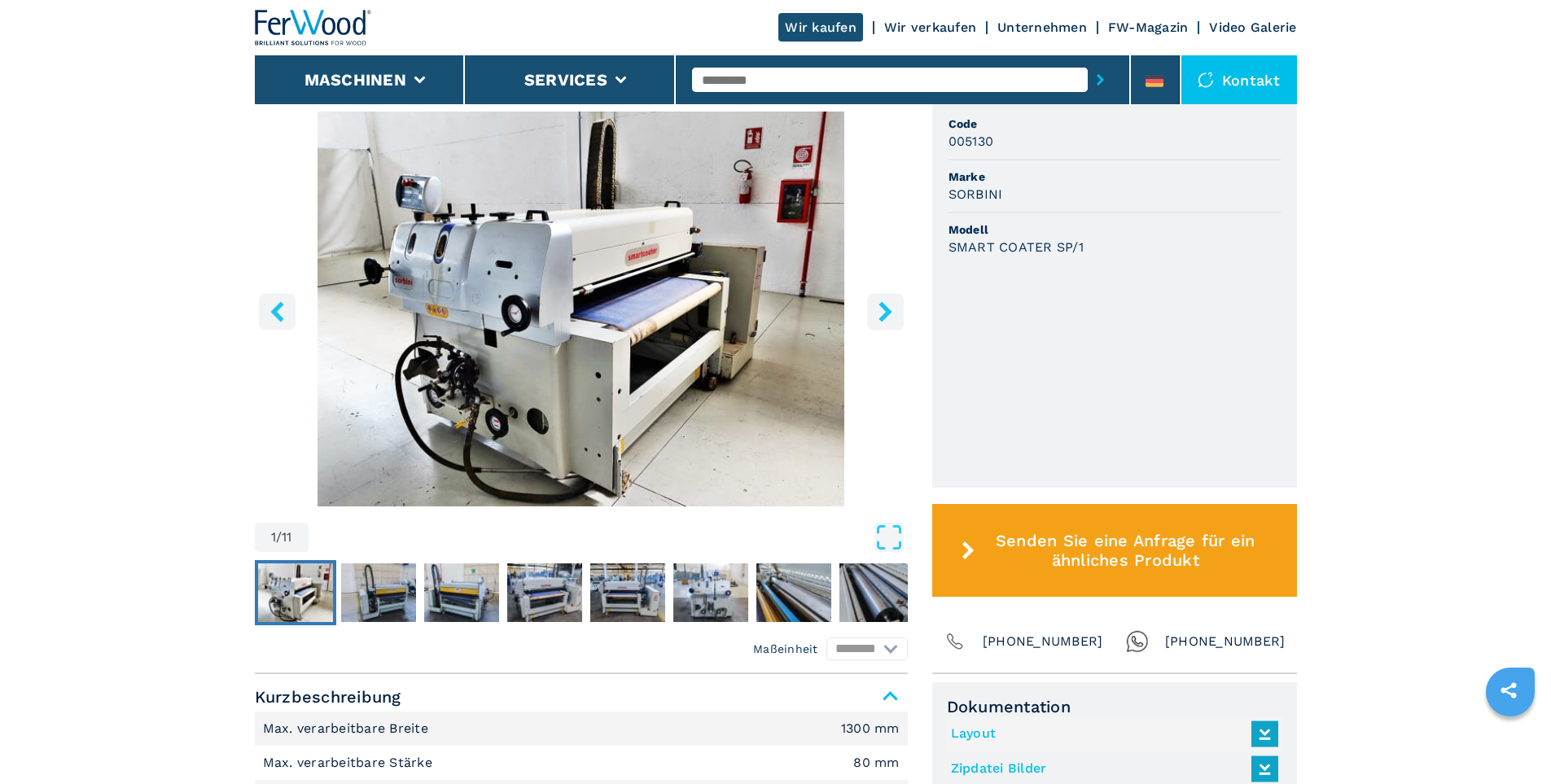
scroll to position [488, 0]
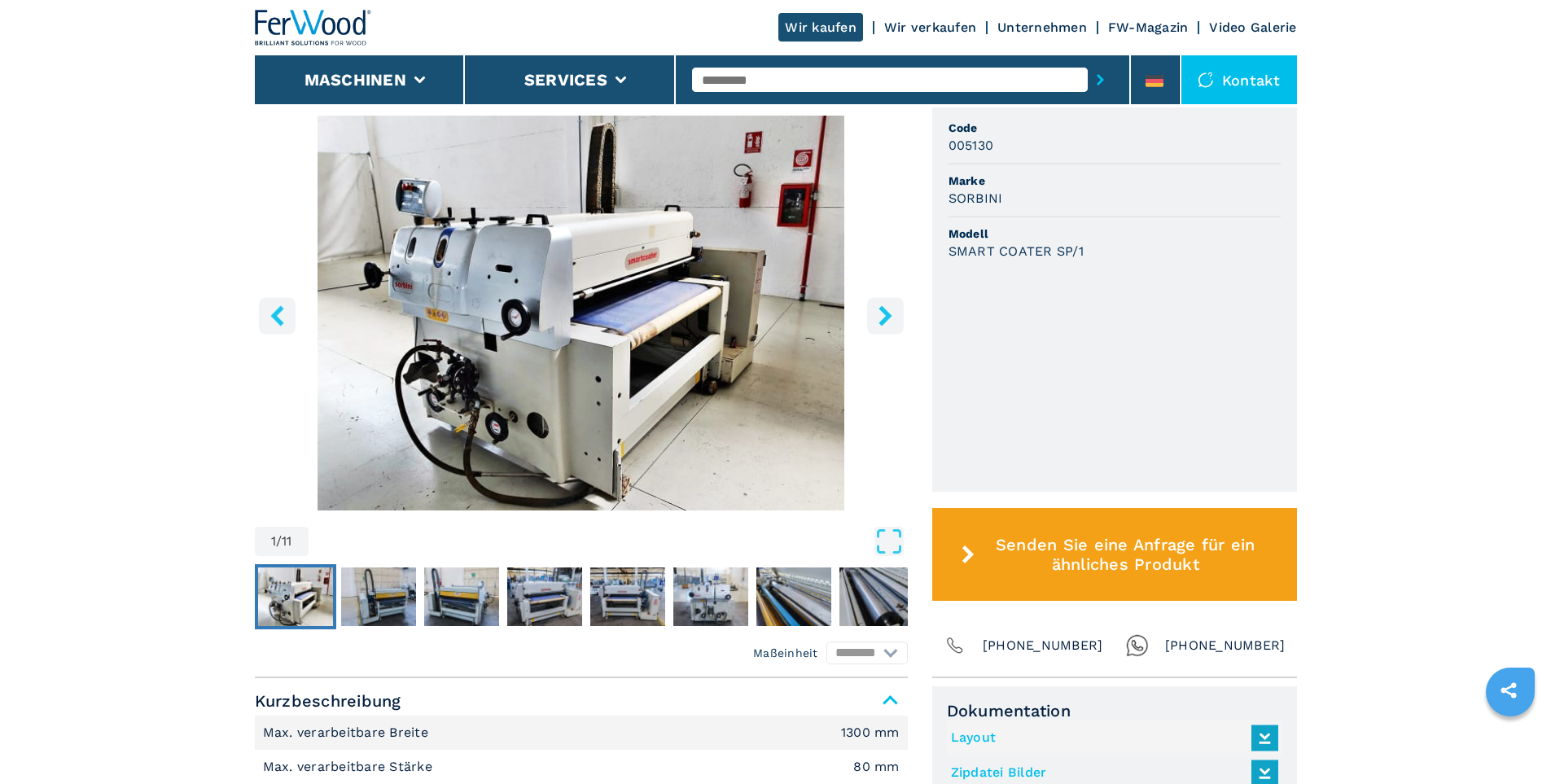
click at [575, 395] on img "Go to Slide 1" at bounding box center [580, 312] width 653 height 395
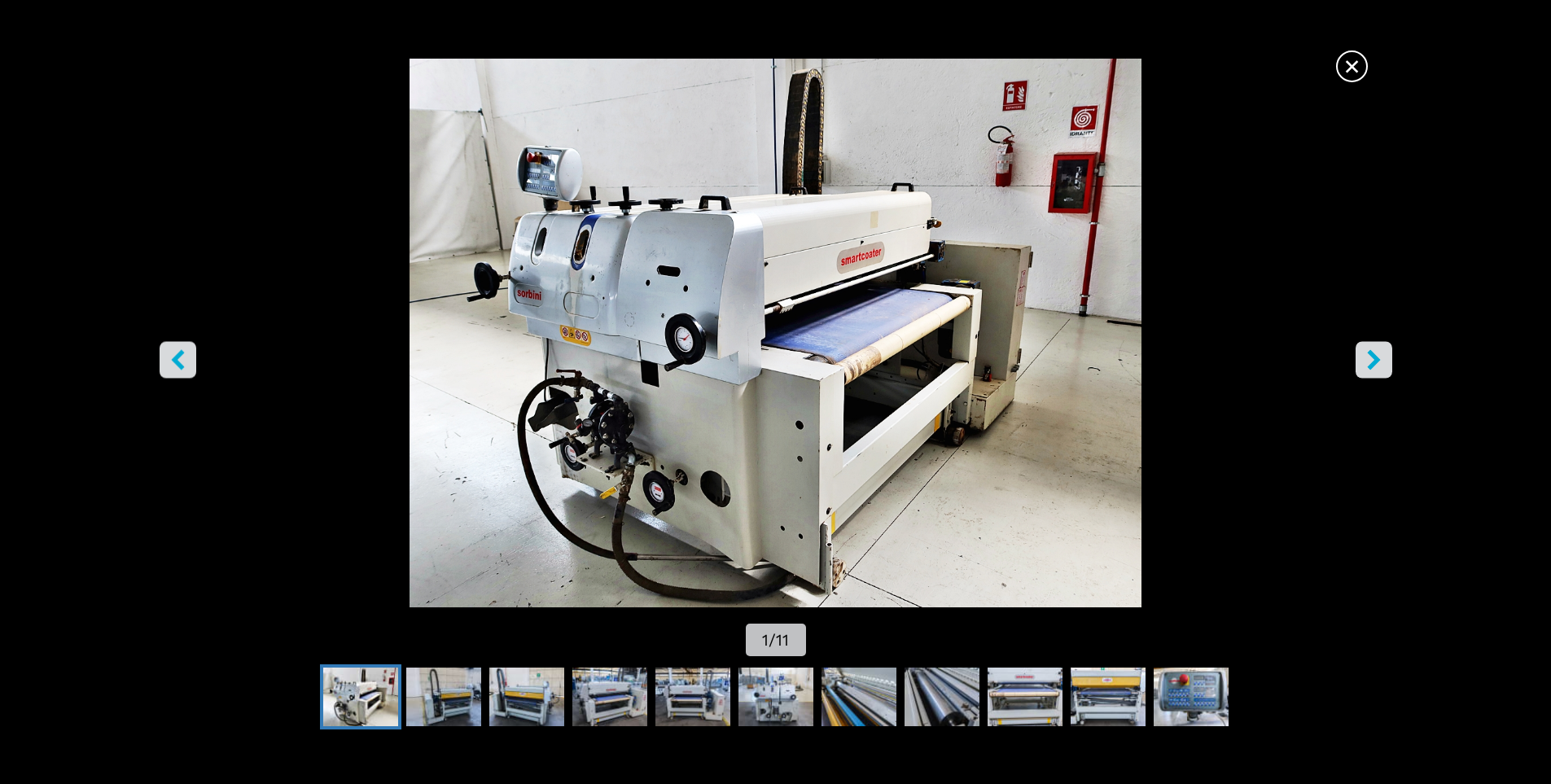
click at [1373, 360] on icon "right-button" at bounding box center [1373, 359] width 13 height 21
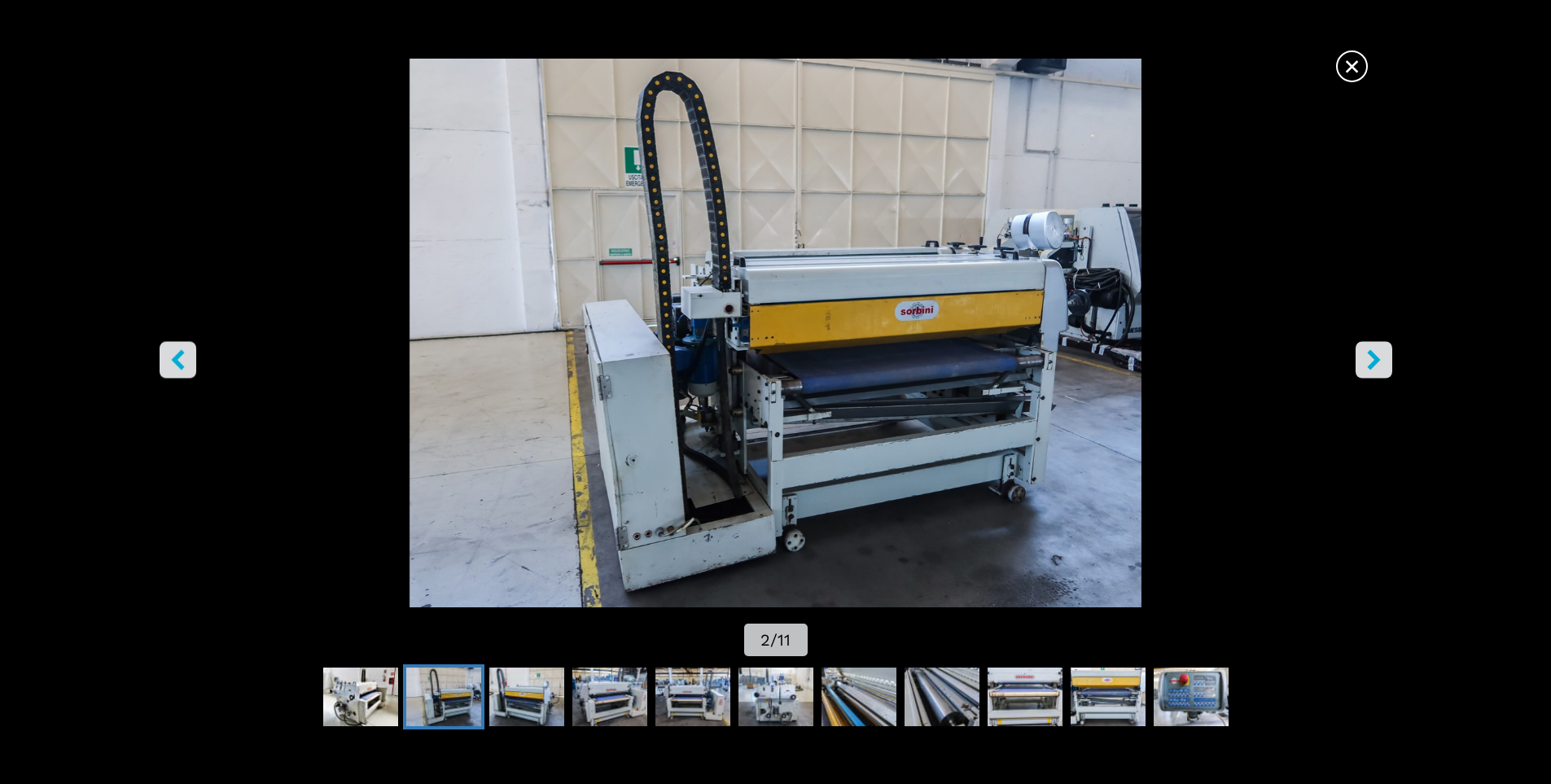
click at [1373, 360] on icon "right-button" at bounding box center [1373, 359] width 13 height 21
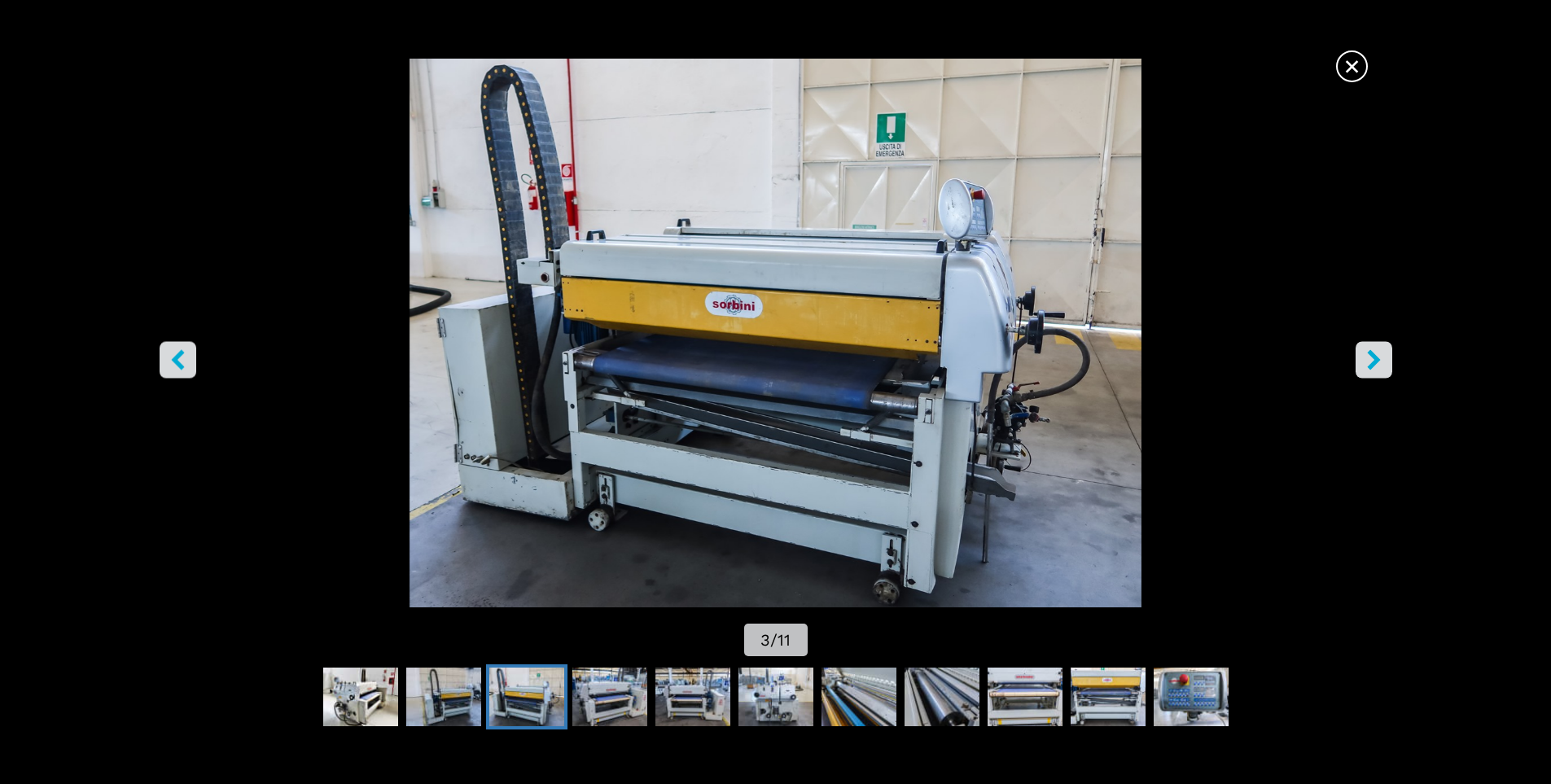
click at [1373, 360] on icon "right-button" at bounding box center [1373, 359] width 13 height 21
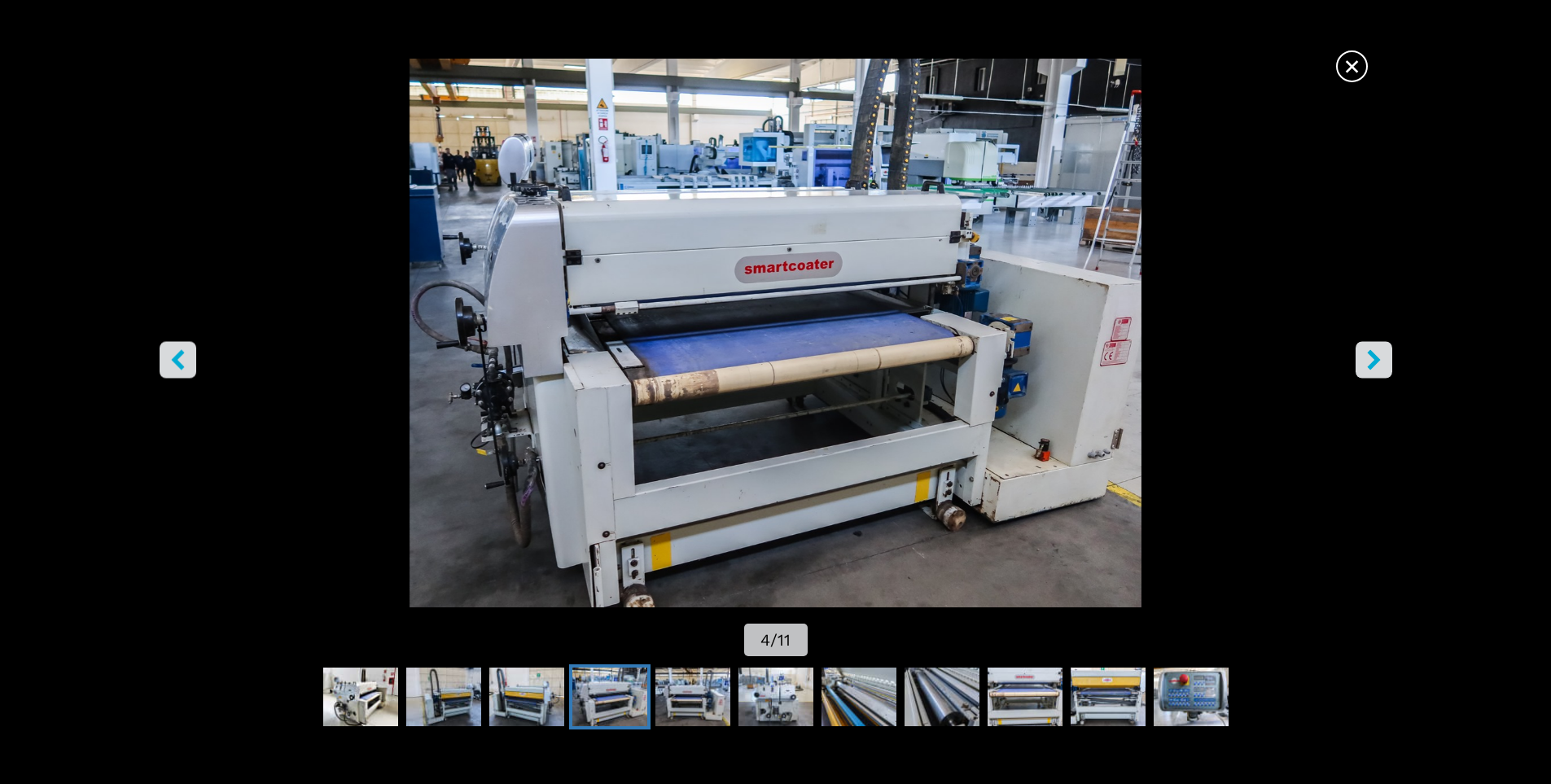
click at [1373, 360] on icon "right-button" at bounding box center [1373, 359] width 13 height 21
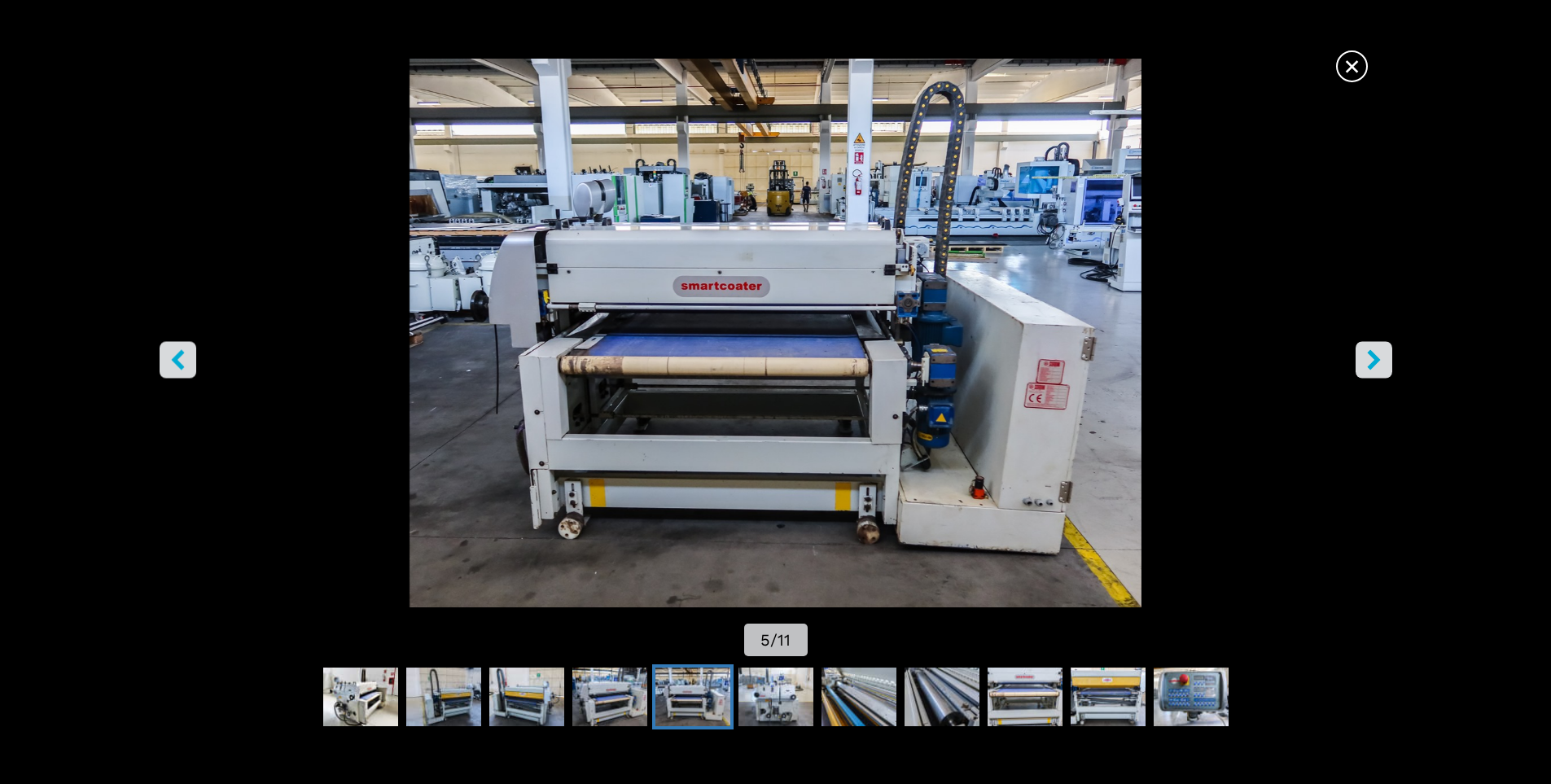
click at [1373, 360] on icon "right-button" at bounding box center [1373, 359] width 13 height 21
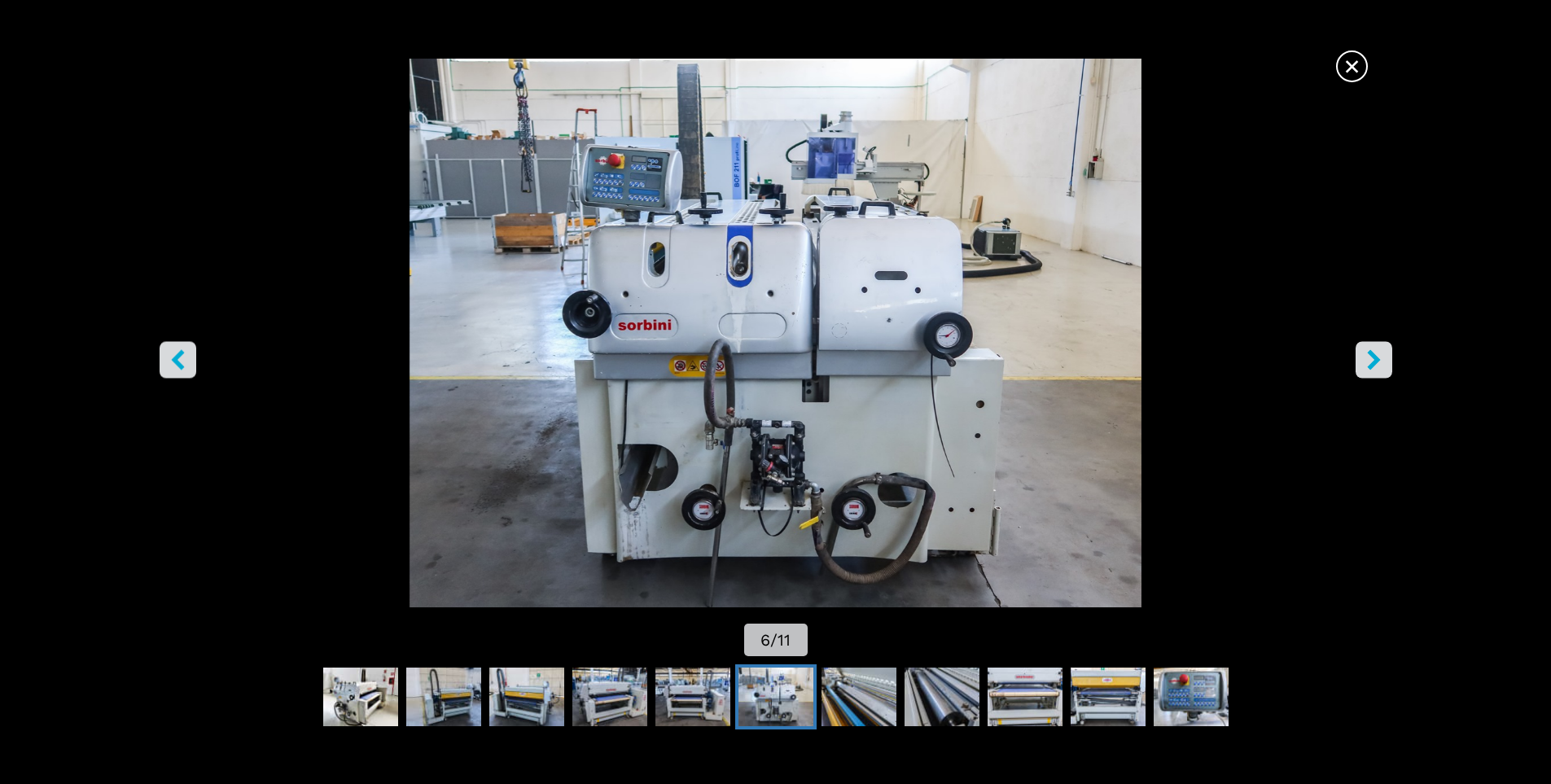
click at [1373, 360] on icon "right-button" at bounding box center [1373, 359] width 13 height 21
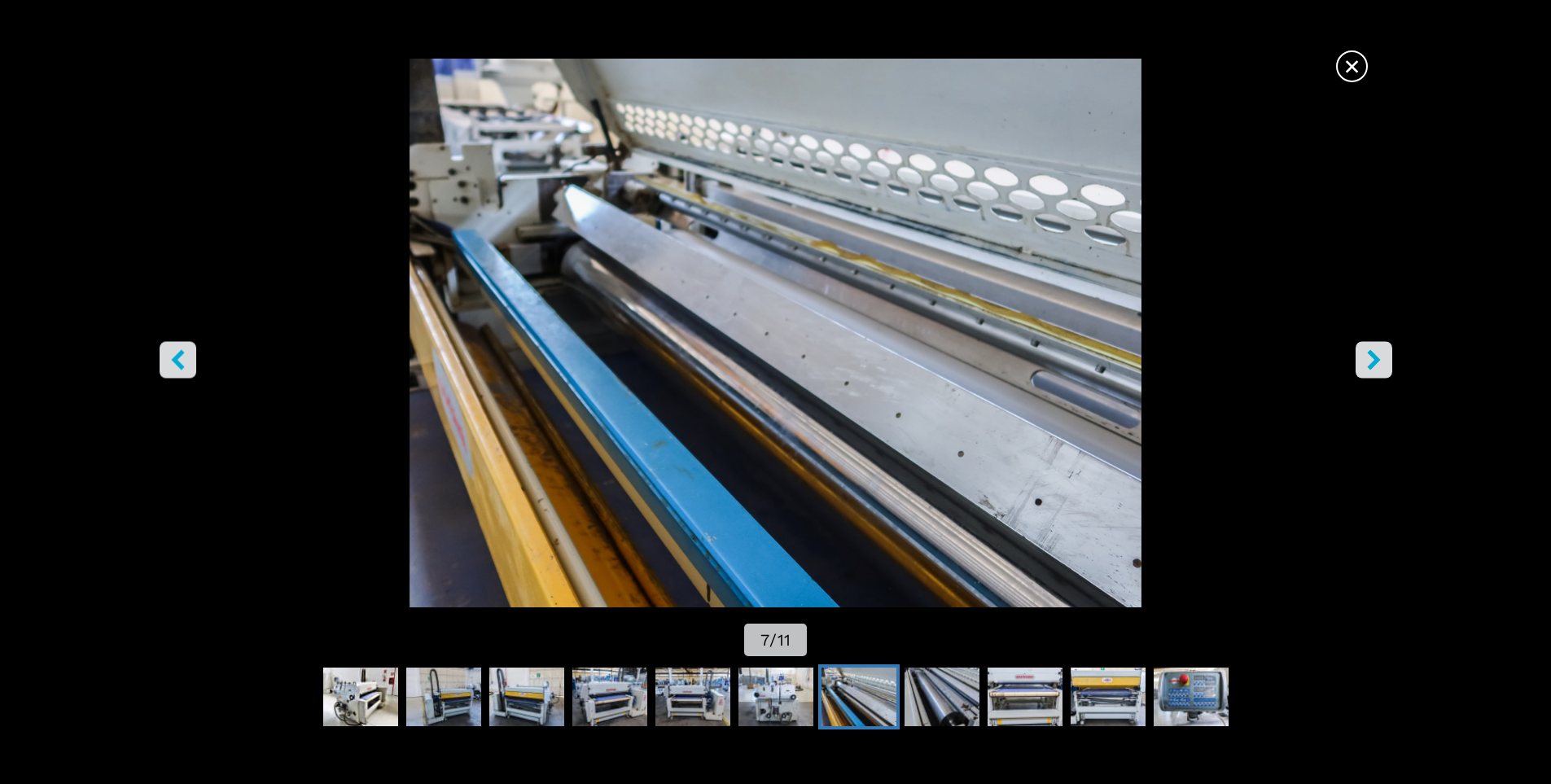
click at [1373, 360] on icon "right-button" at bounding box center [1373, 359] width 13 height 21
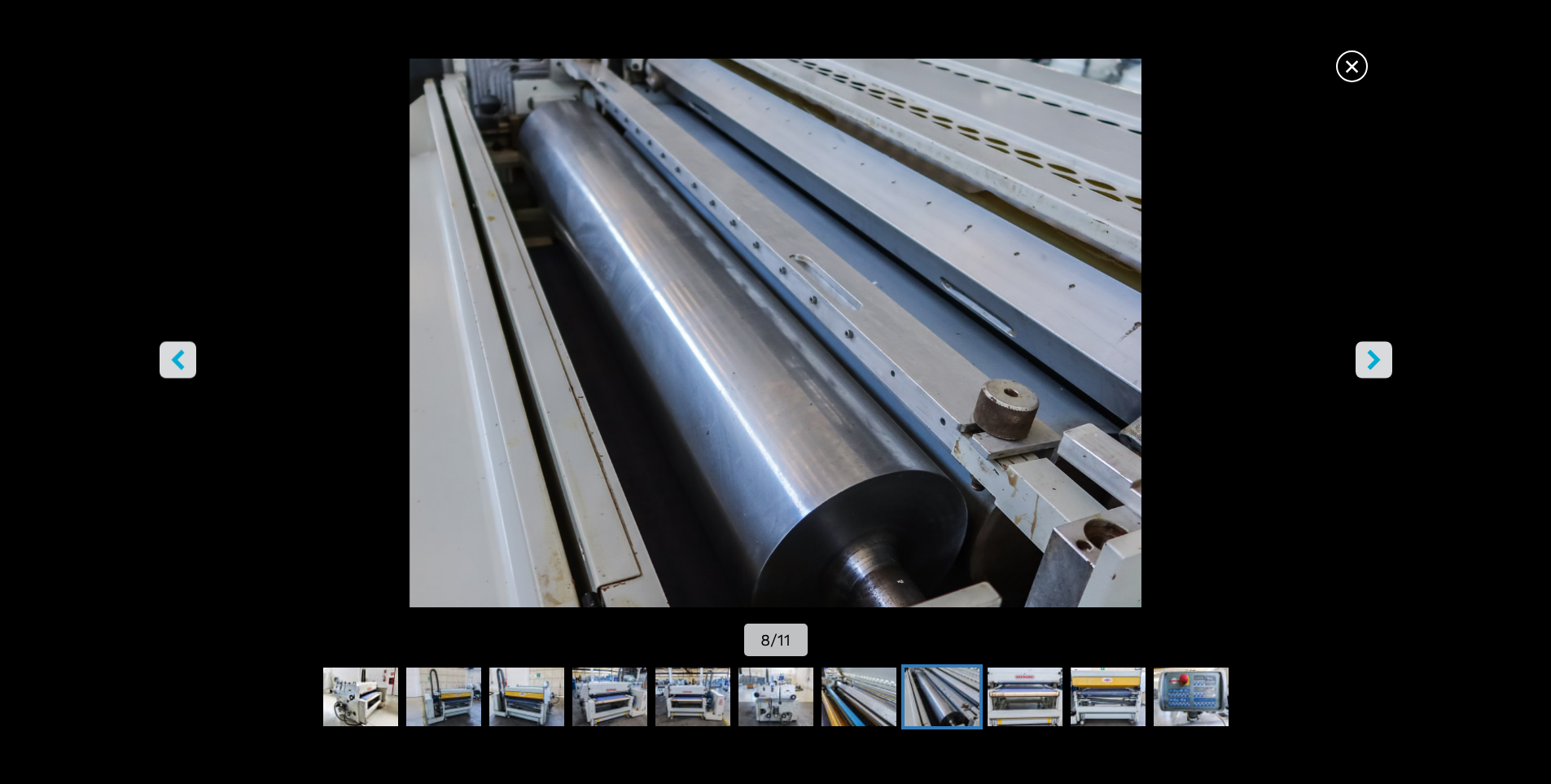
click at [1373, 360] on icon "right-button" at bounding box center [1373, 359] width 13 height 21
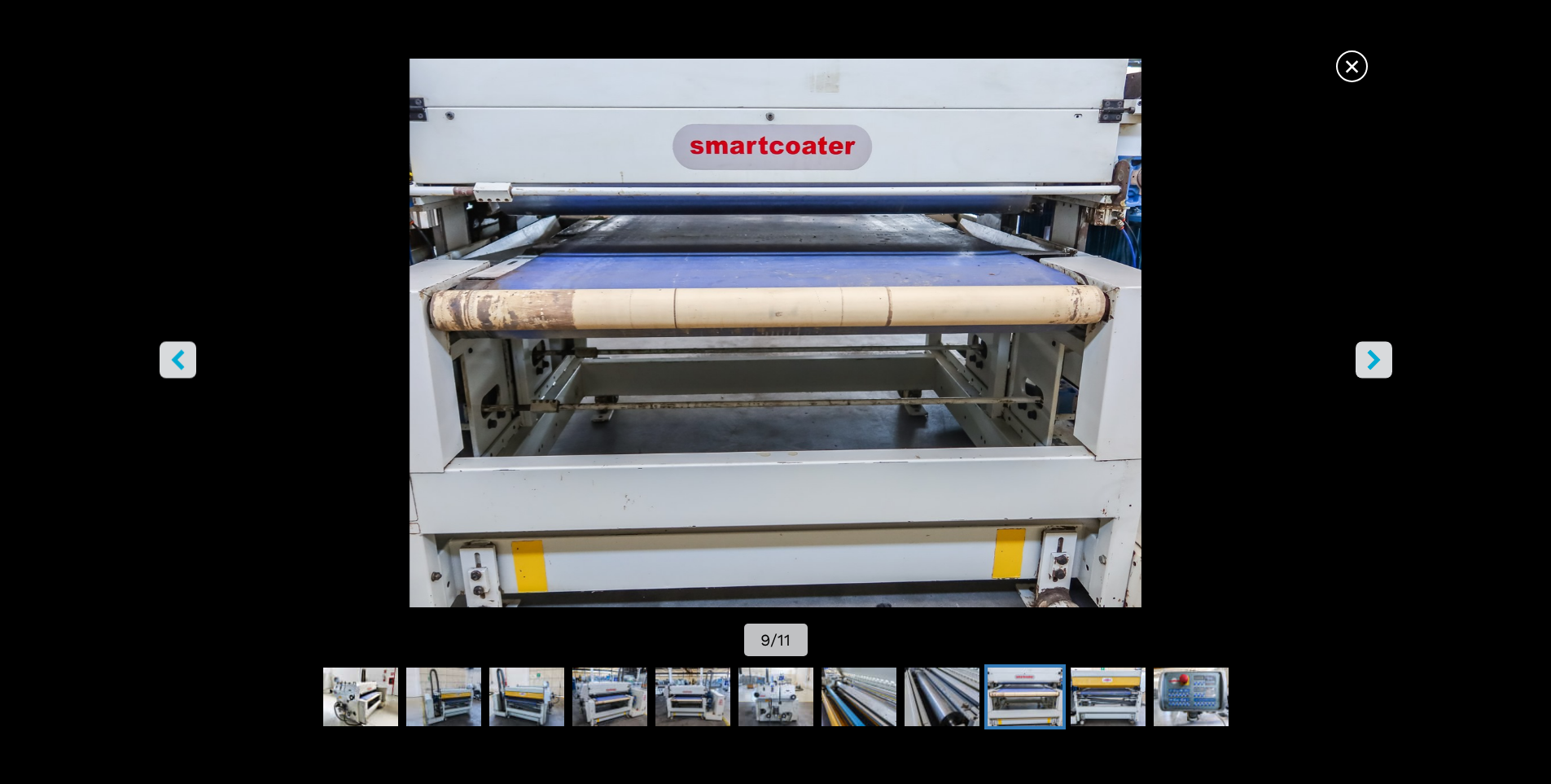
click at [1373, 360] on icon "right-button" at bounding box center [1373, 359] width 13 height 21
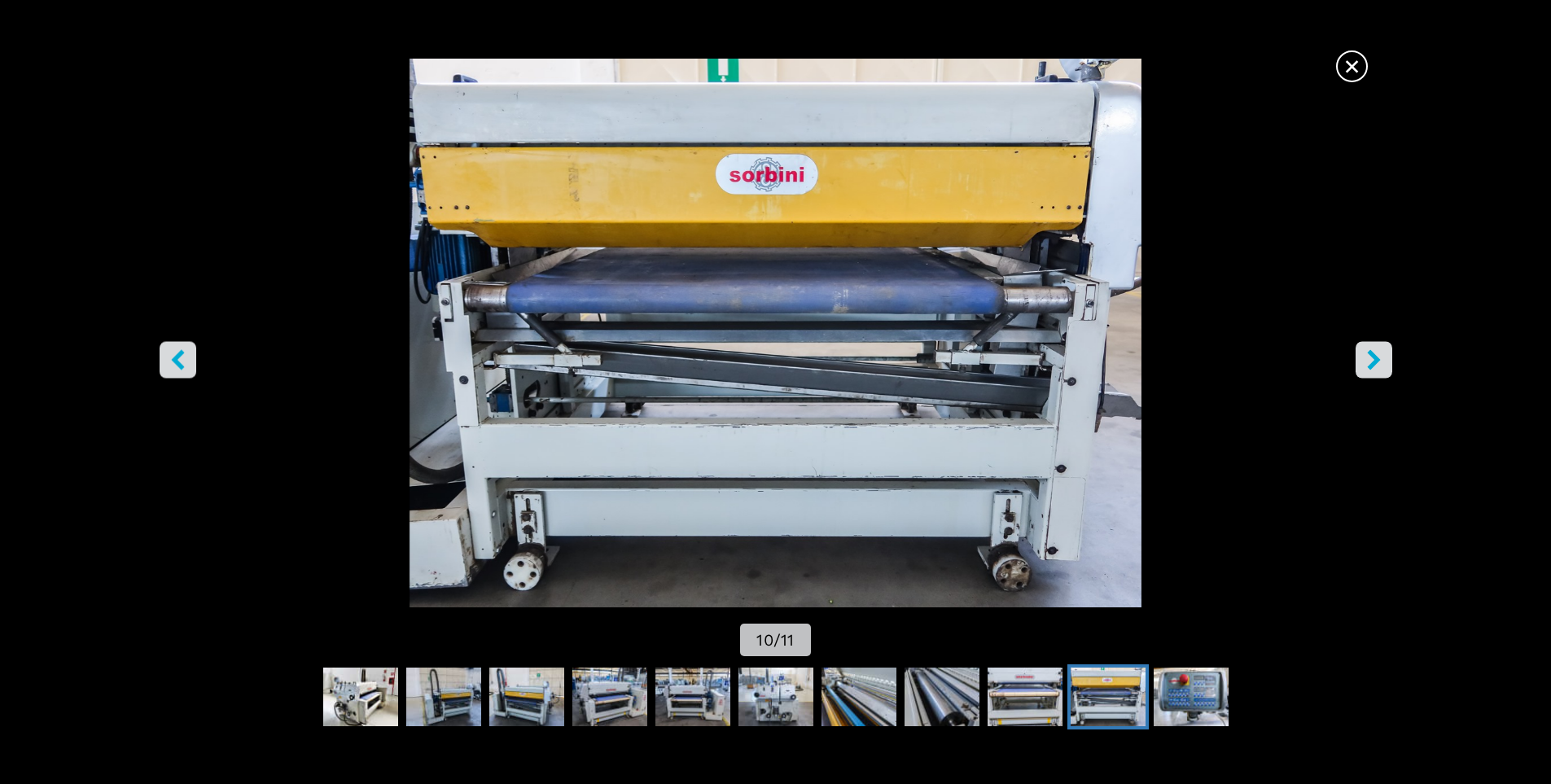
click at [1373, 360] on icon "right-button" at bounding box center [1373, 359] width 13 height 21
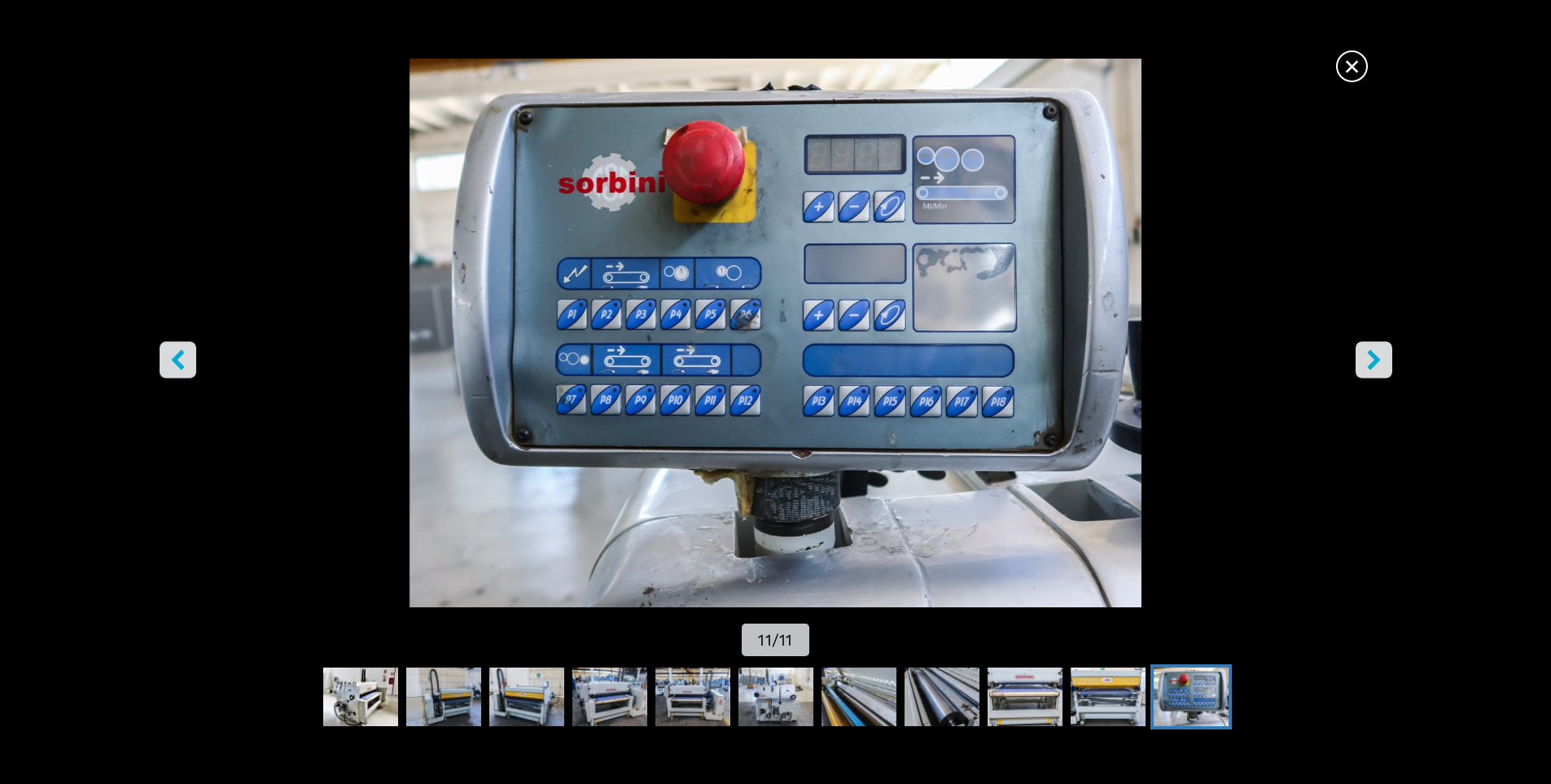
click at [1373, 360] on icon "right-button" at bounding box center [1373, 359] width 13 height 21
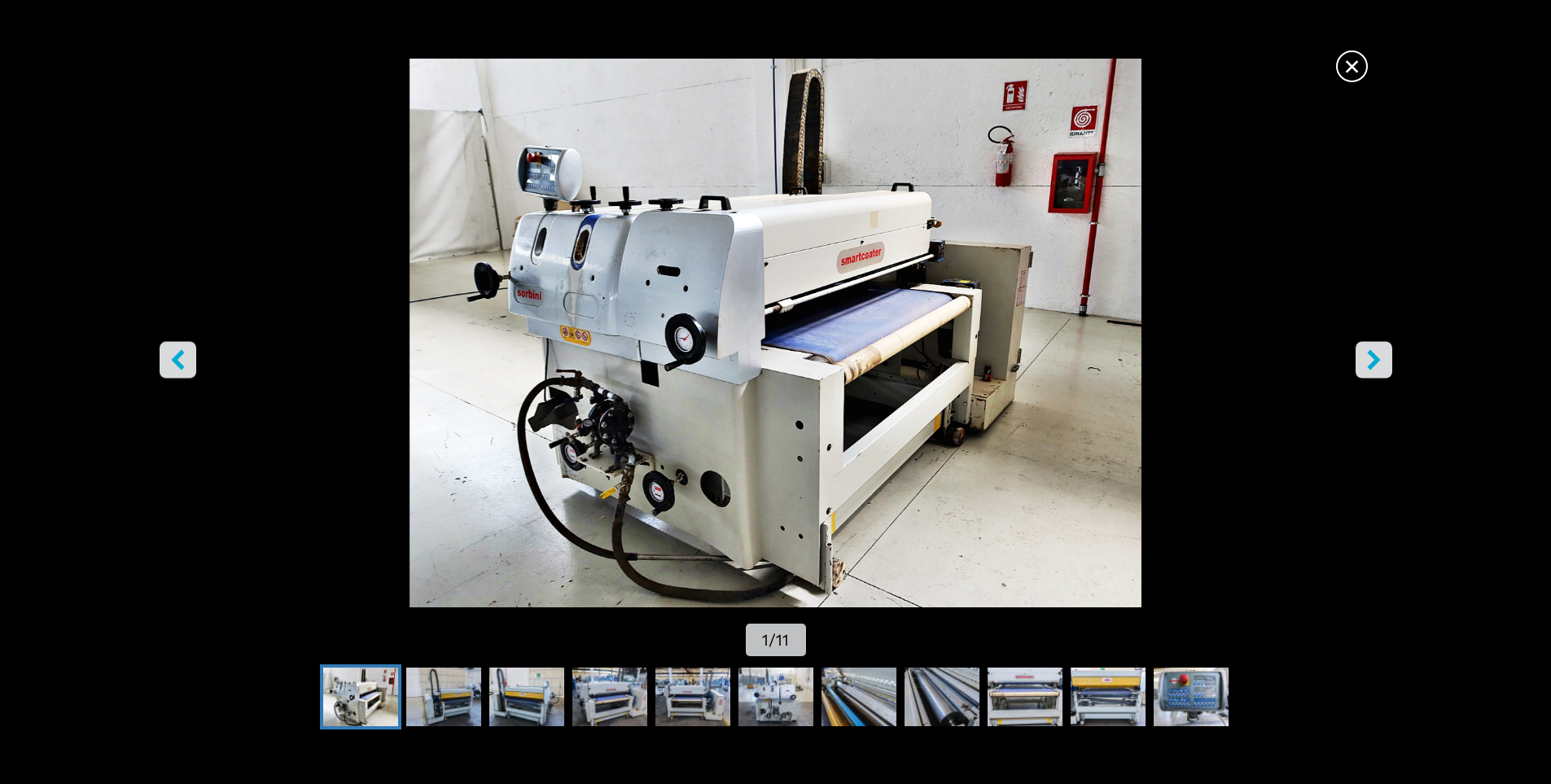
click at [1373, 360] on icon "right-button" at bounding box center [1373, 359] width 13 height 21
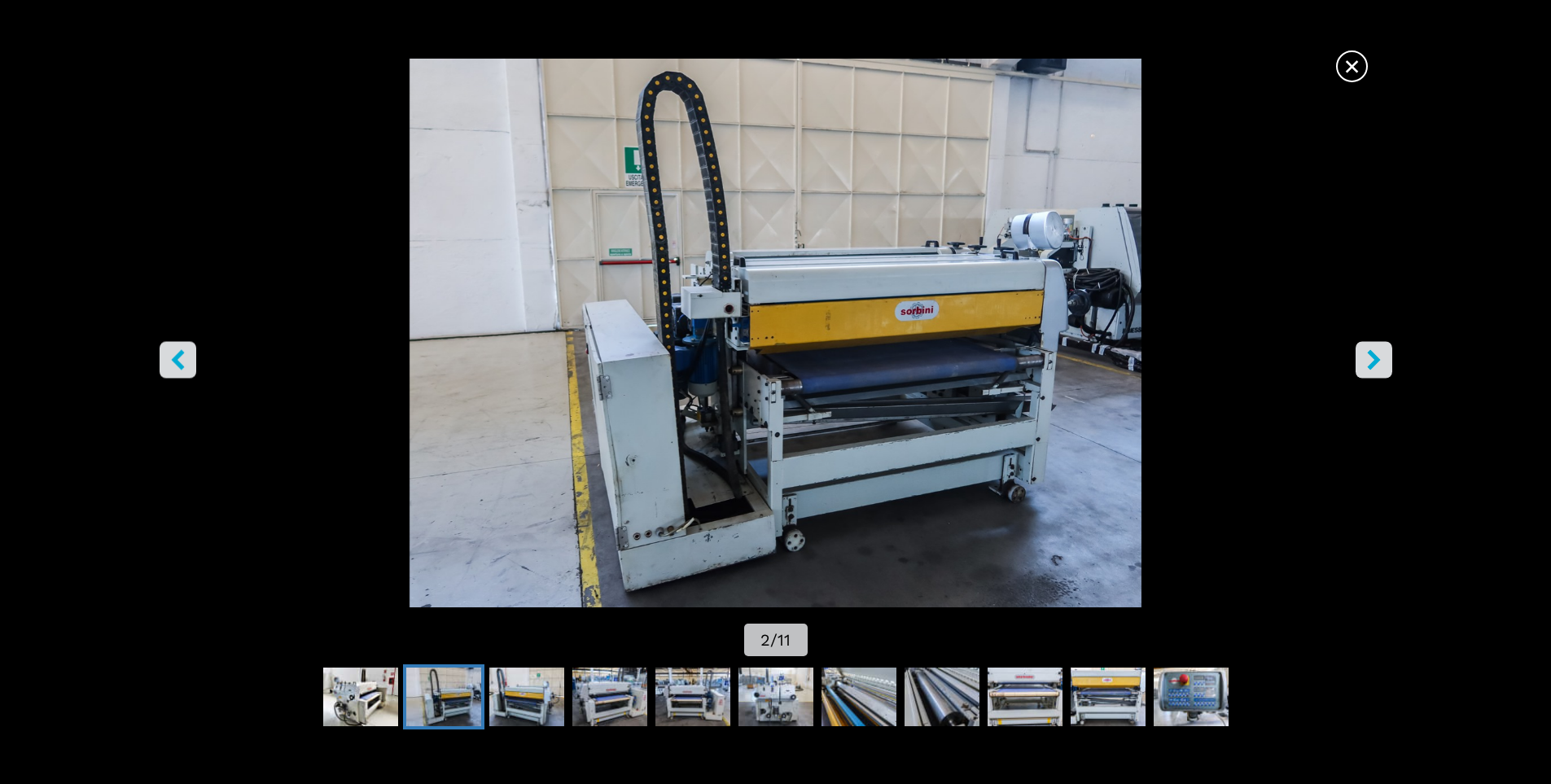
click at [1363, 60] on span "×" at bounding box center [1352, 63] width 28 height 28
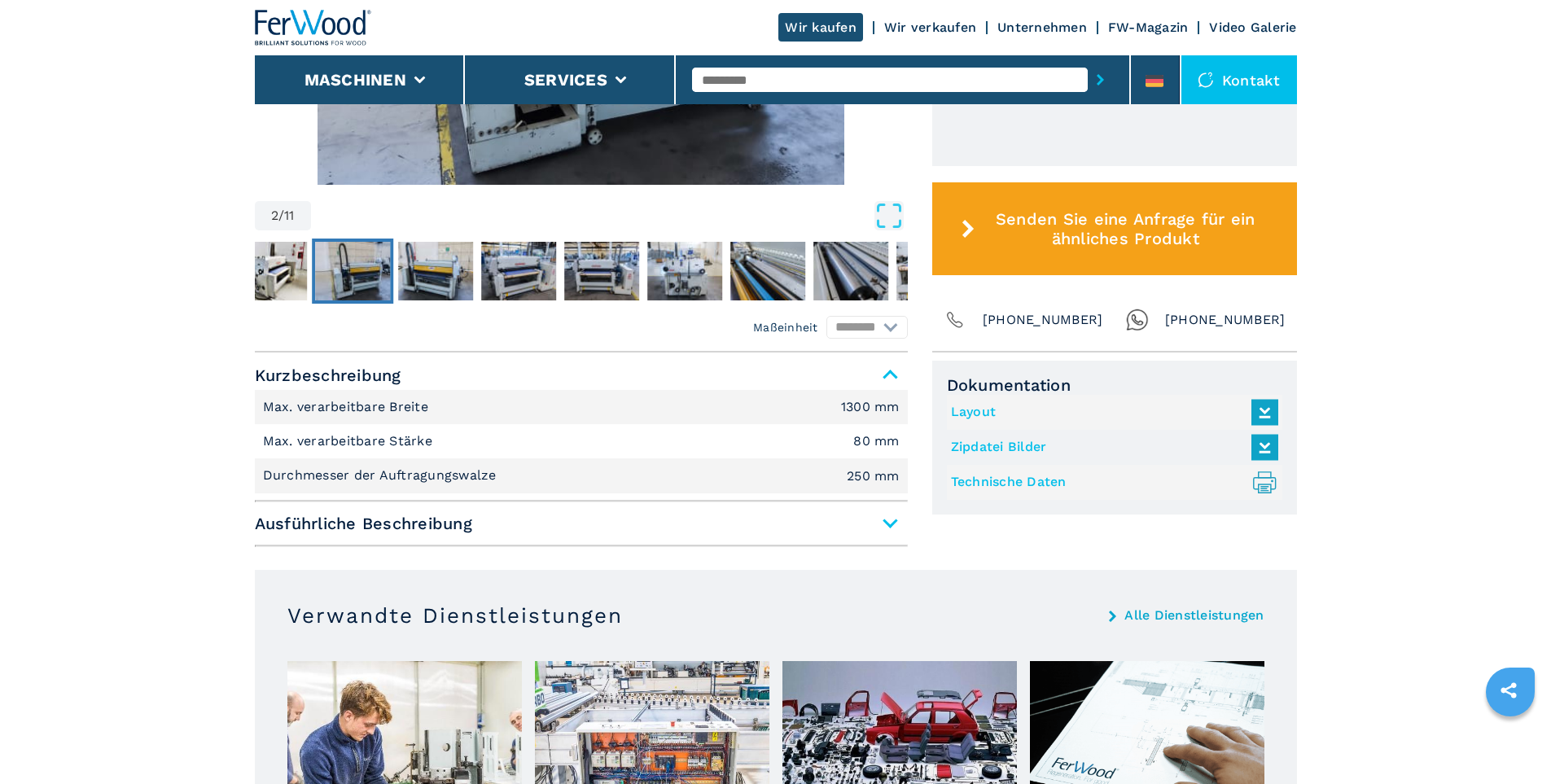
scroll to position [896, 0]
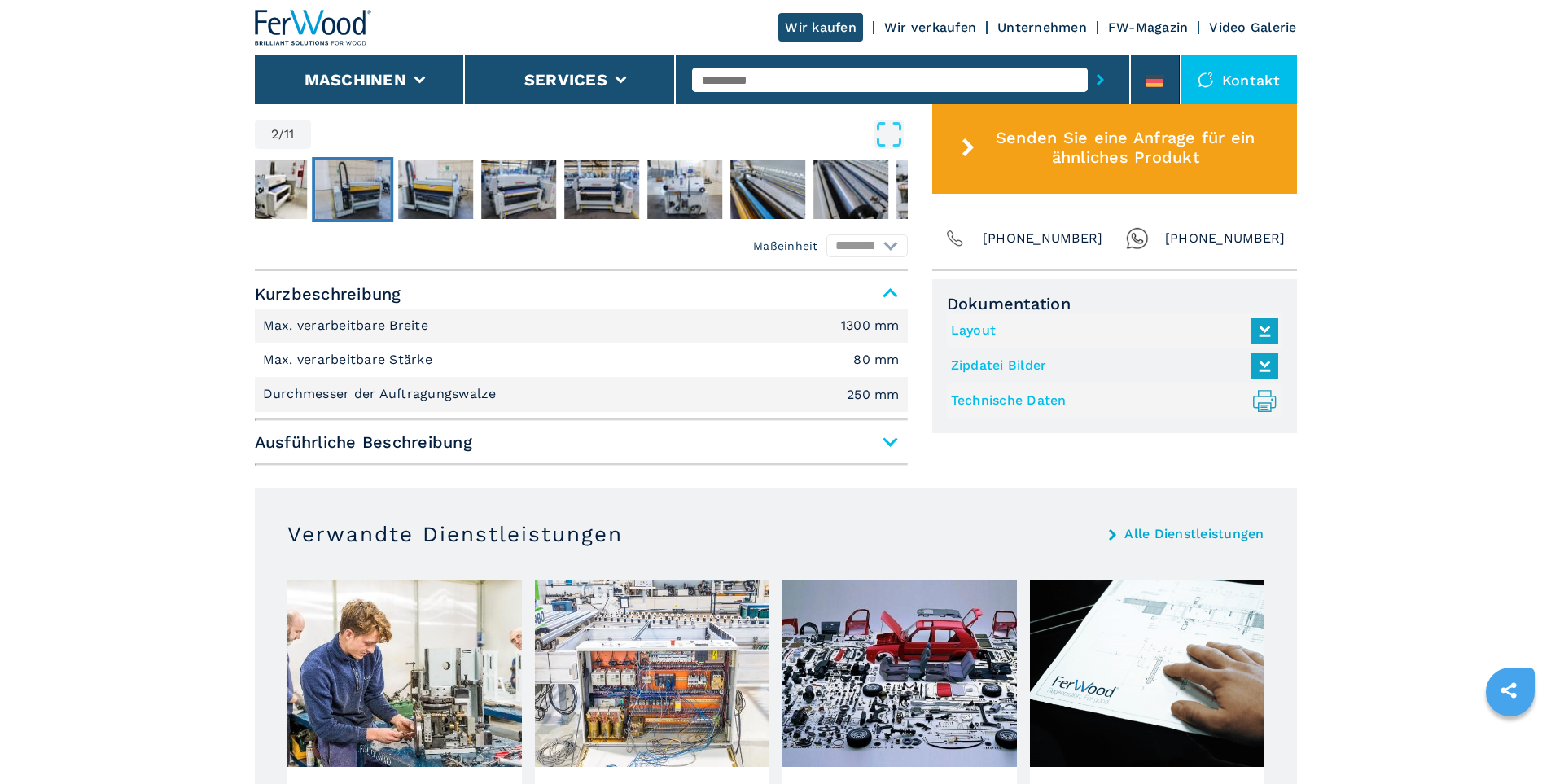
click at [534, 448] on span "Ausführliche Beschreibung" at bounding box center [580, 442] width 653 height 29
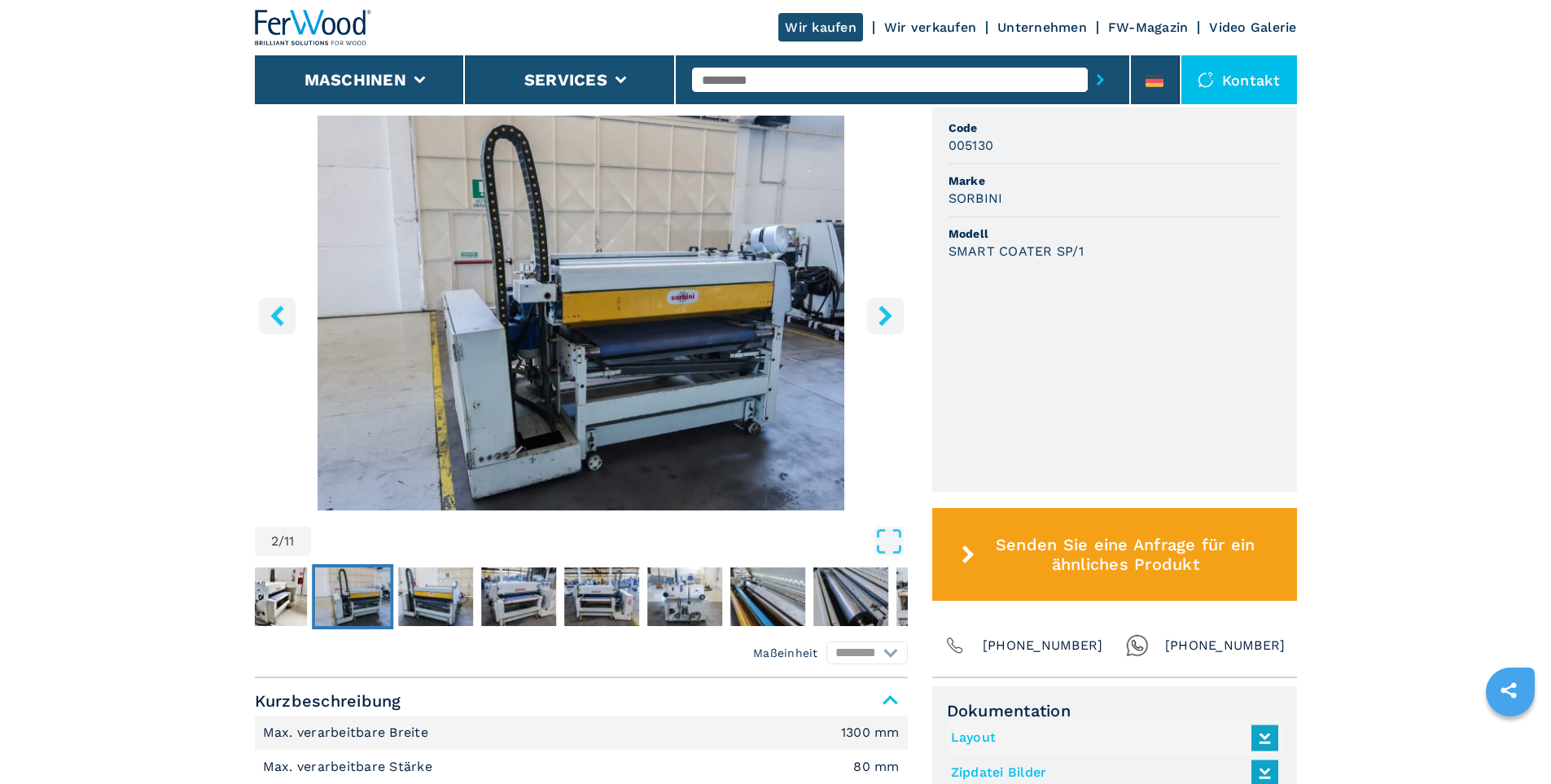
scroll to position [407, 0]
